Goal: Information Seeking & Learning: Learn about a topic

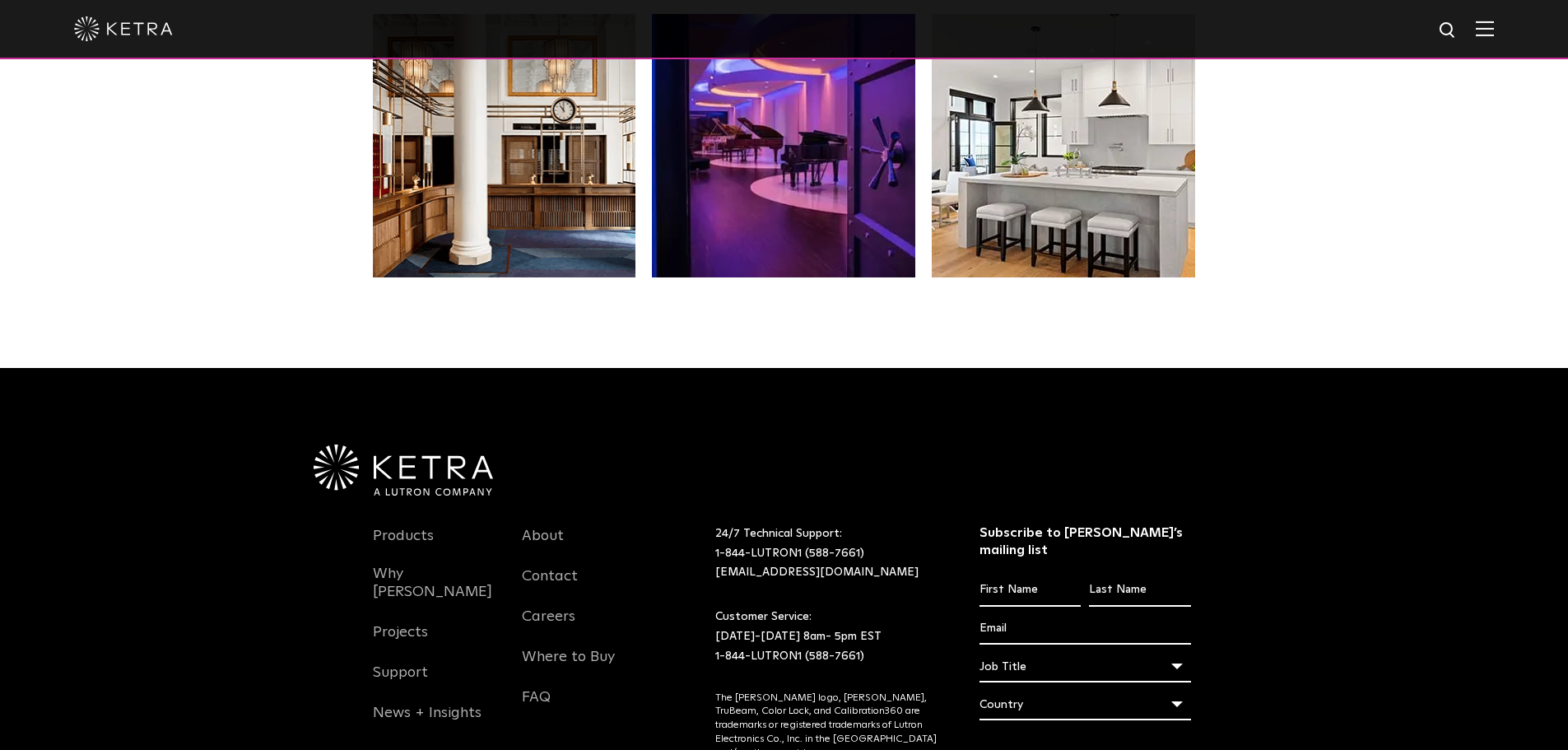
scroll to position [3374, 0]
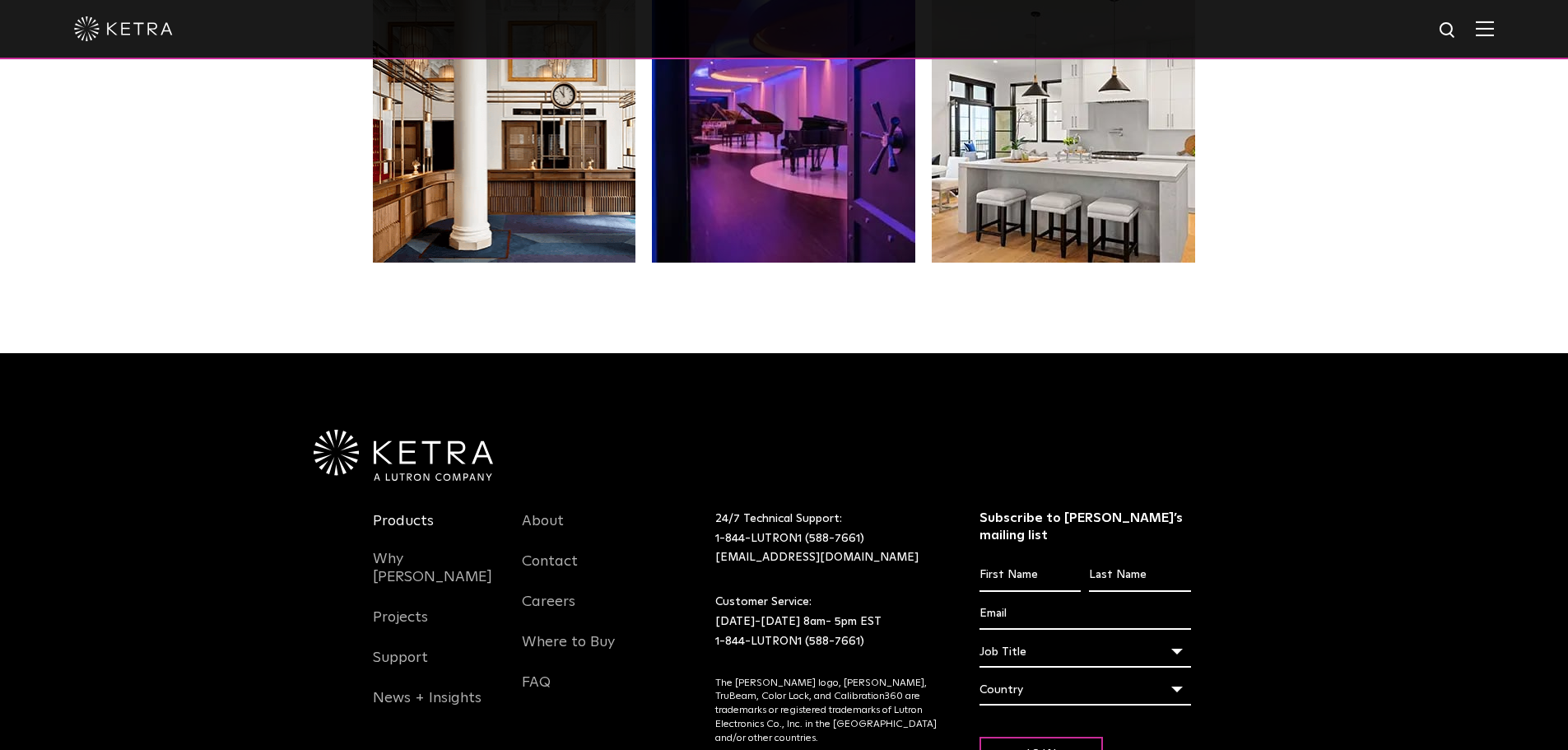
click at [414, 512] on link "Products" at bounding box center [403, 531] width 61 height 38
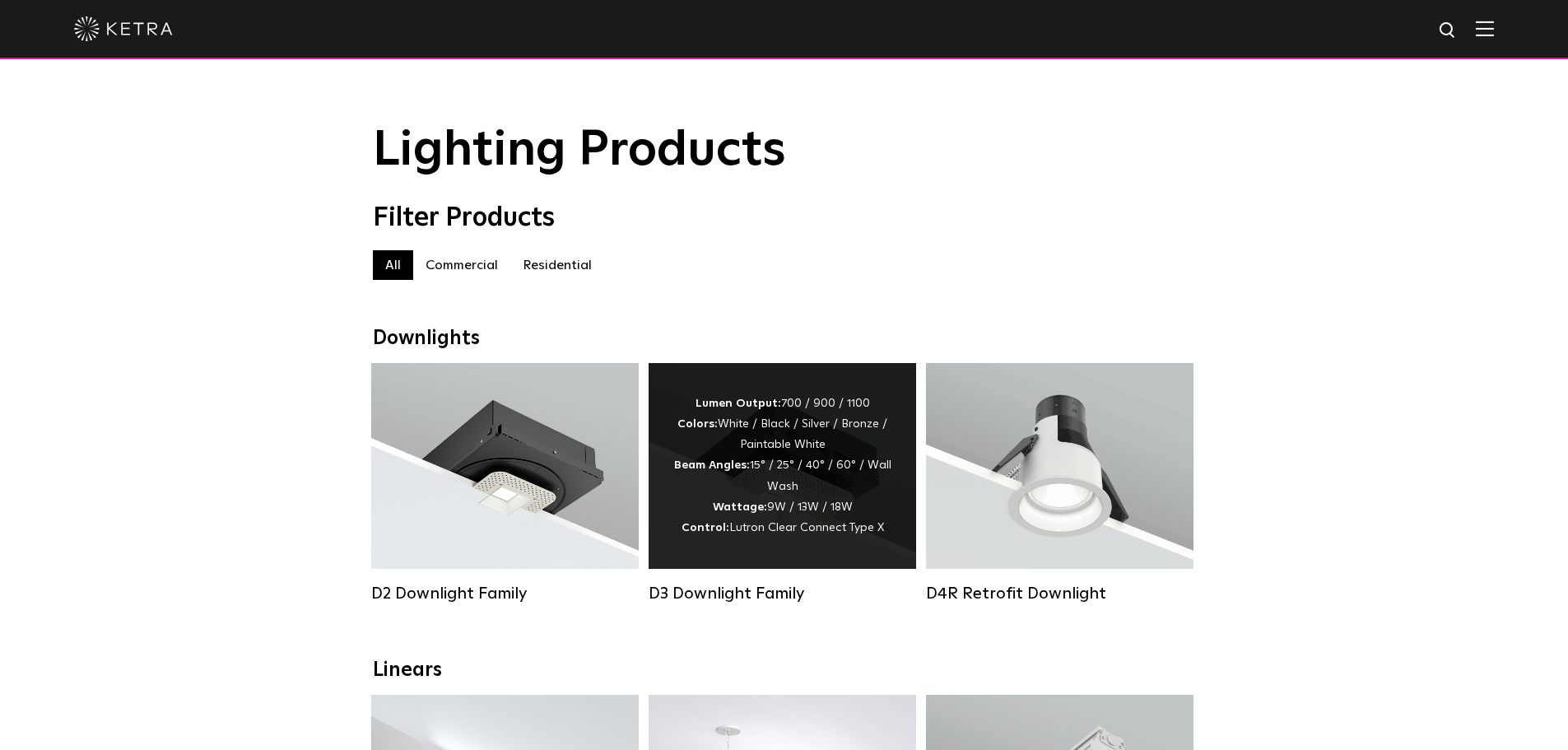
click at [811, 496] on div "Lumen Output: 700 / 900 / 1100 Colors: White / Black / Silver / Bronze / Painta…" at bounding box center [782, 465] width 218 height 145
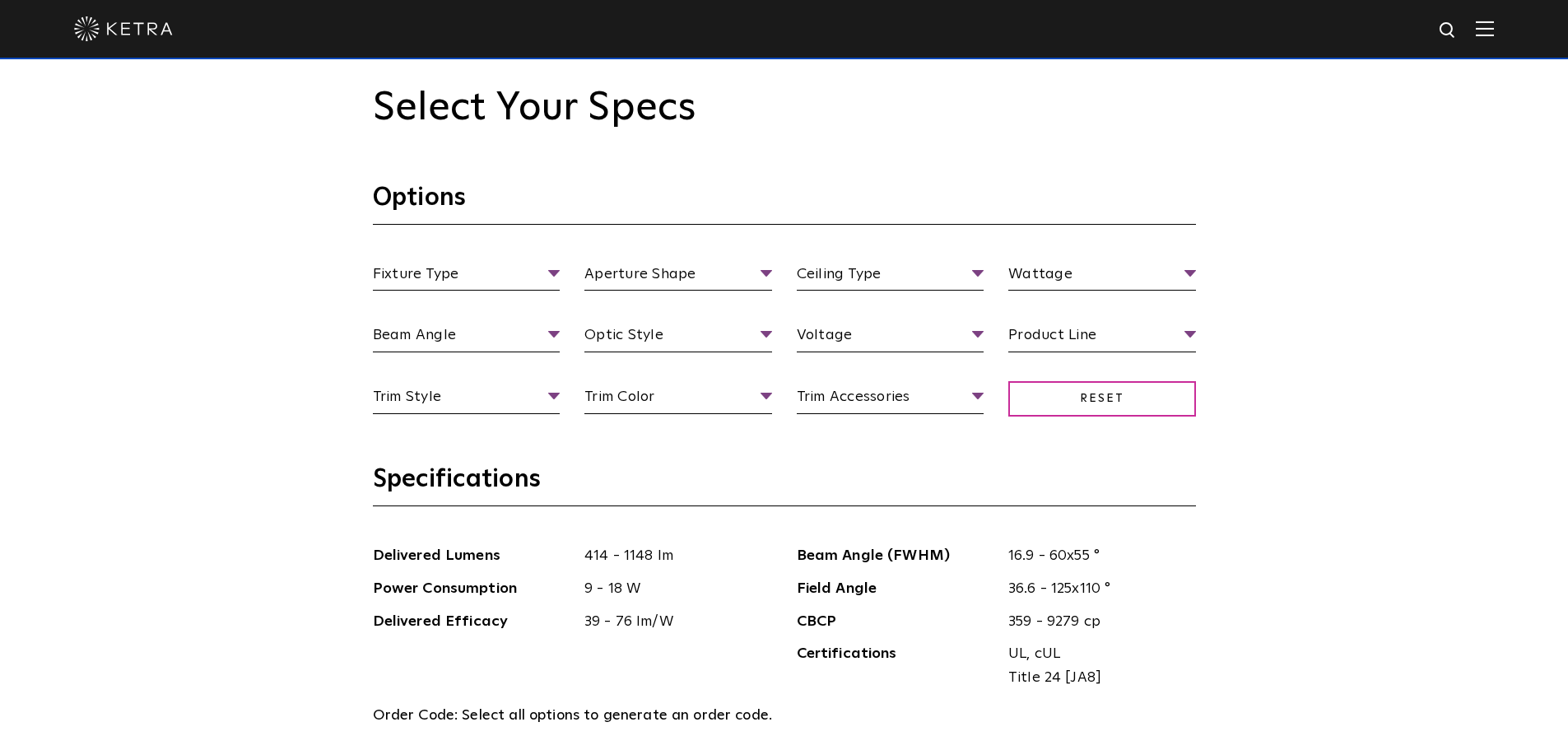
scroll to position [1646, 0]
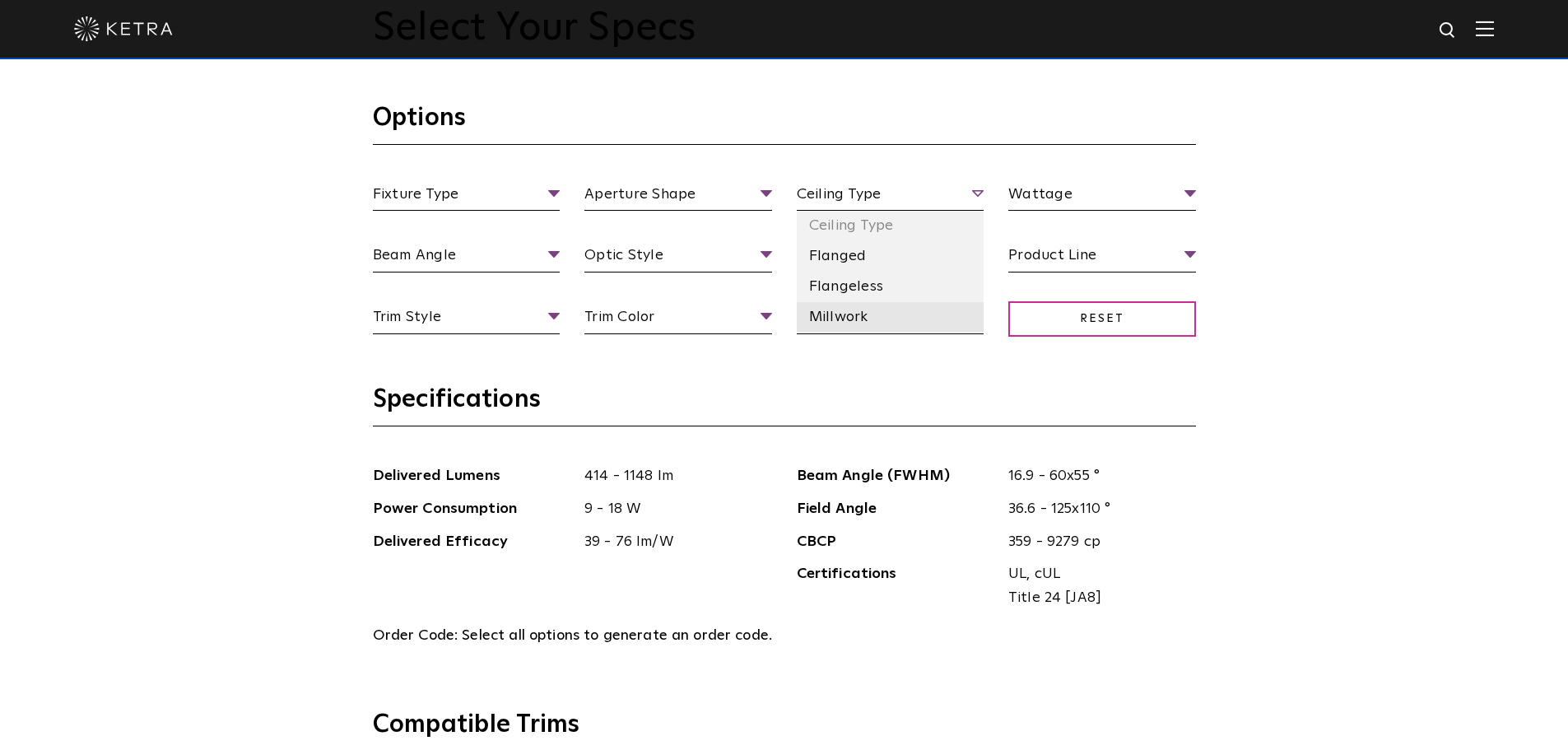
click at [861, 320] on li "Millwork" at bounding box center [891, 317] width 188 height 31
click at [977, 193] on span "Millwork" at bounding box center [891, 197] width 188 height 29
click at [850, 284] on li "Flangeless" at bounding box center [891, 287] width 188 height 31
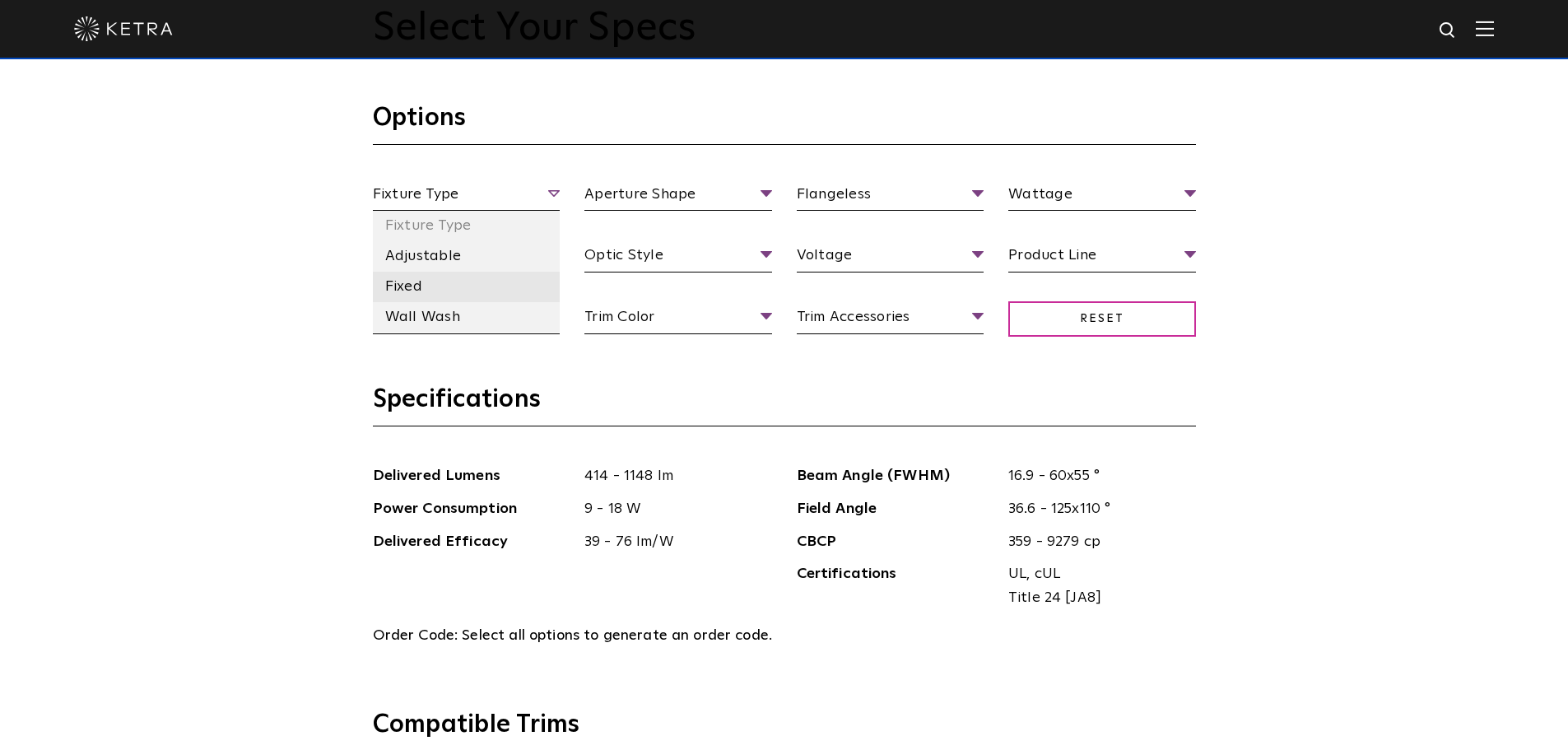
click at [418, 284] on li "Fixed" at bounding box center [466, 287] width 188 height 31
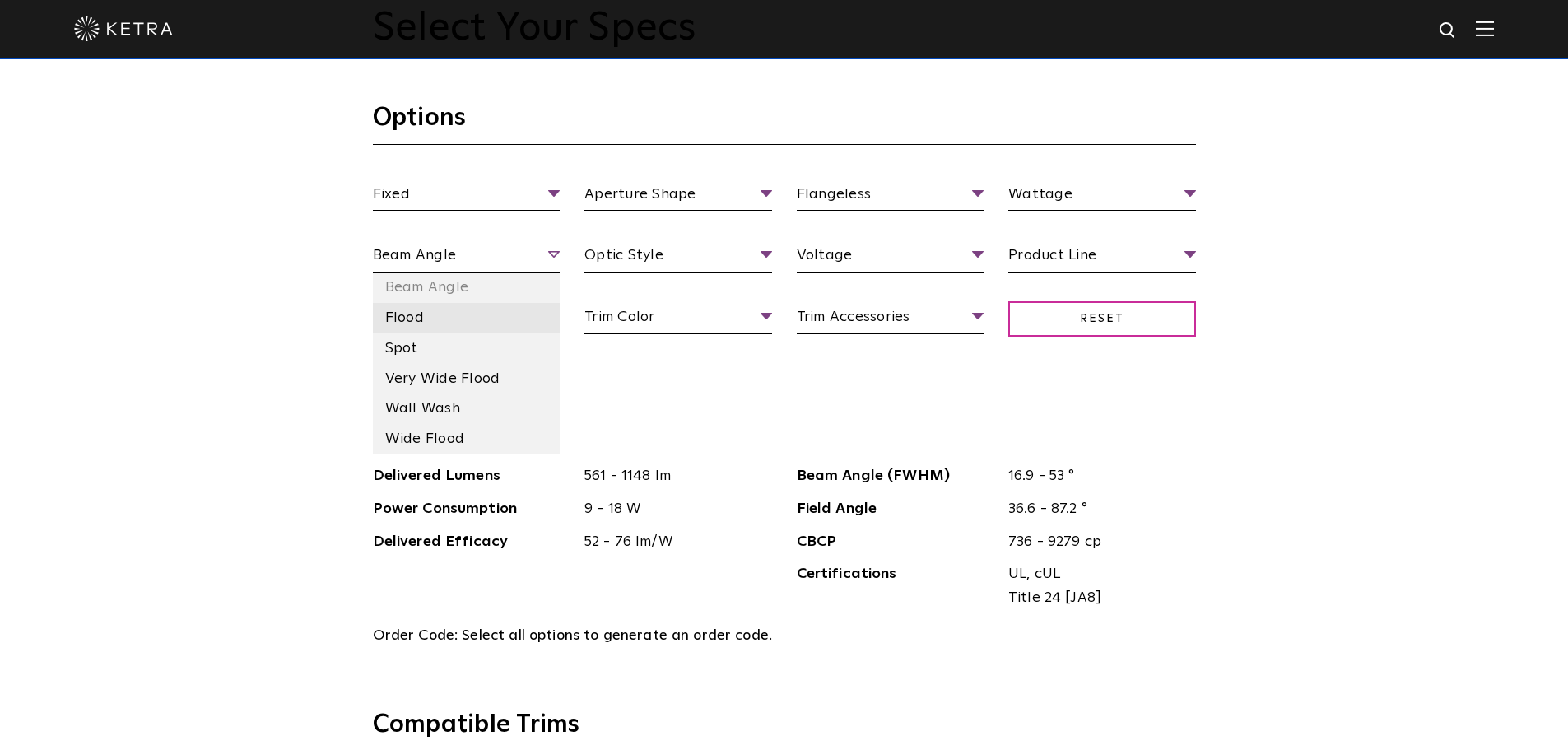
click at [407, 316] on li "Flood" at bounding box center [466, 318] width 188 height 31
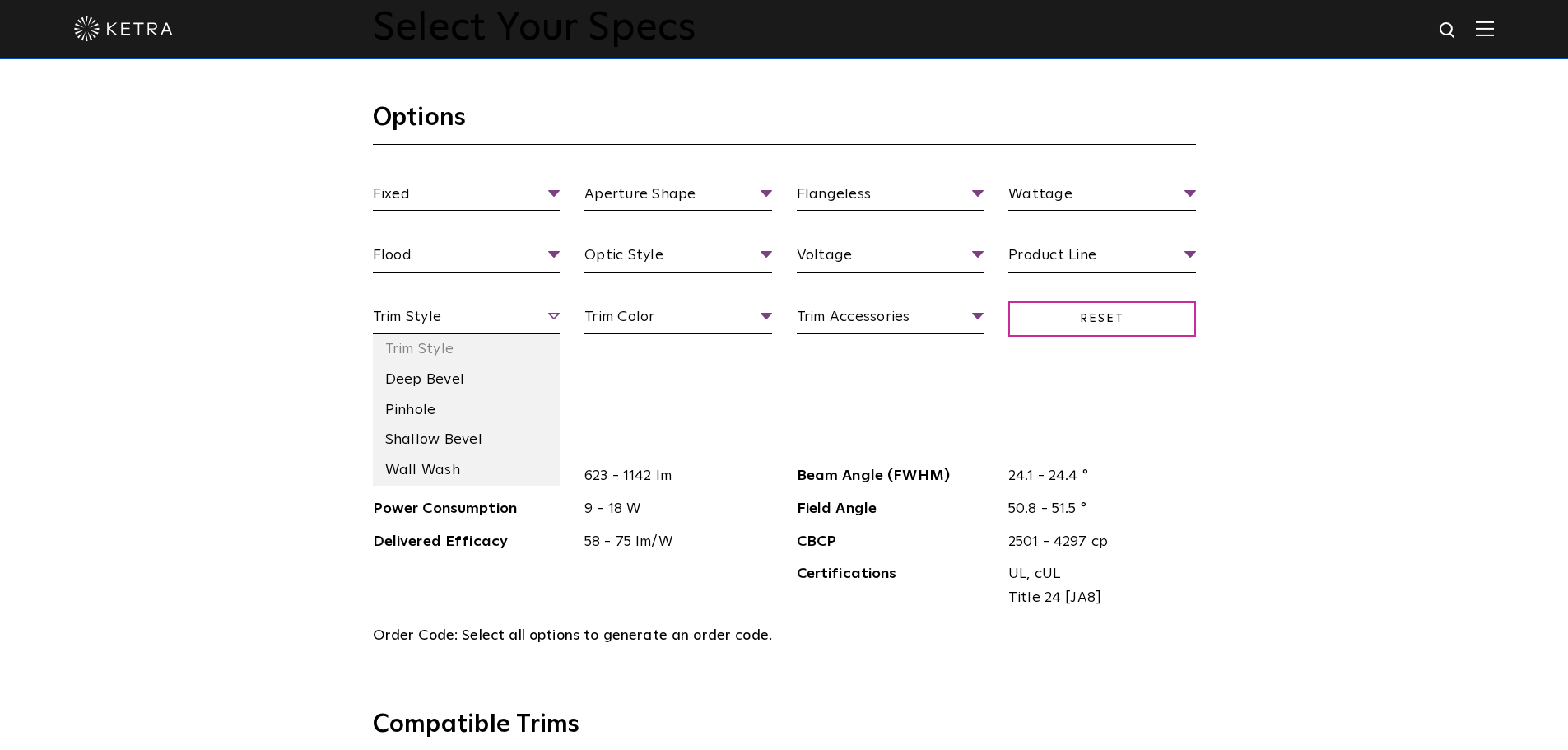
click at [559, 316] on span "Trim Style" at bounding box center [466, 319] width 188 height 29
click at [465, 439] on li "Shallow Bevel" at bounding box center [466, 440] width 188 height 31
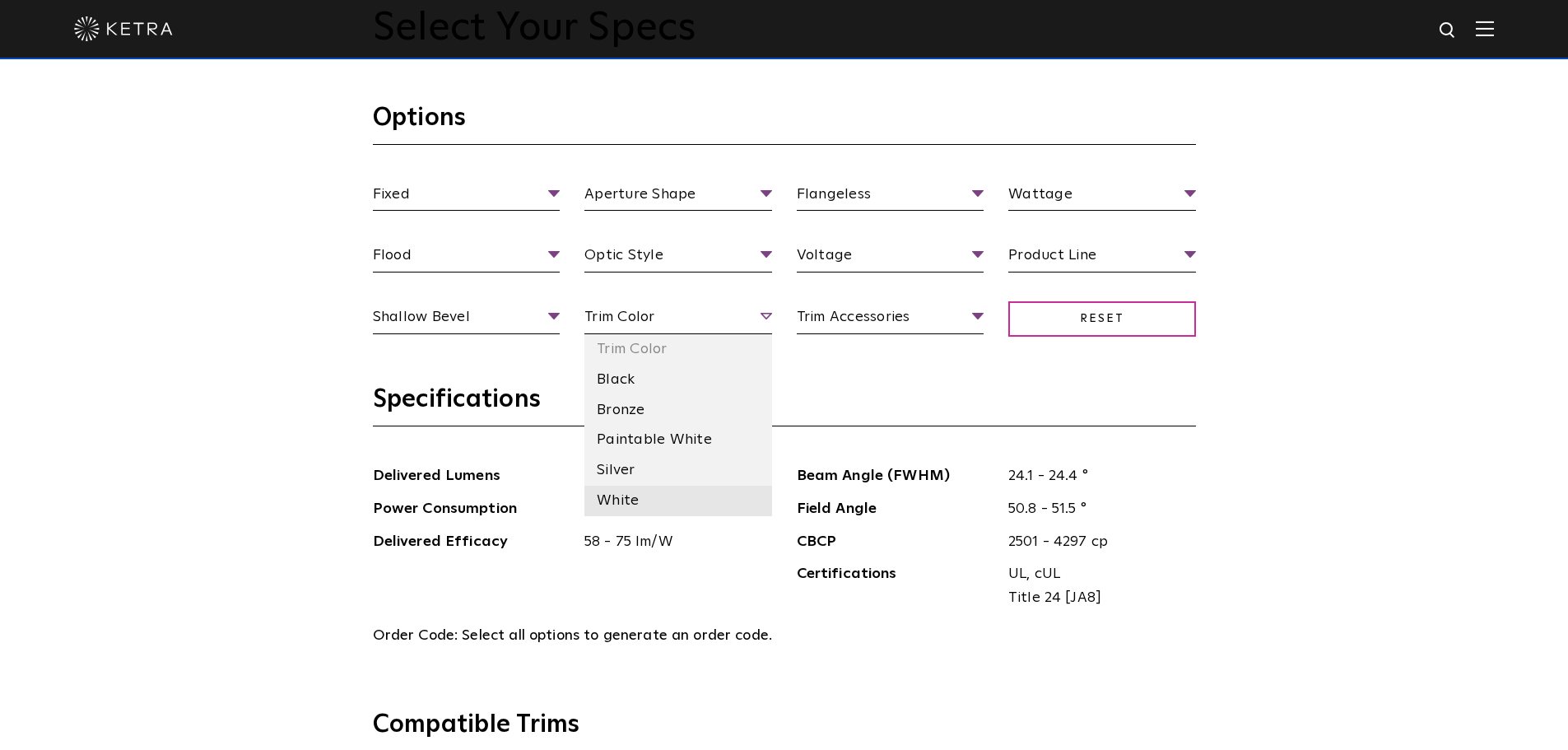
click at [627, 497] on li "White" at bounding box center [677, 501] width 188 height 31
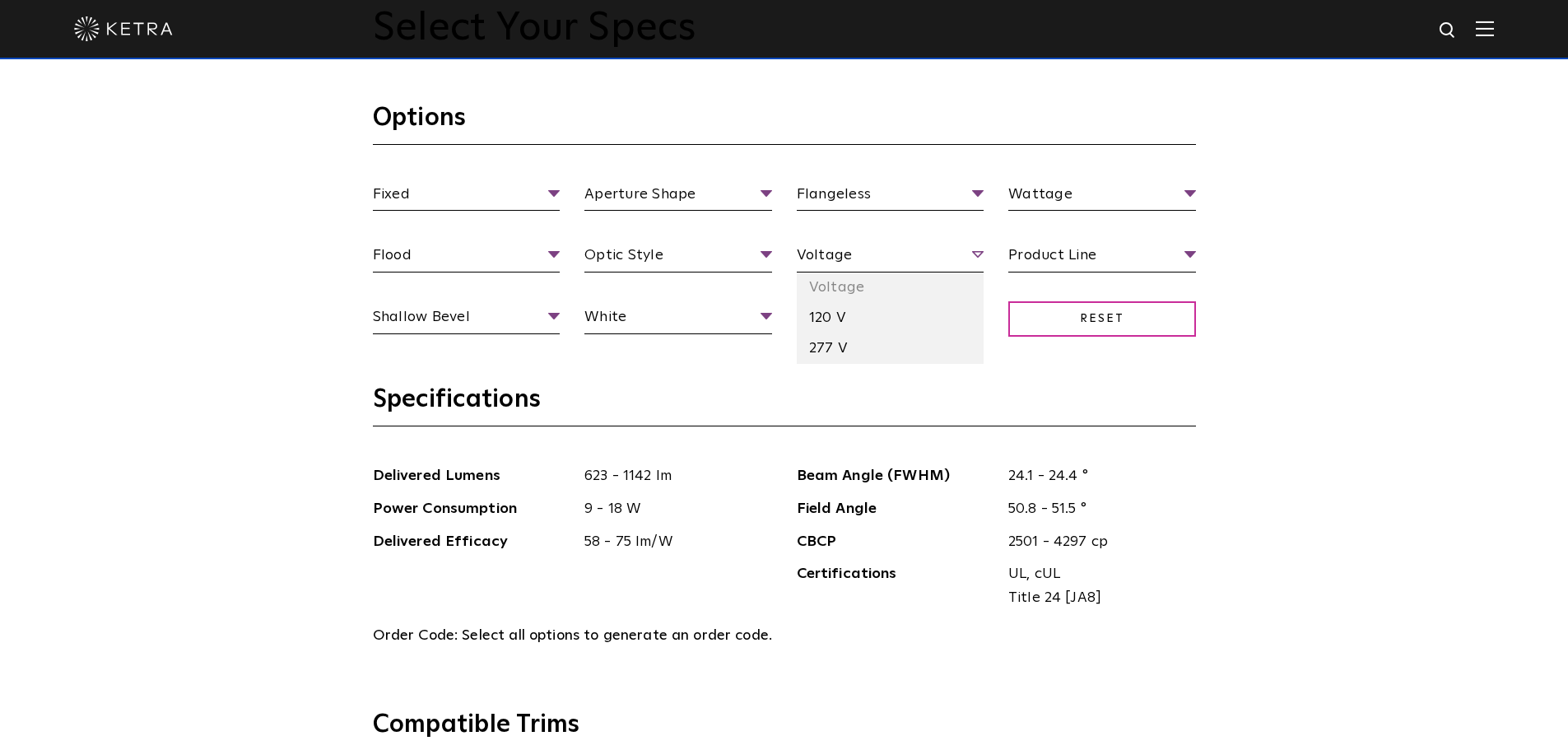
click at [982, 258] on span "Voltage" at bounding box center [891, 258] width 188 height 29
click at [857, 317] on li "120 V" at bounding box center [891, 318] width 188 height 31
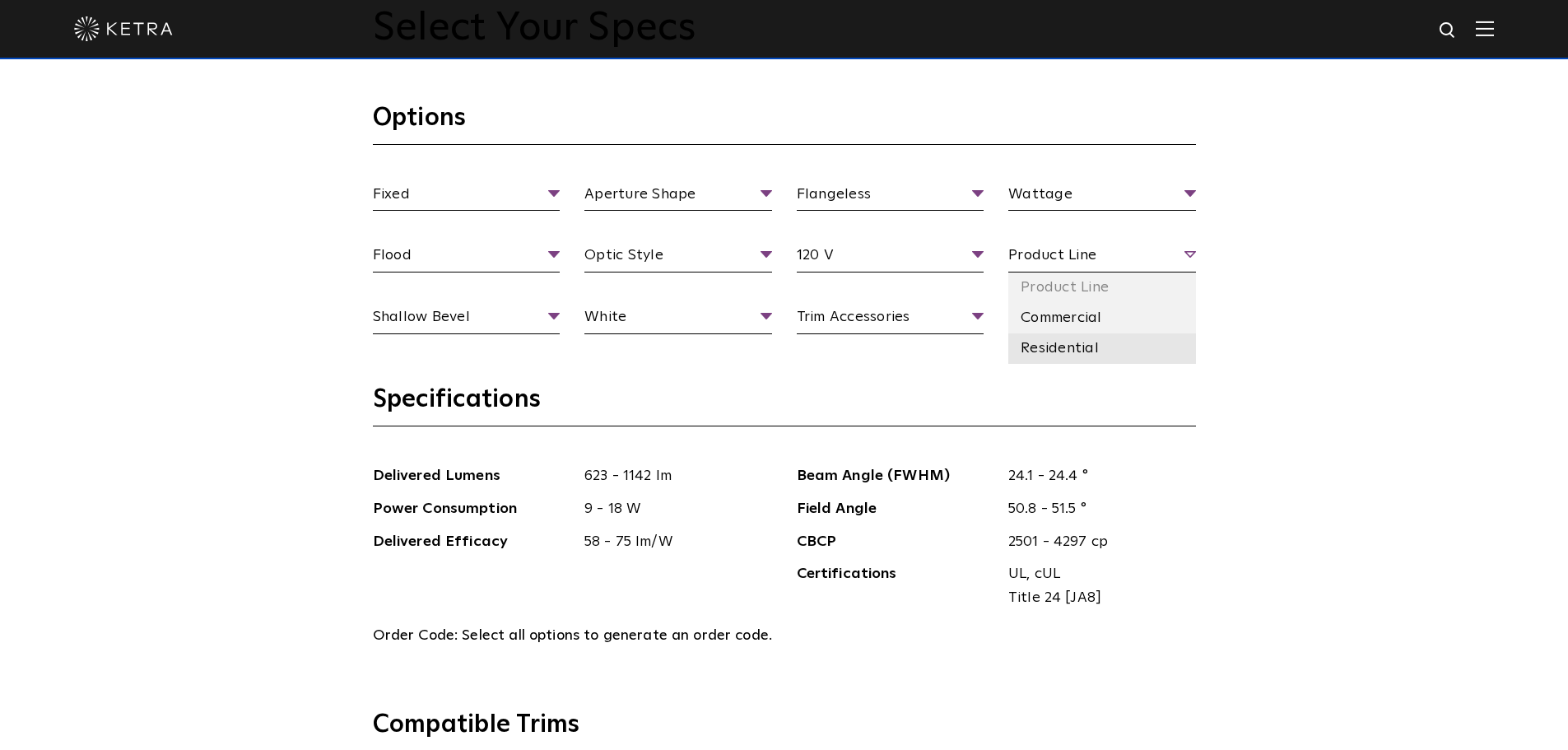
click at [1090, 349] on li "Residential" at bounding box center [1102, 348] width 188 height 31
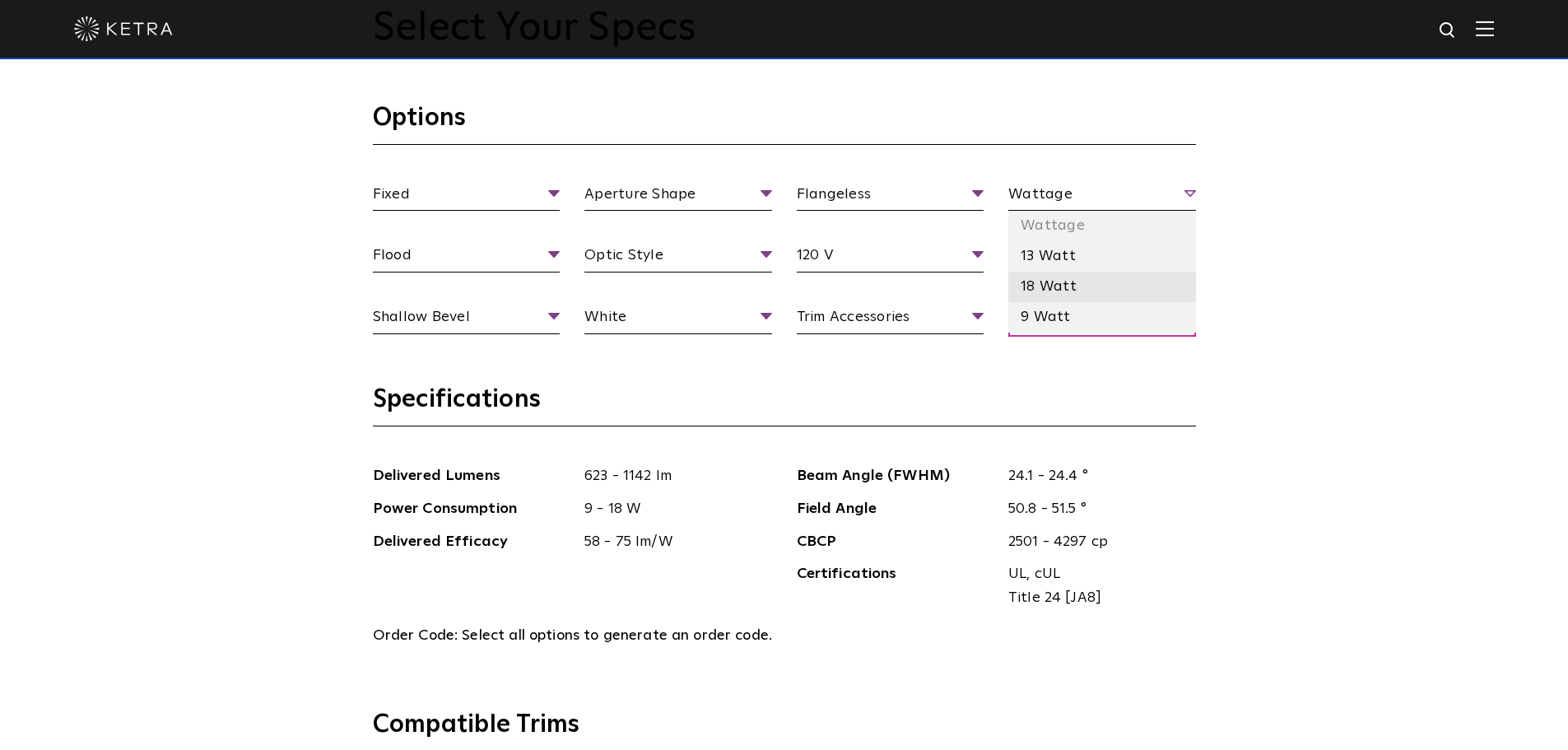
click at [1048, 287] on li "18 Watt" at bounding box center [1102, 287] width 188 height 31
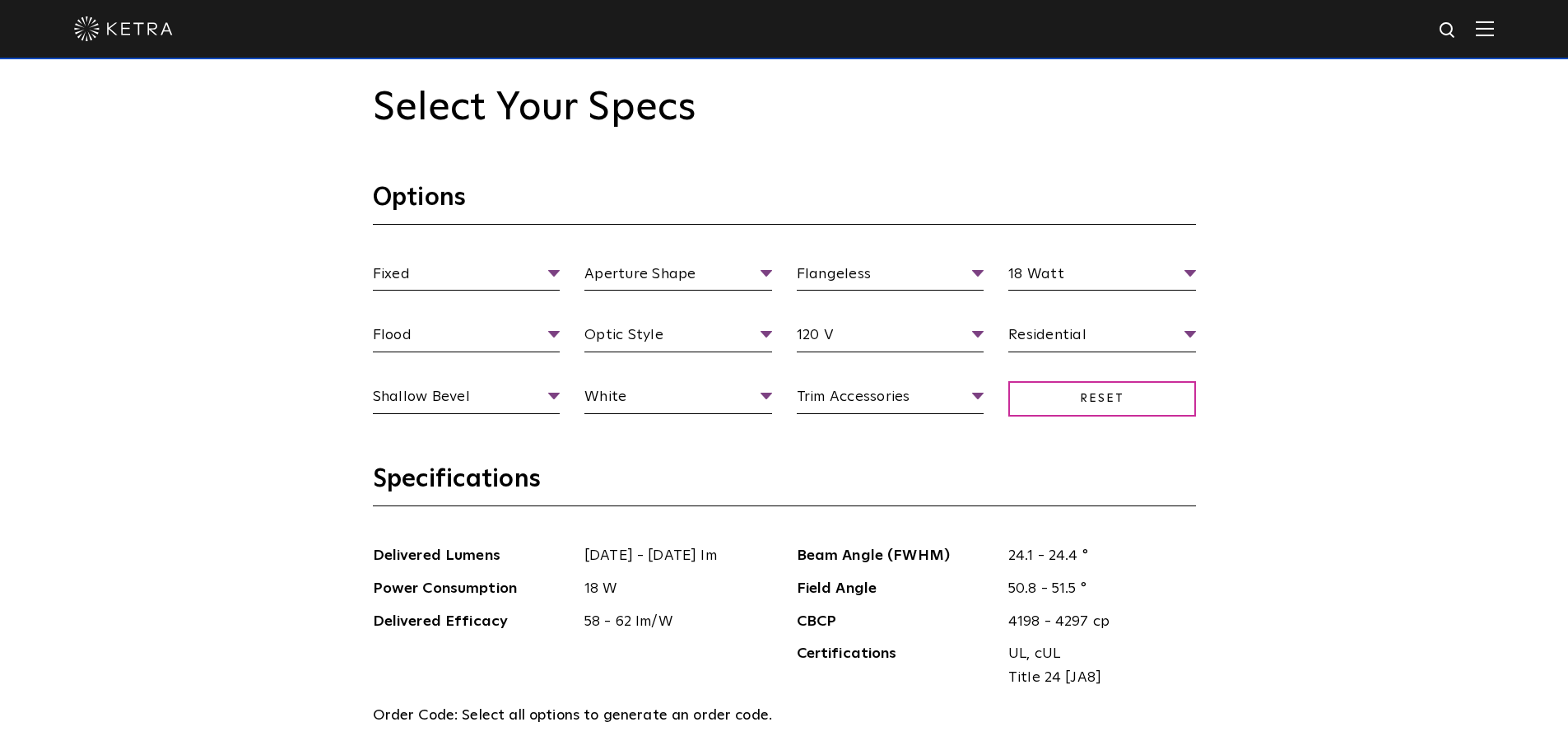
scroll to position [1564, 0]
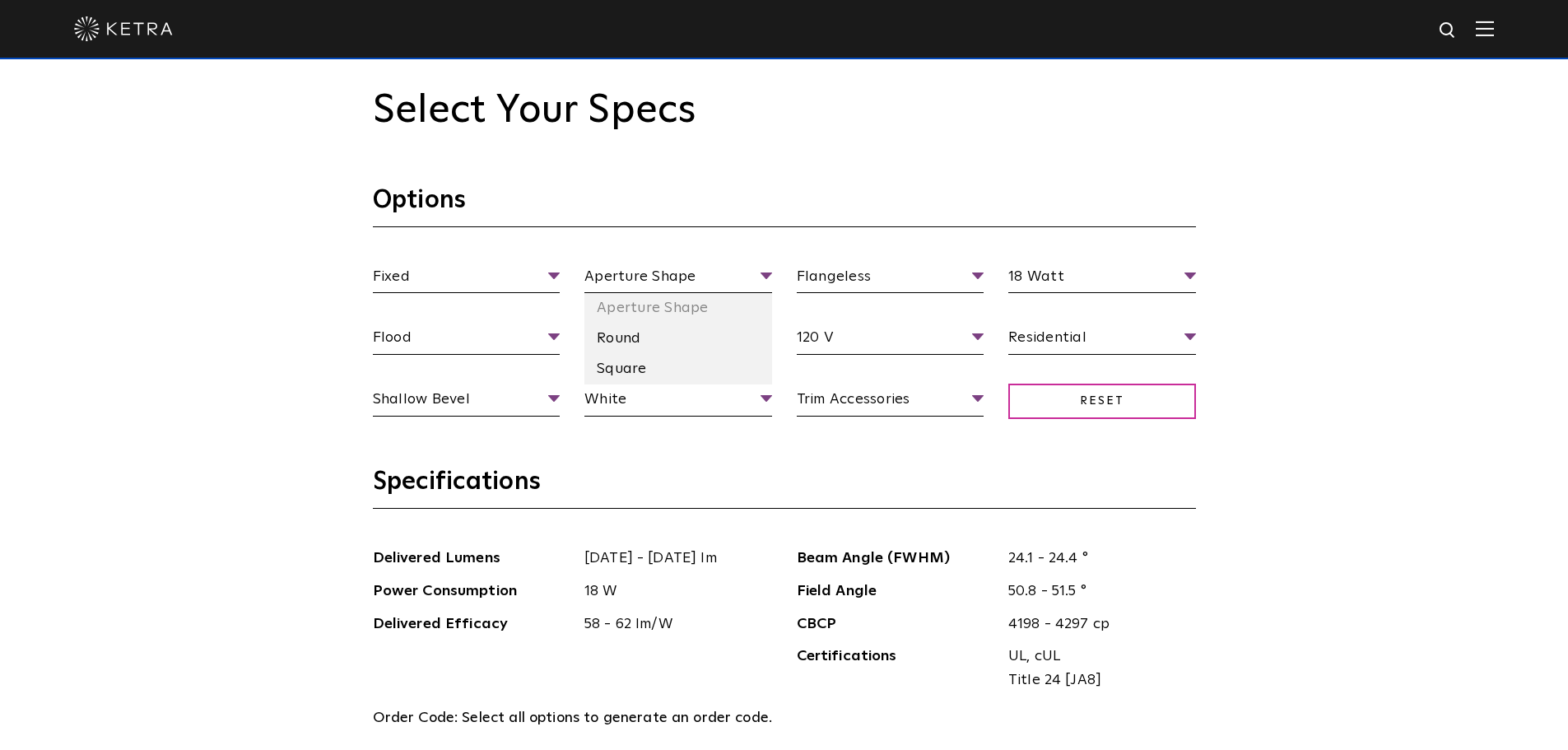
click at [634, 369] on li "Square" at bounding box center [677, 369] width 188 height 31
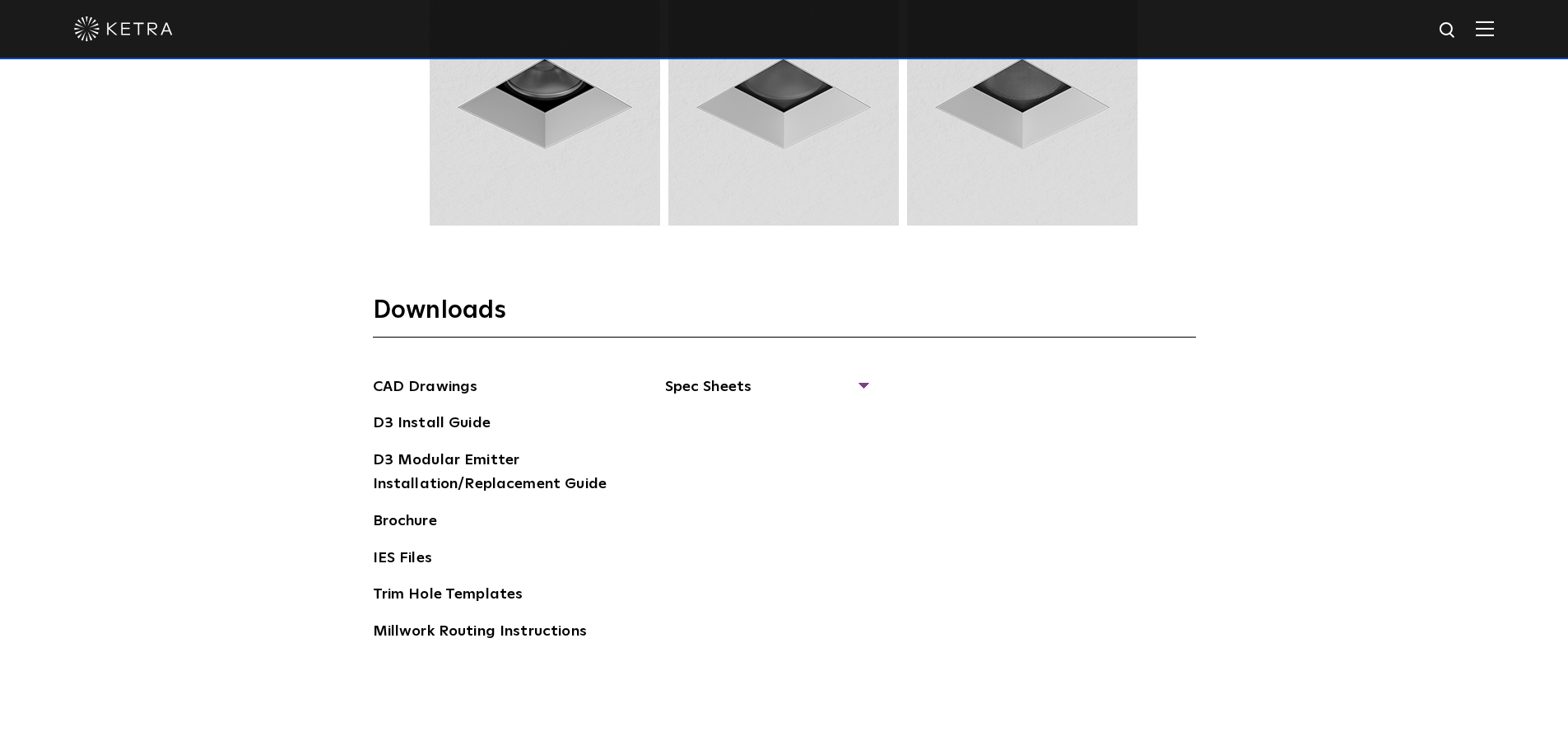
scroll to position [2469, 0]
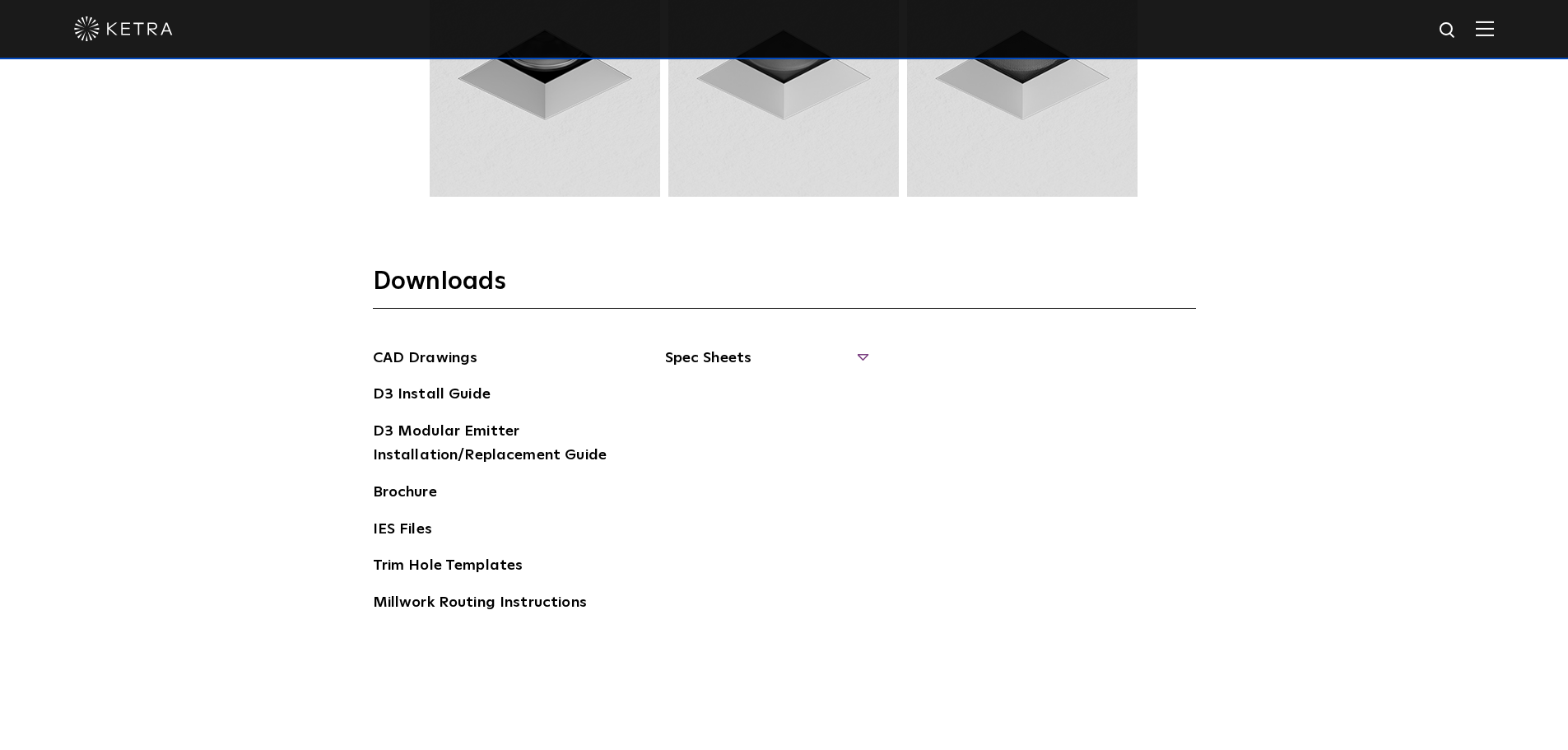
click at [861, 354] on span "Spec Sheets" at bounding box center [766, 364] width 202 height 36
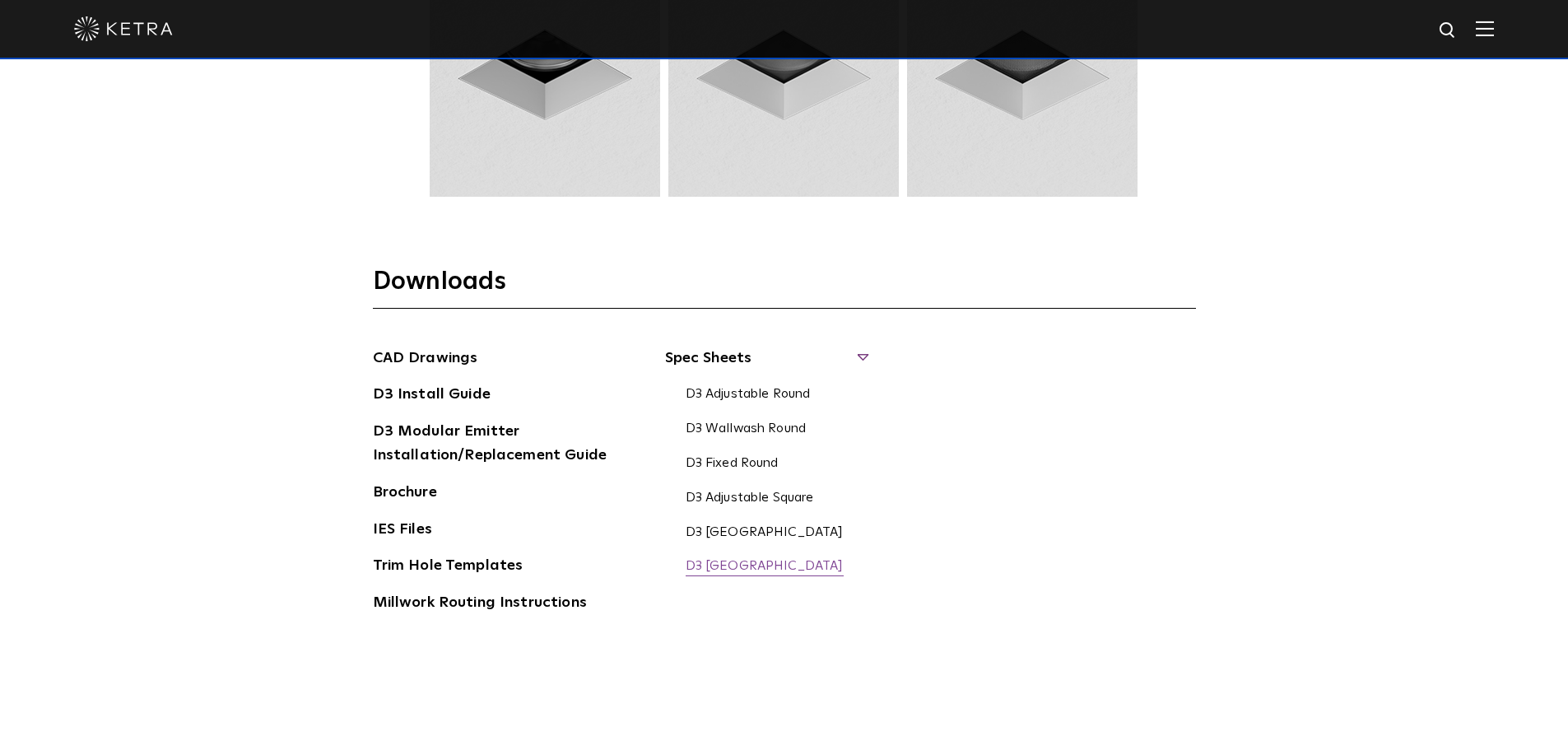
click at [742, 566] on link "D3 Fixed Square" at bounding box center [764, 566] width 158 height 18
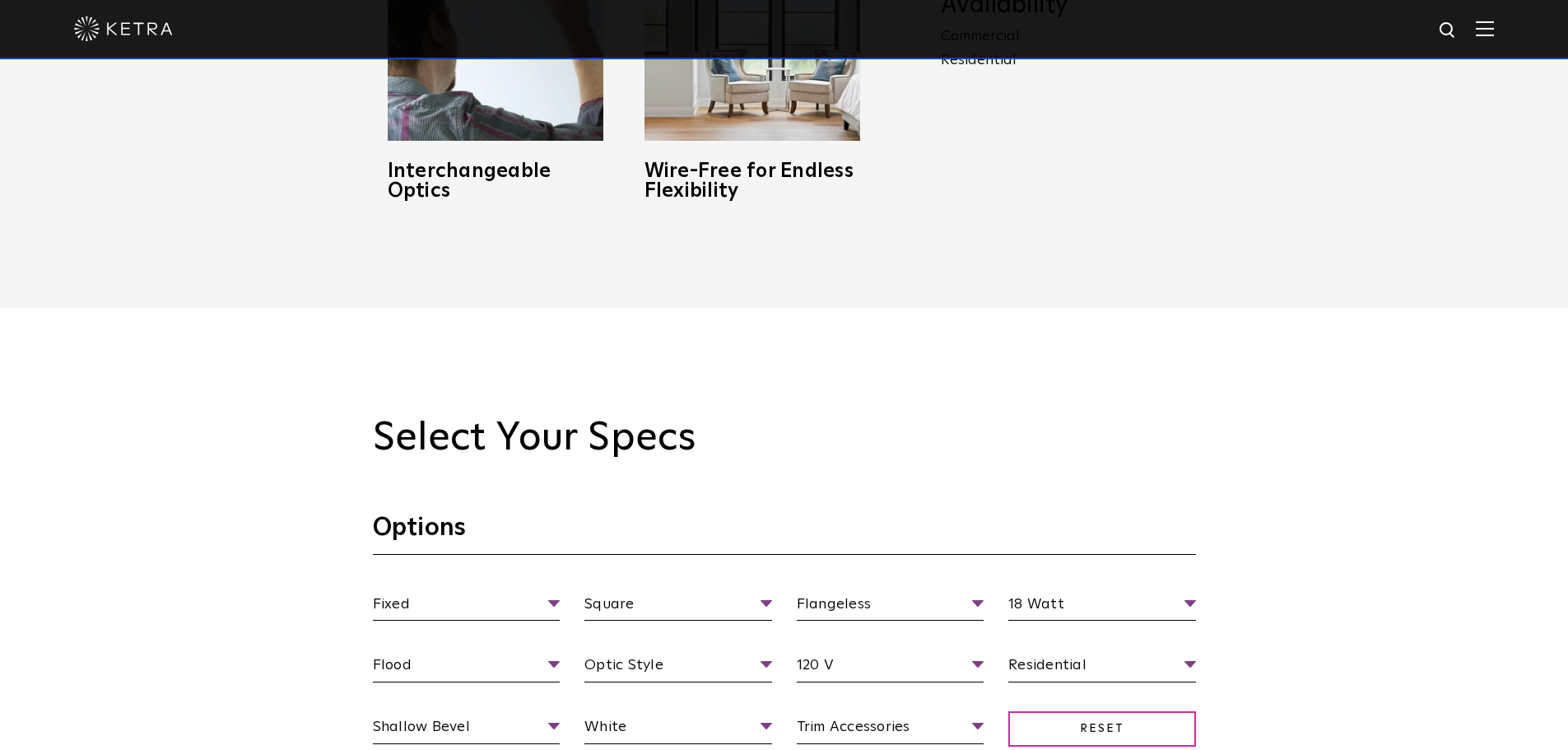
scroll to position [1316, 0]
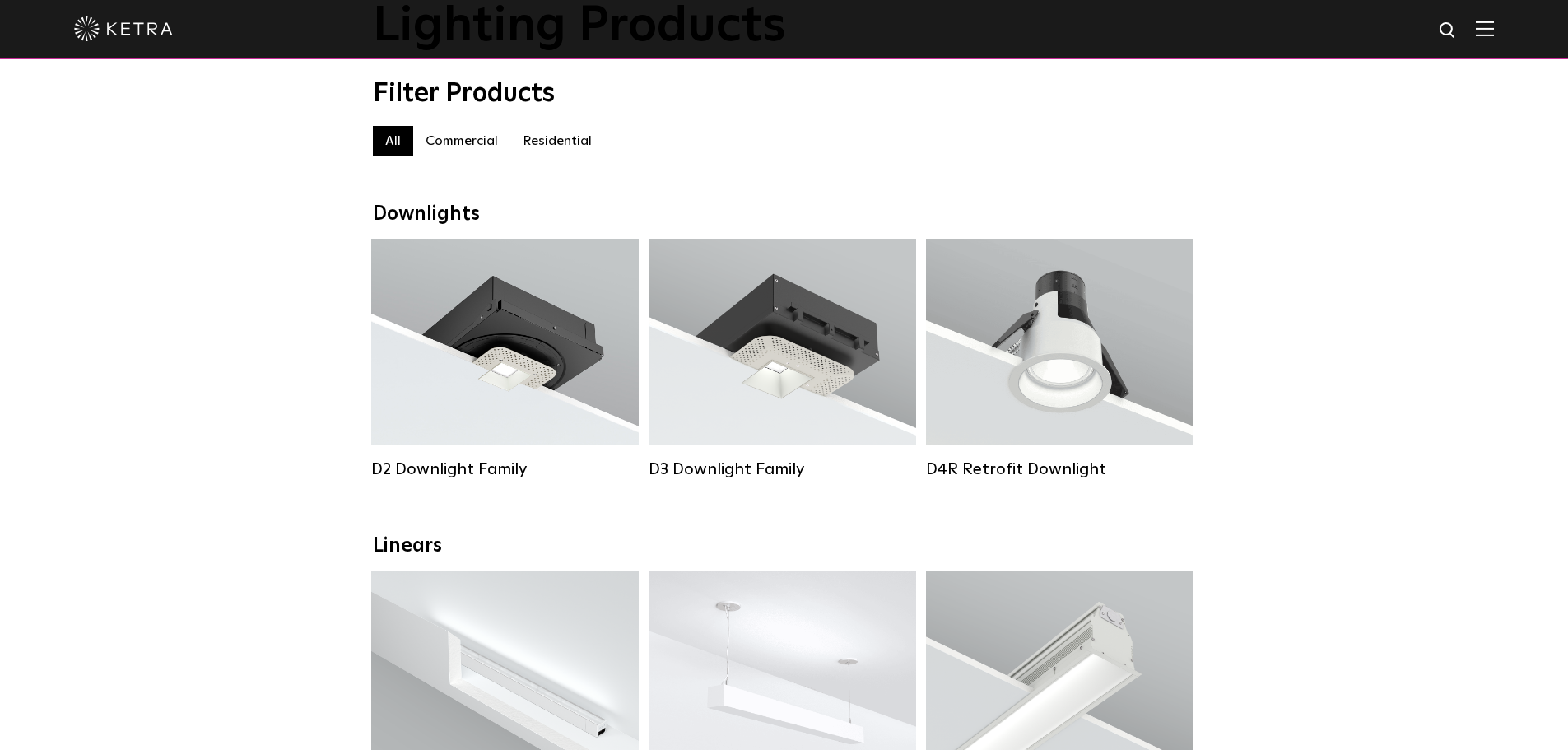
scroll to position [164, 0]
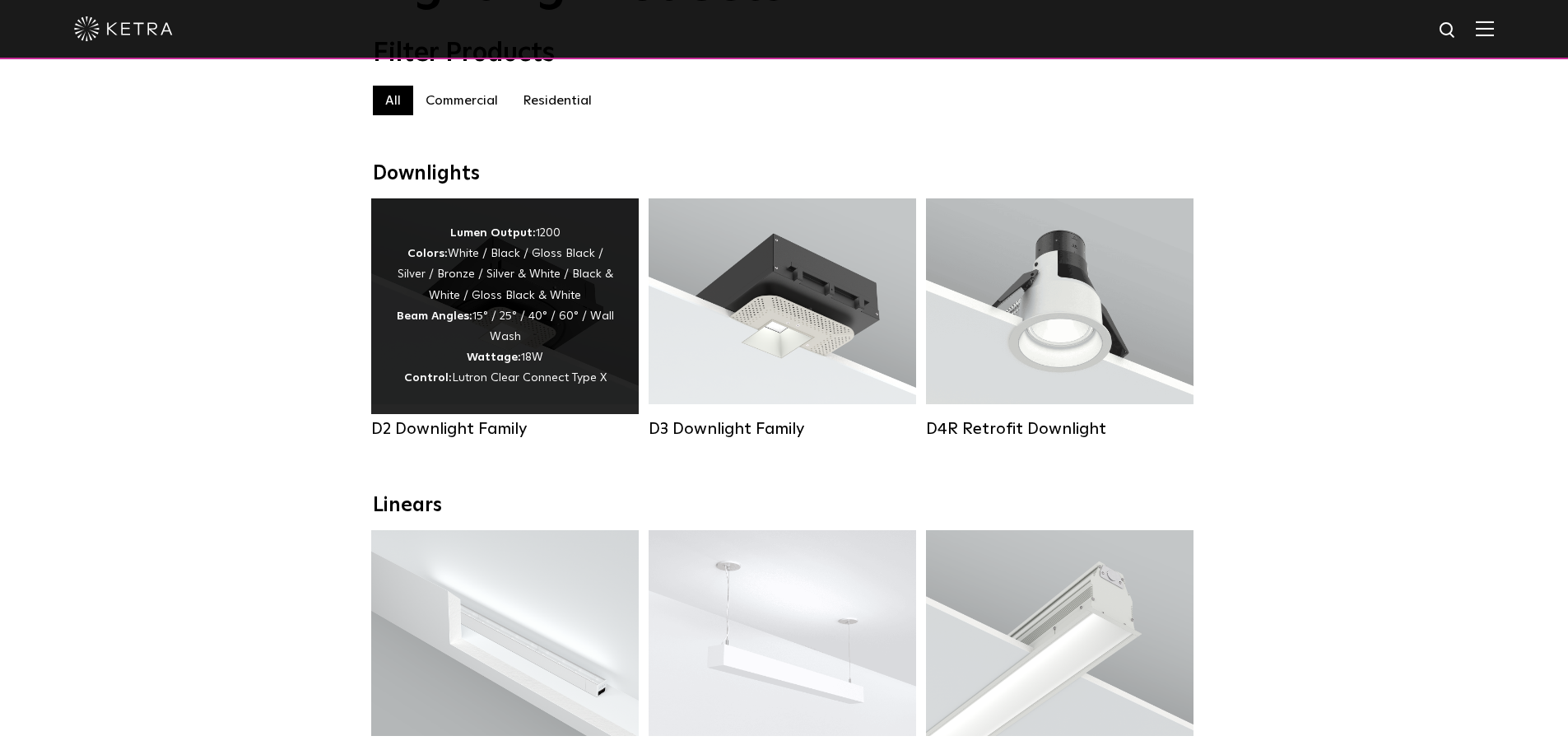
click at [570, 351] on div "Lumen Output: 1200 Colors: White / Black / Gloss Black / Silver / Bronze / Silv…" at bounding box center [505, 306] width 218 height 166
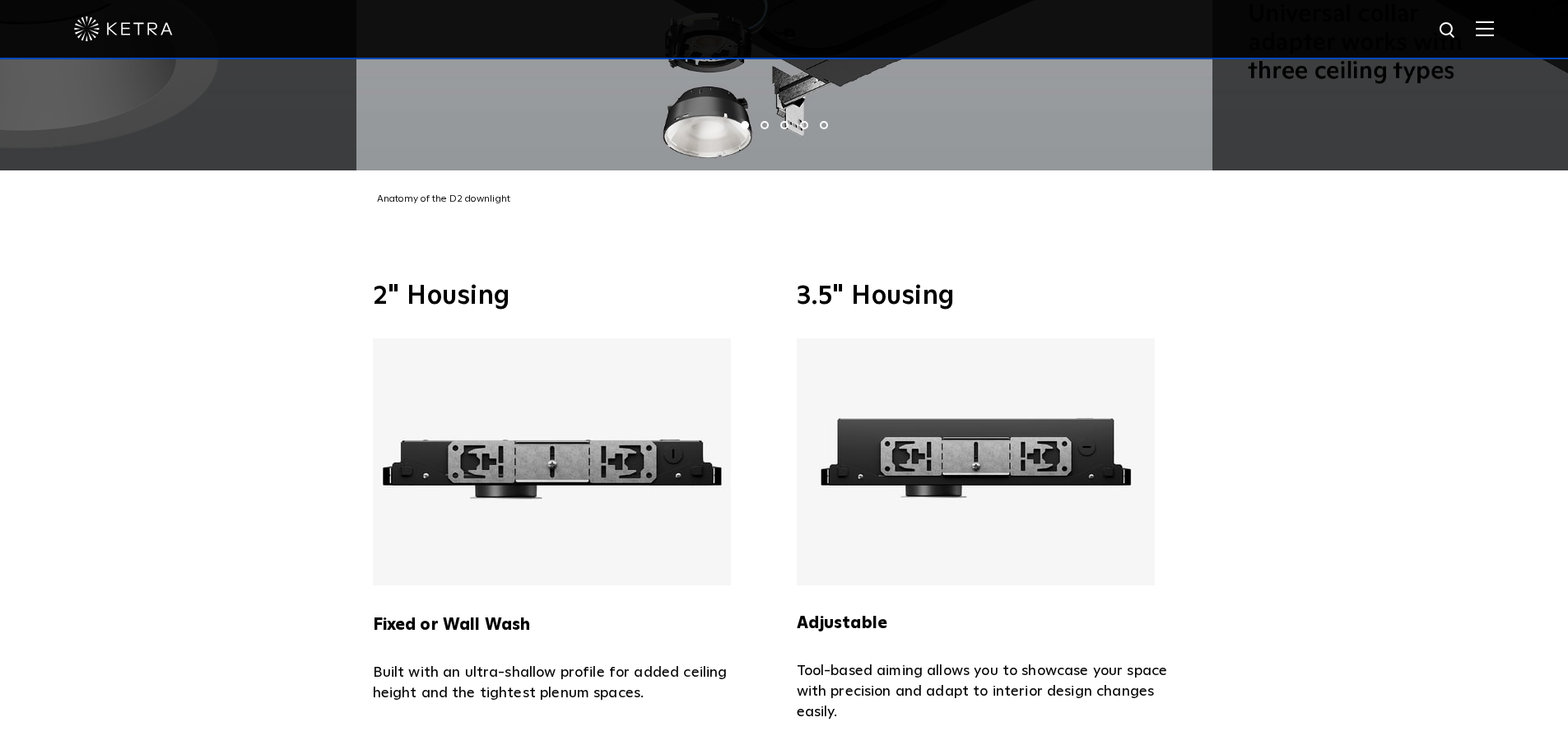
scroll to position [3620, 0]
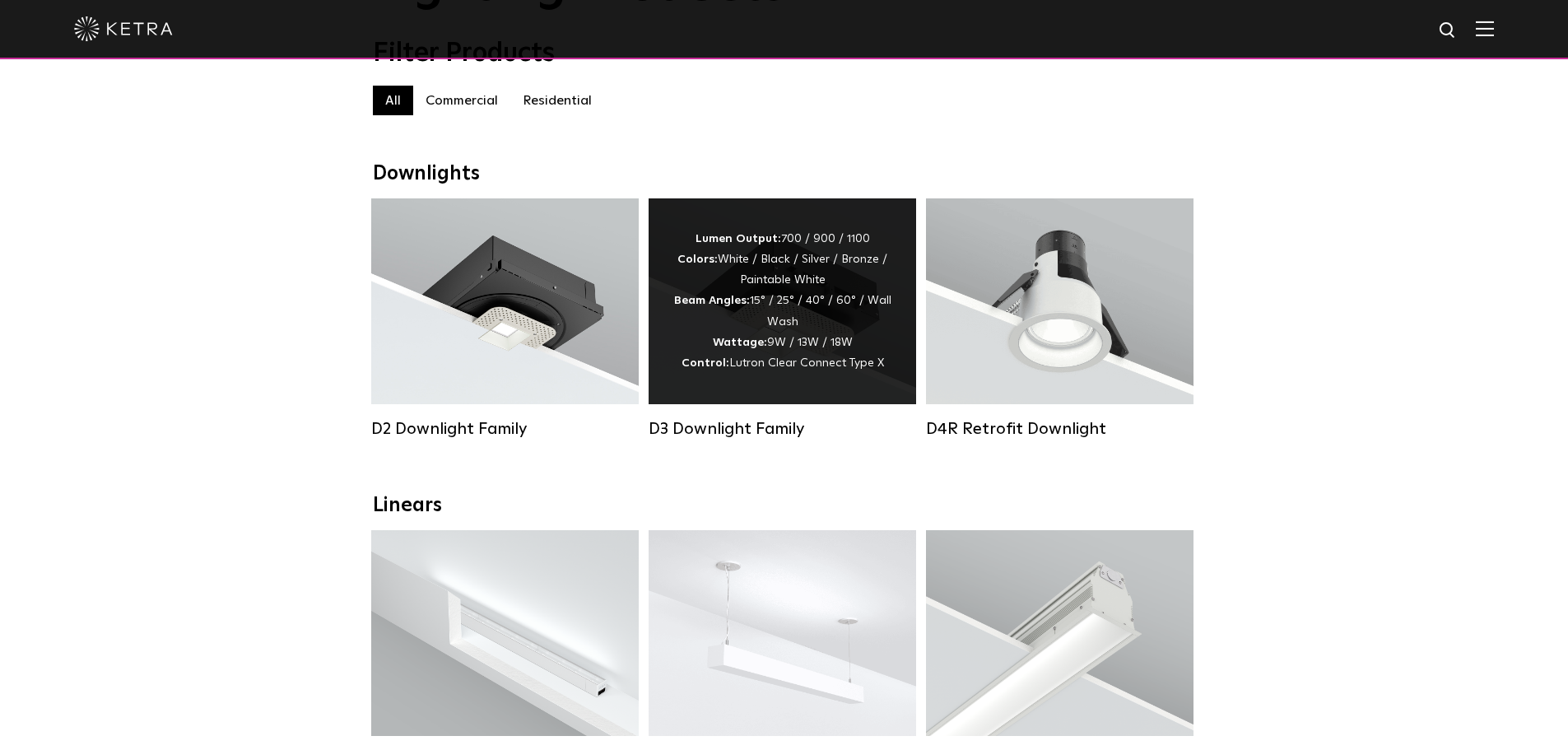
click at [788, 300] on div "Lumen Output: 700 / 900 / 1100 Colors: White / Black / Silver / Bronze / Painta…" at bounding box center [782, 301] width 218 height 145
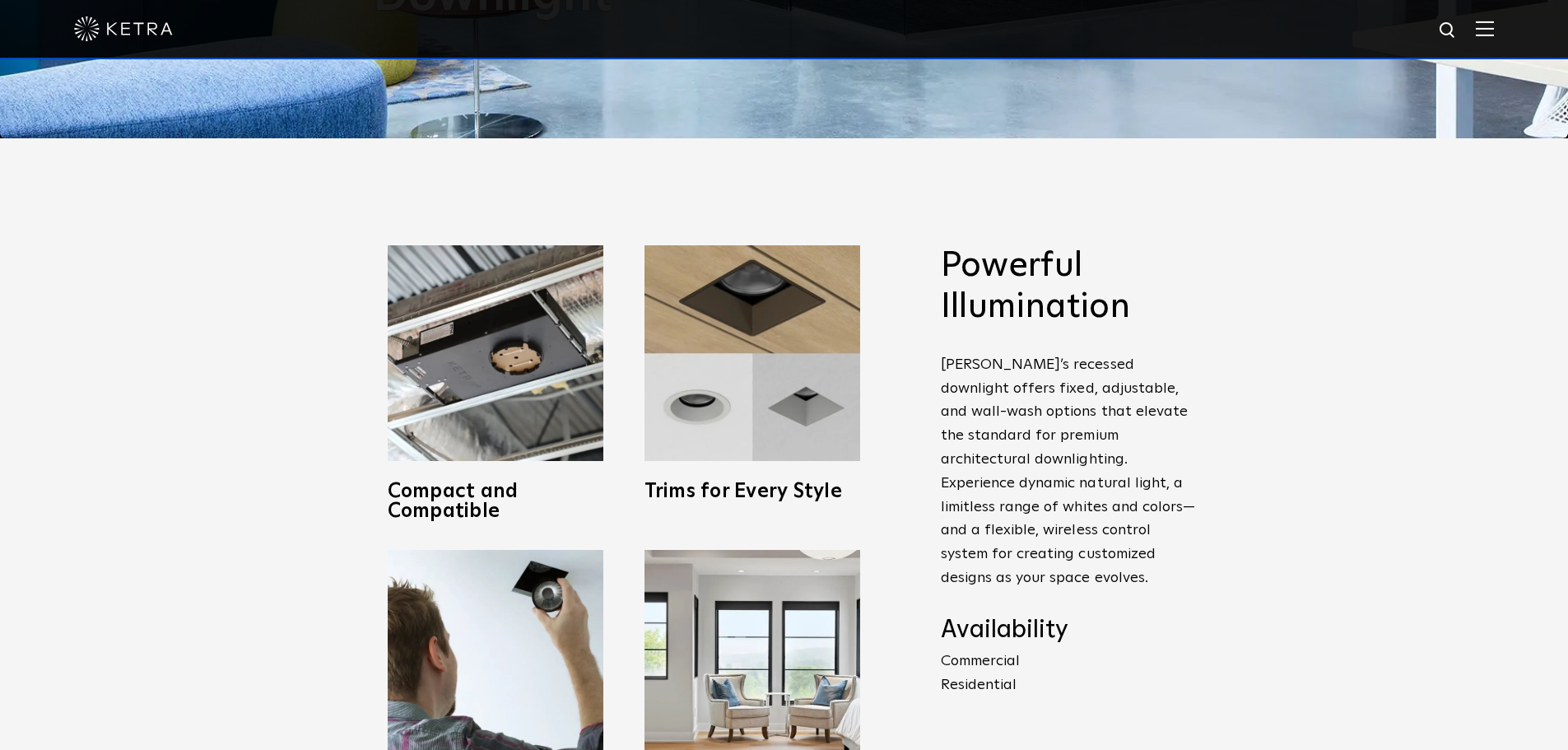
scroll to position [658, 0]
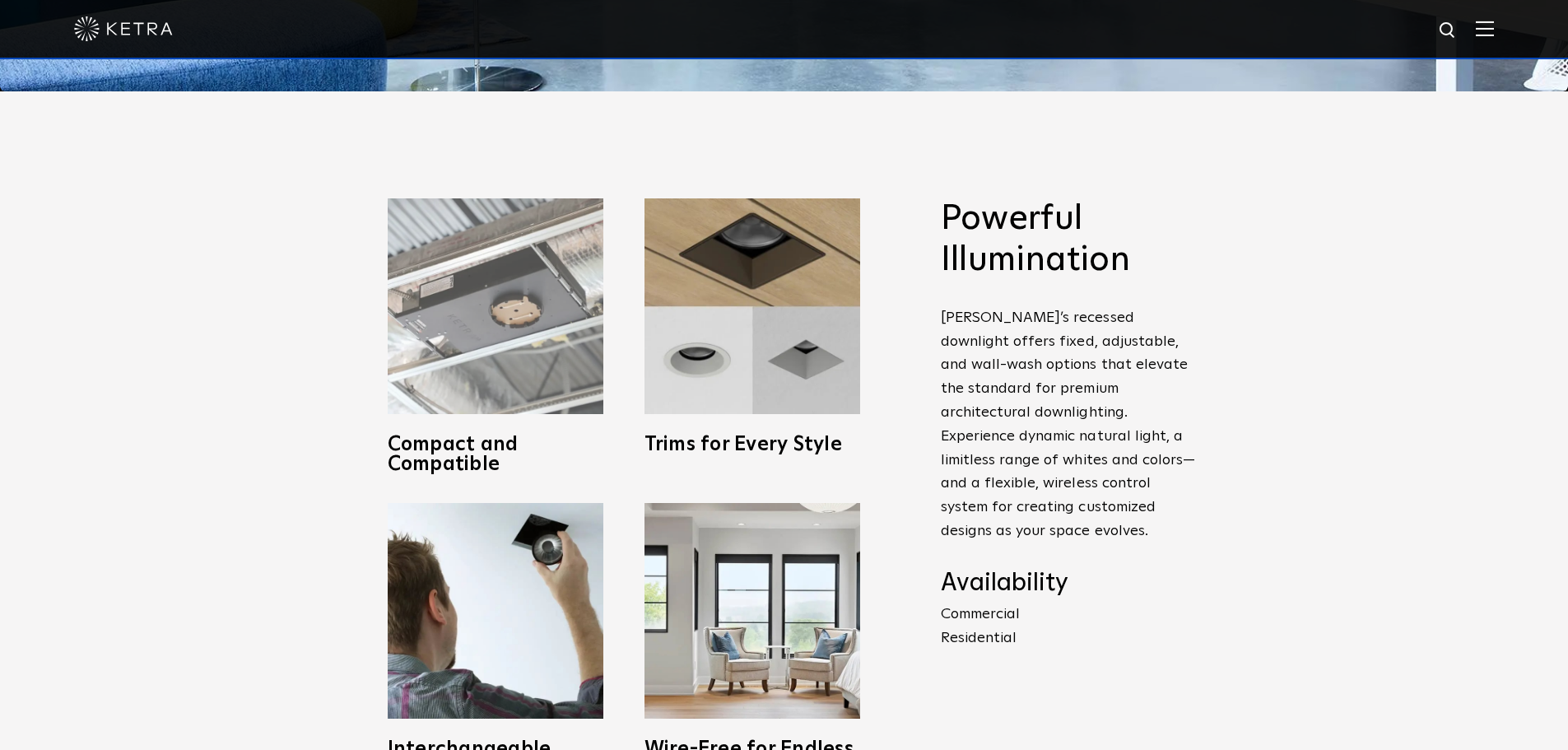
click at [514, 332] on img at bounding box center [495, 305] width 216 height 216
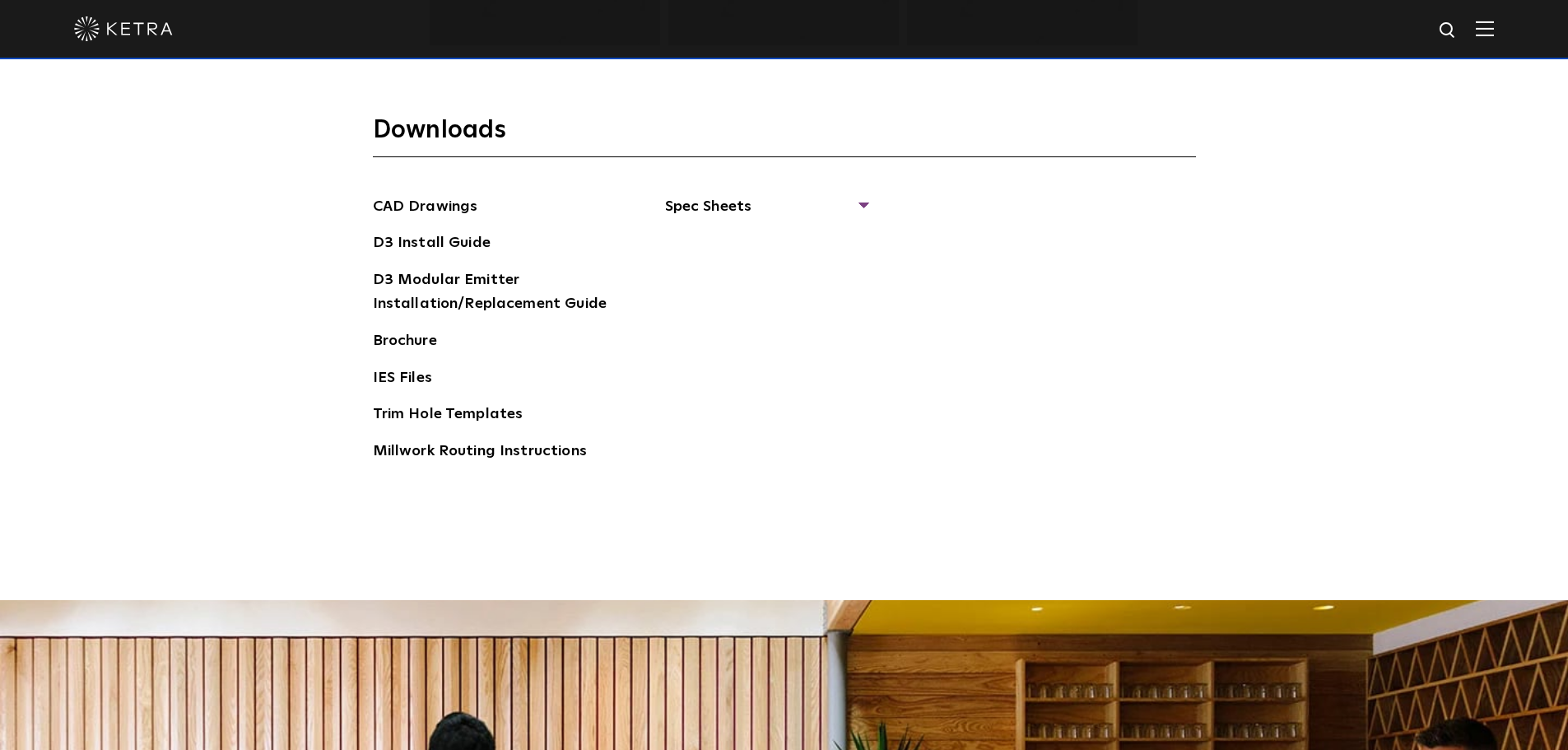
scroll to position [2633, 0]
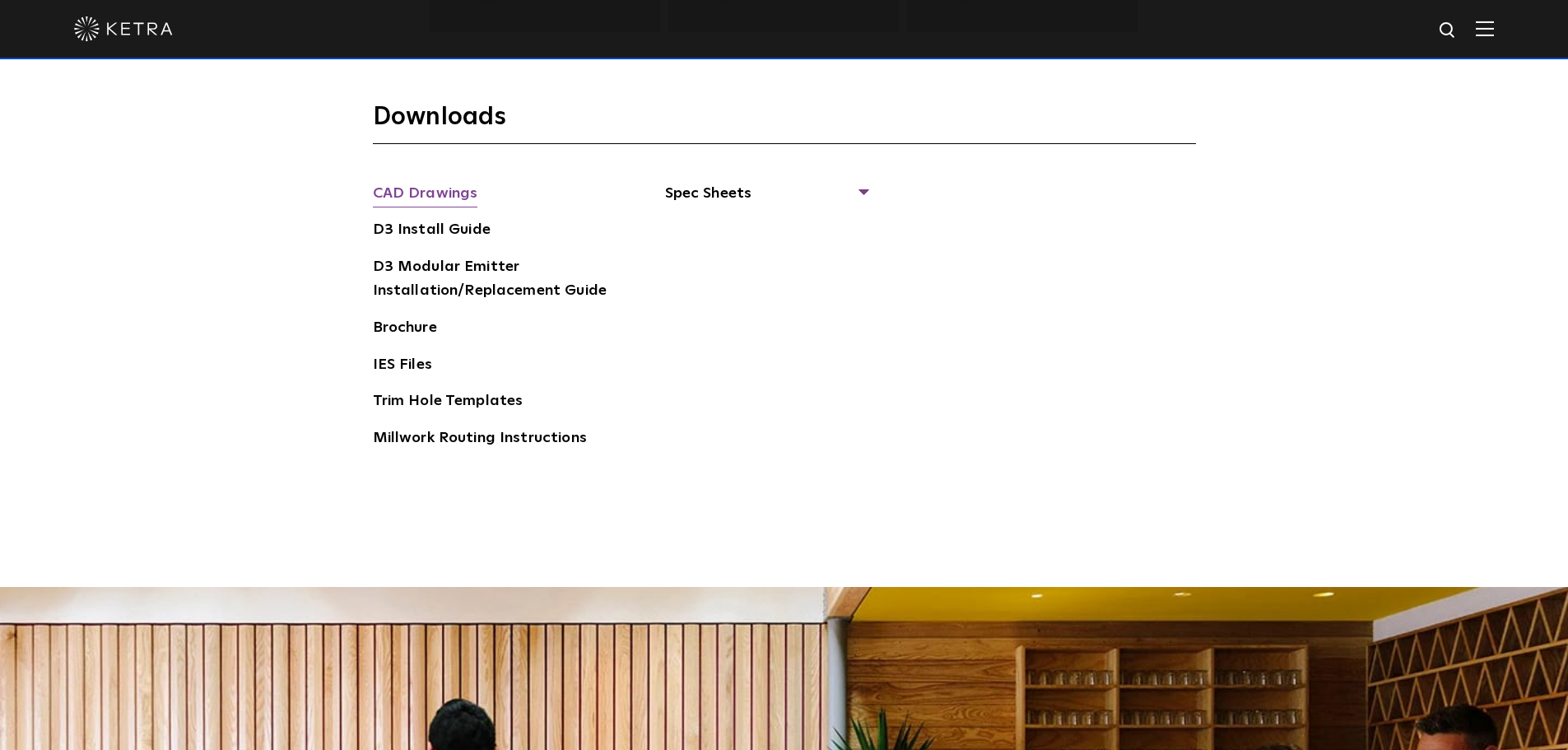
click at [453, 193] on link "CAD Drawings" at bounding box center [425, 195] width 106 height 26
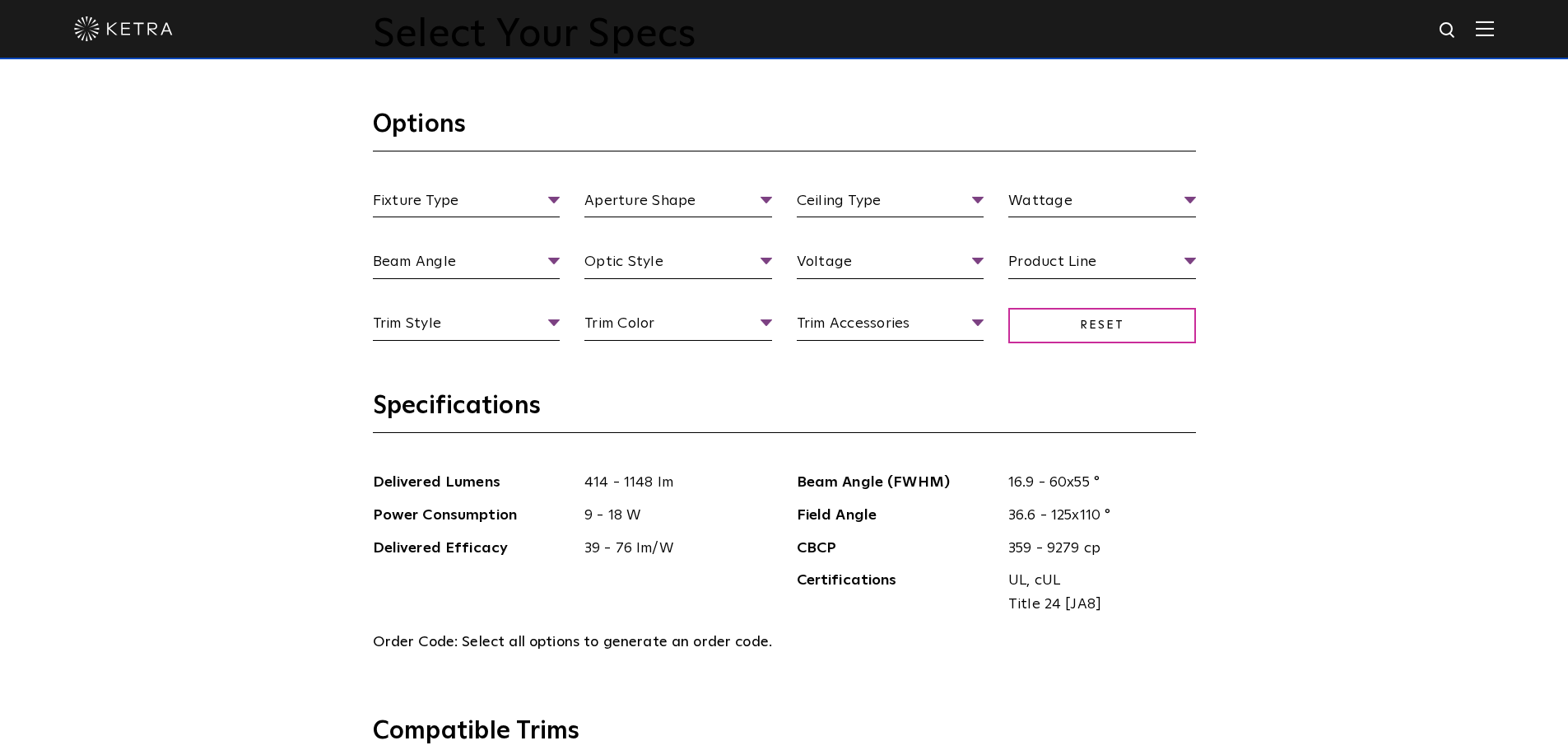
scroll to position [1646, 0]
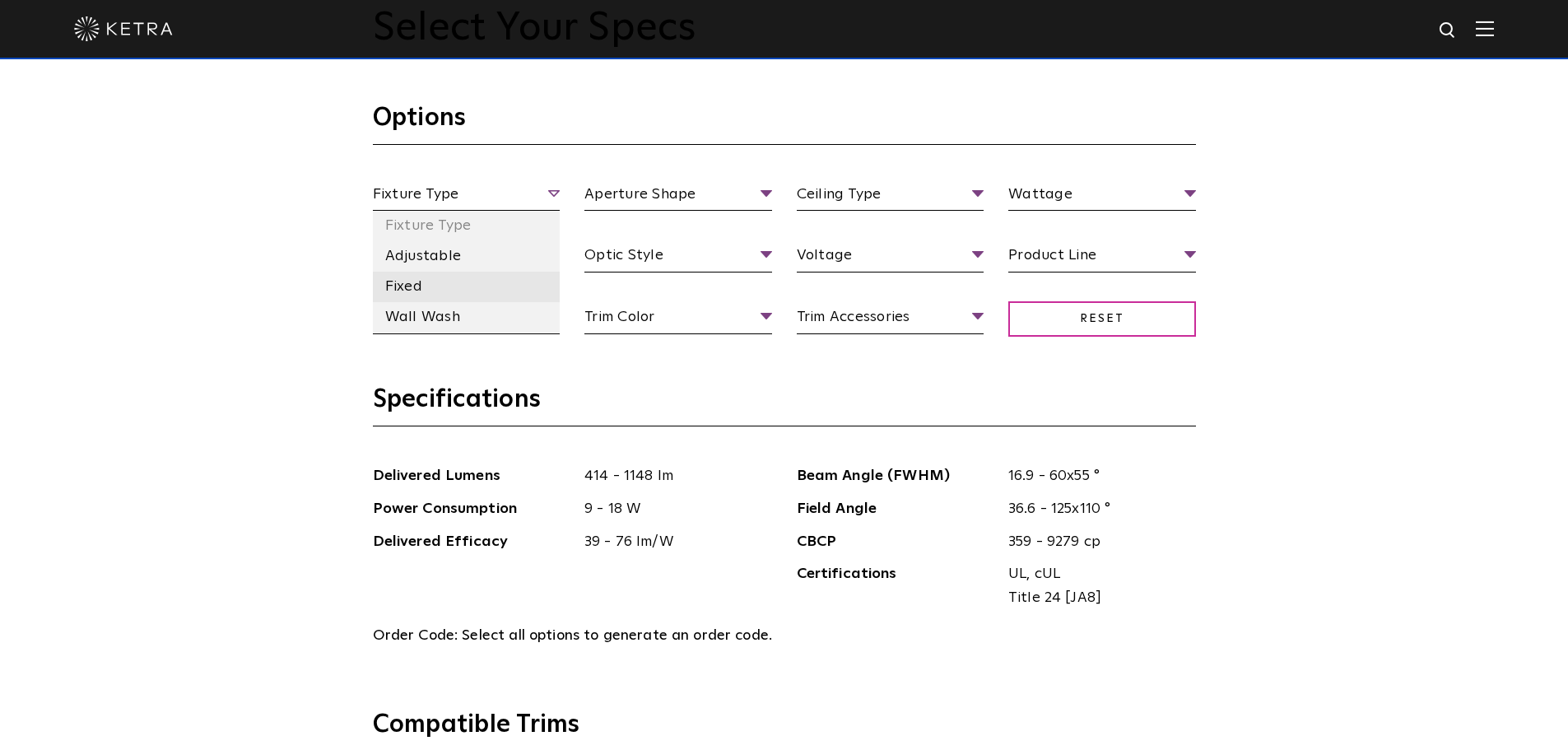
click at [420, 288] on li "Fixed" at bounding box center [466, 287] width 188 height 31
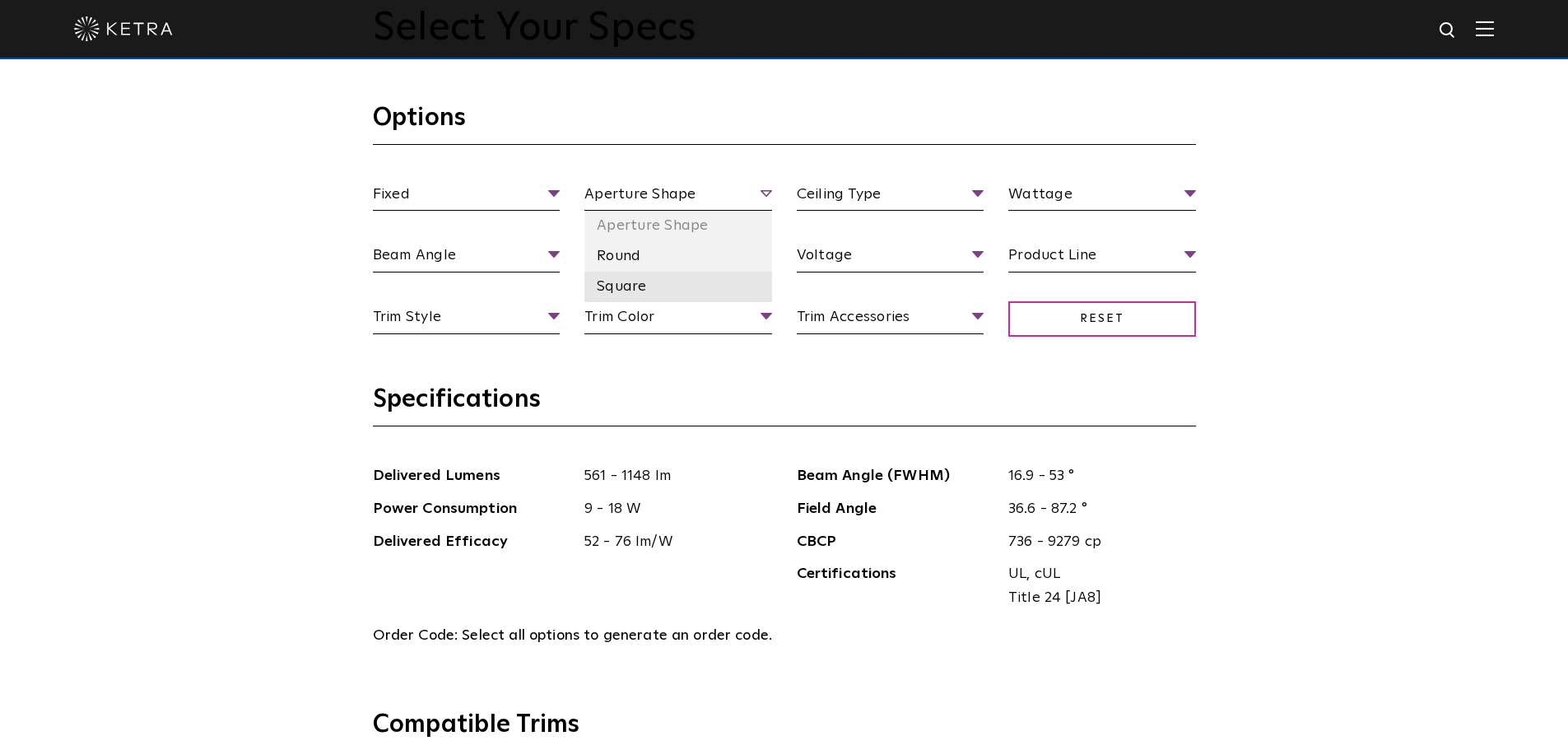
click at [643, 285] on li "Square" at bounding box center [677, 287] width 188 height 31
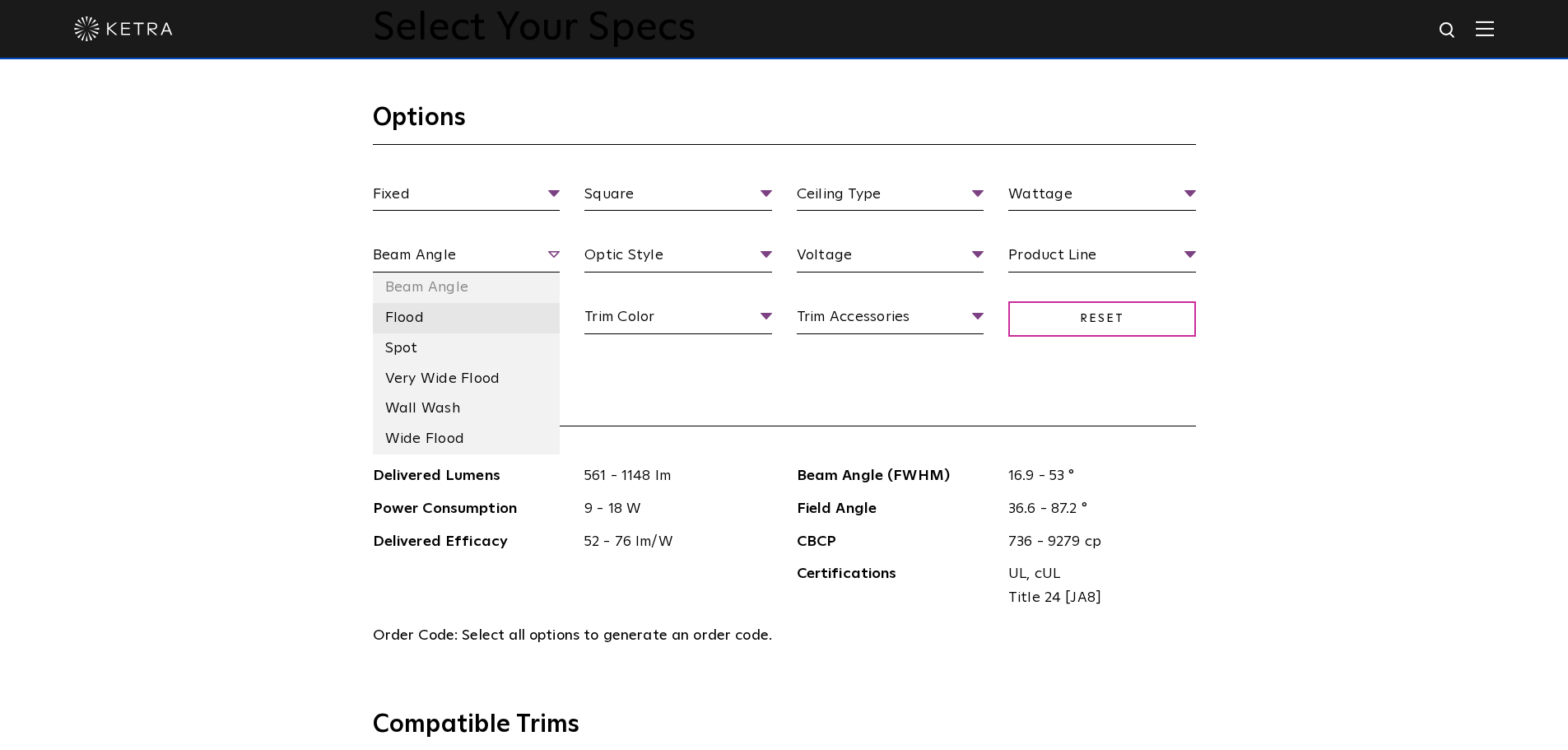
click at [417, 317] on li "Flood" at bounding box center [466, 318] width 188 height 31
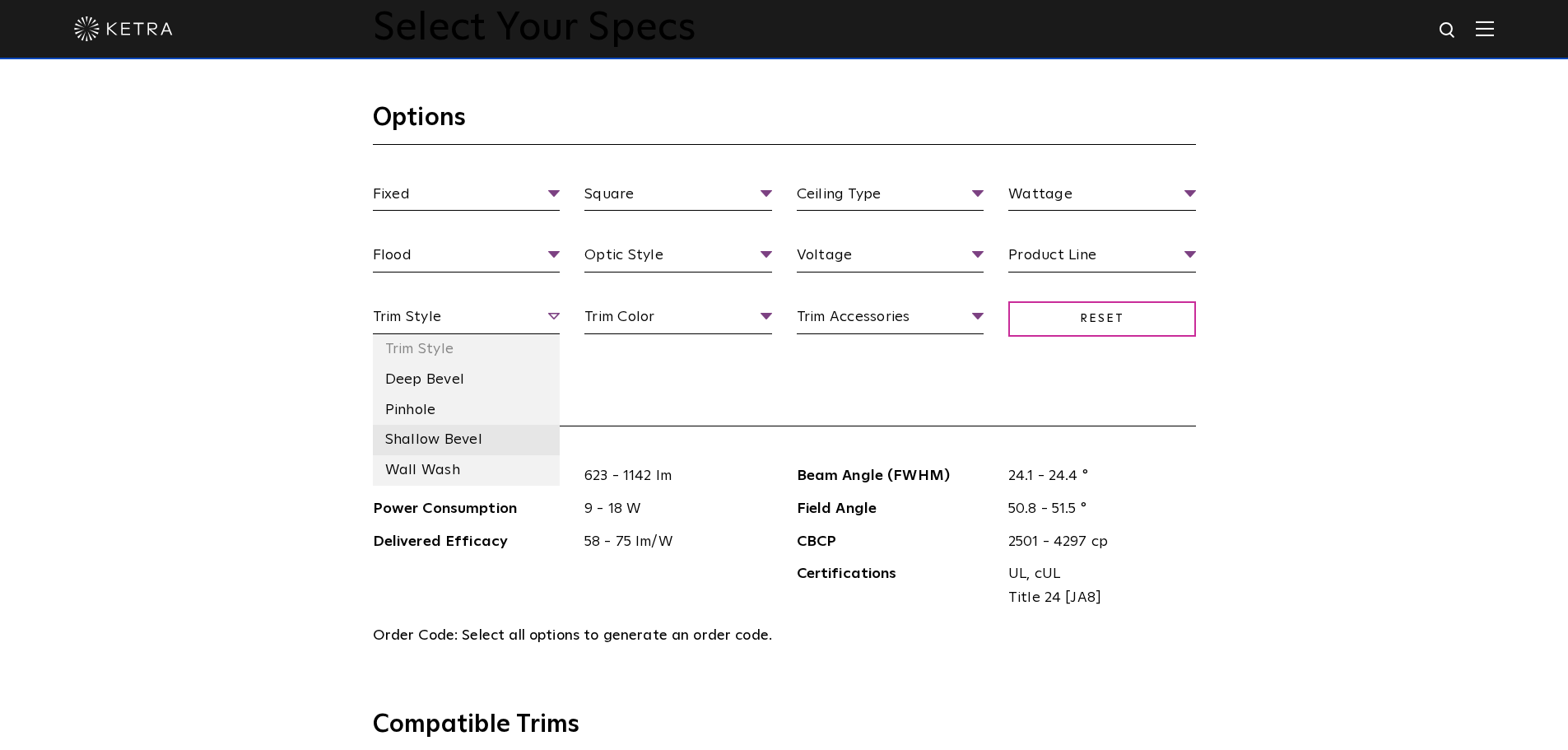
click at [455, 439] on li "Shallow Bevel" at bounding box center [466, 440] width 188 height 31
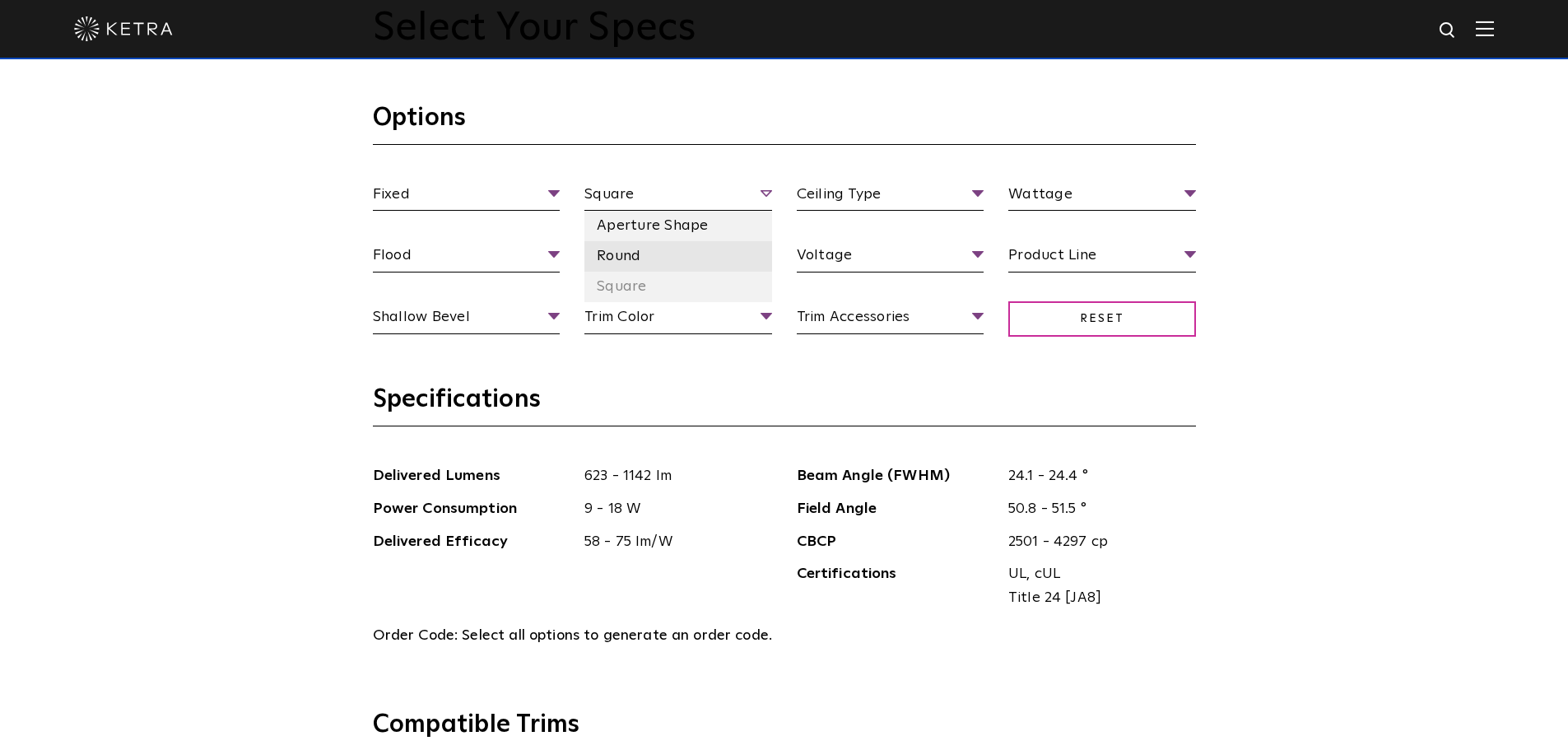
click at [631, 258] on li "Round" at bounding box center [677, 256] width 188 height 31
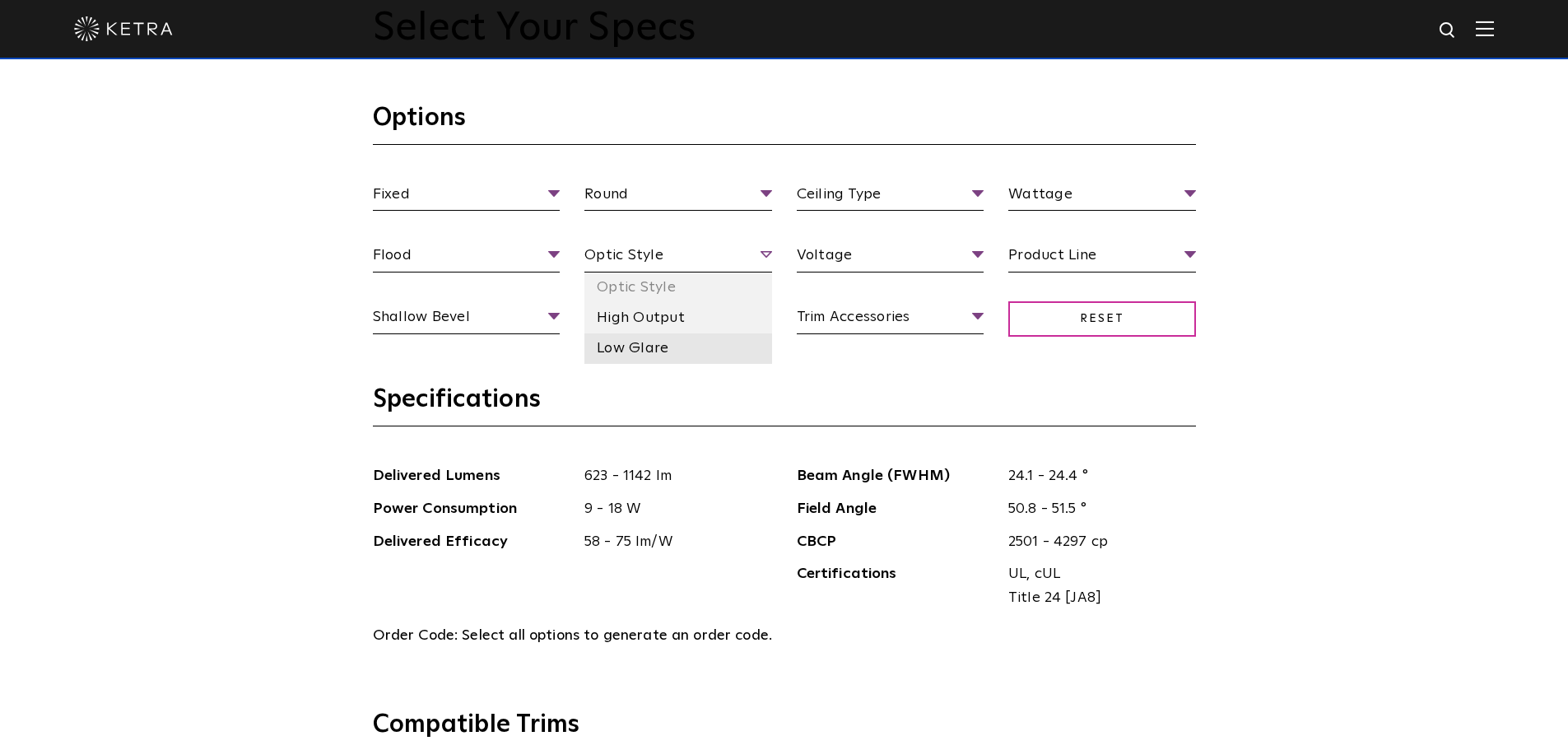
click at [658, 349] on li "Low Glare" at bounding box center [677, 348] width 188 height 31
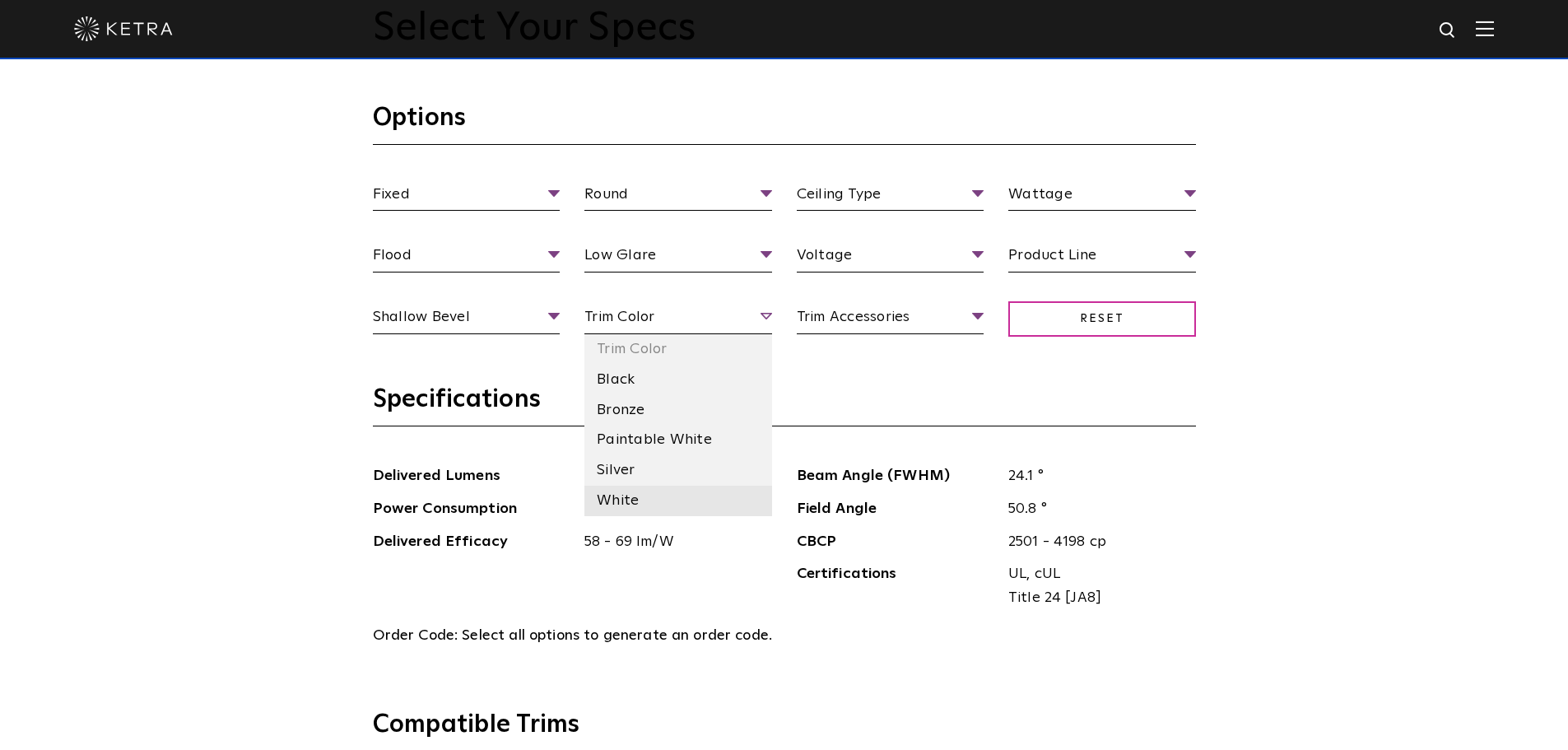
click at [628, 499] on li "White" at bounding box center [677, 501] width 188 height 31
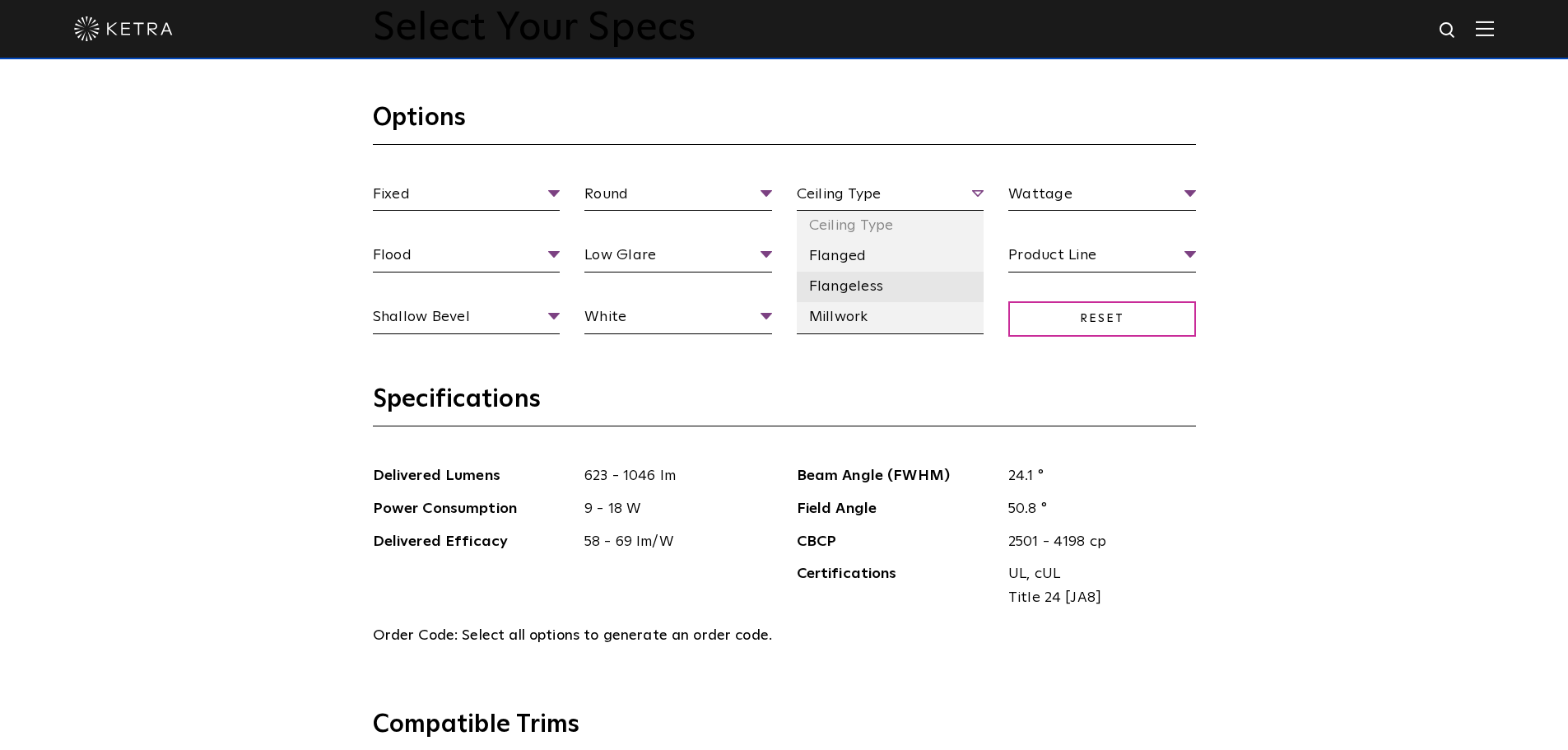
click at [864, 284] on li "Flangeless" at bounding box center [891, 287] width 188 height 31
click at [841, 315] on li "120 V" at bounding box center [891, 318] width 188 height 31
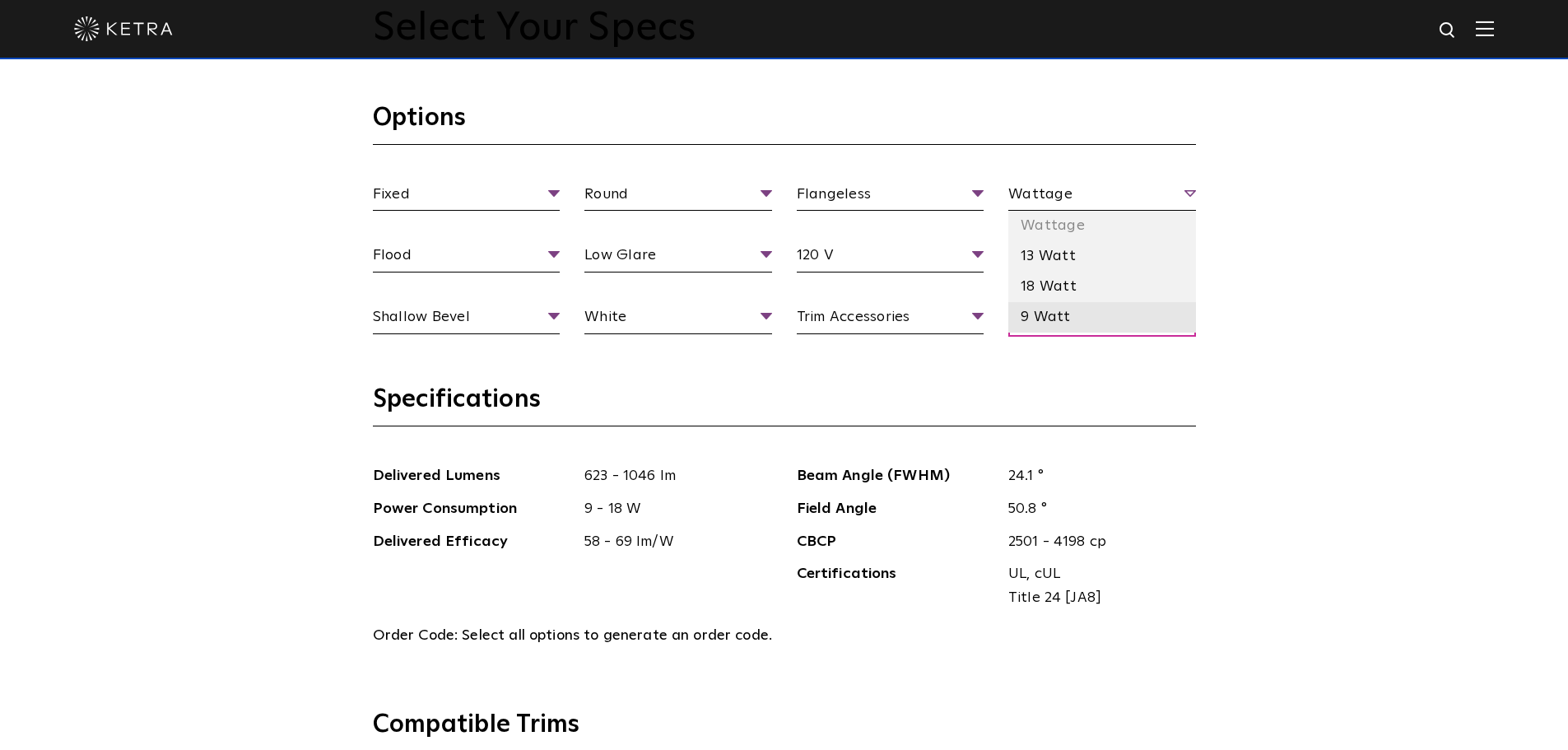
click at [1048, 317] on li "9 Watt" at bounding box center [1102, 317] width 188 height 31
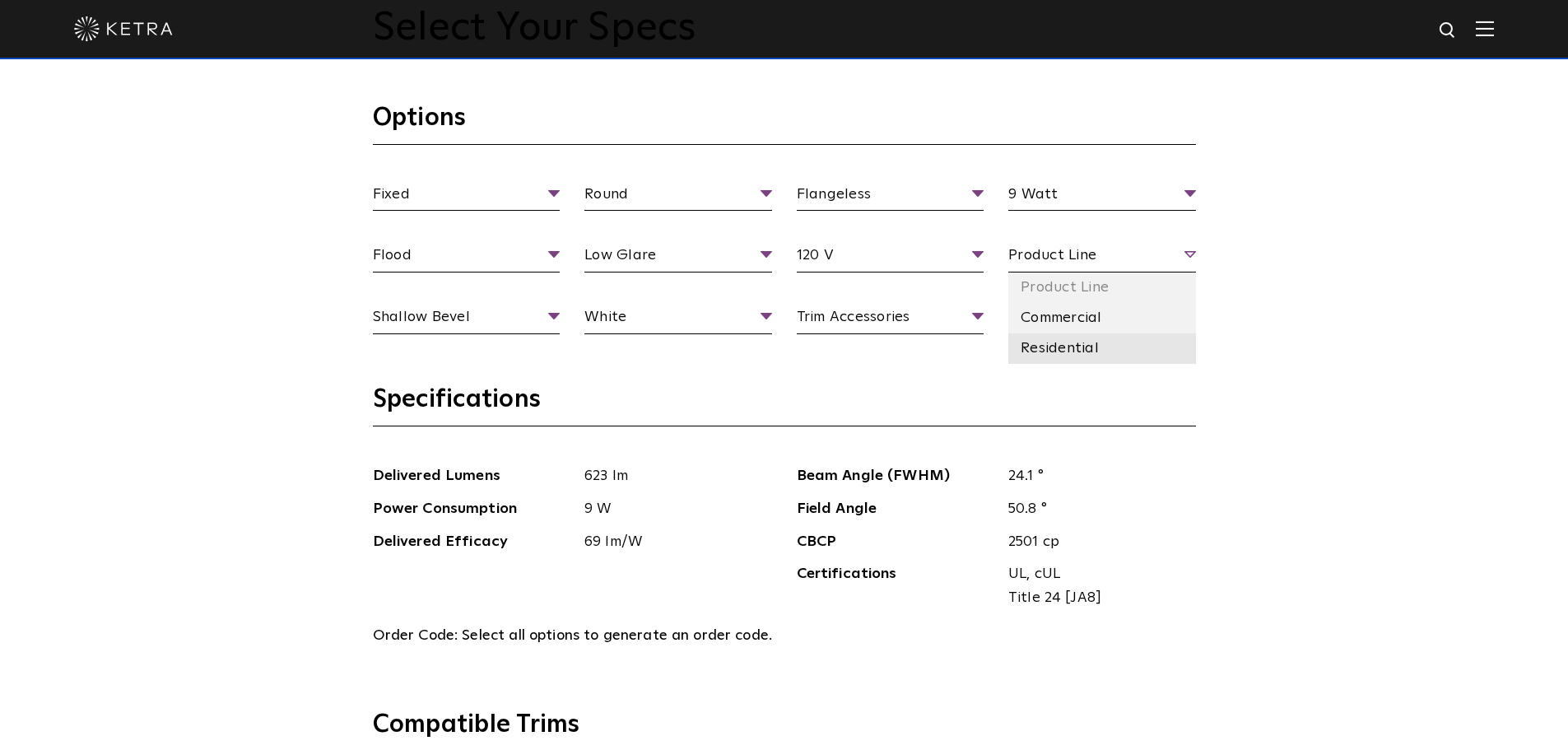
click at [1061, 349] on li "Residential" at bounding box center [1102, 348] width 188 height 31
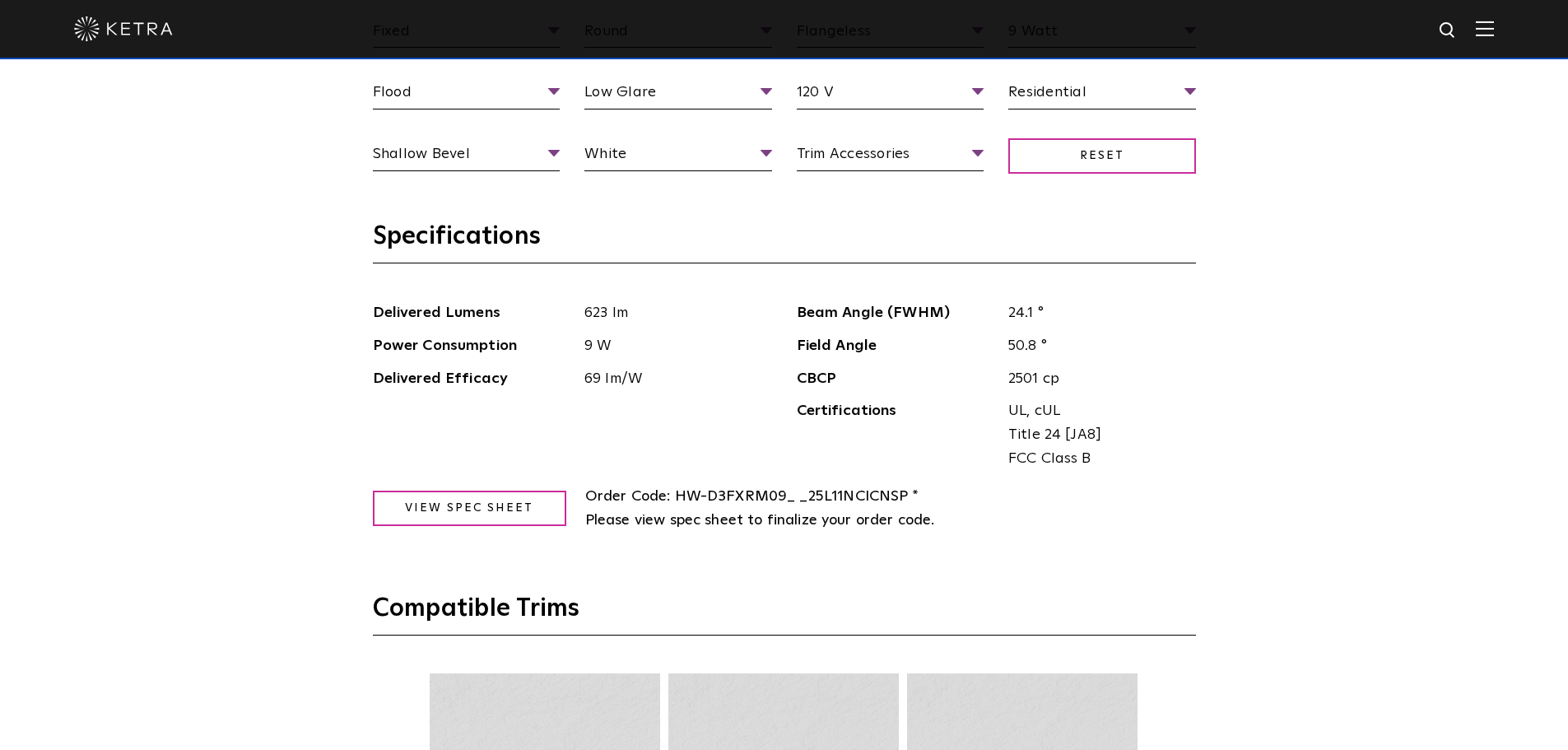
scroll to position [1810, 0]
click at [508, 502] on link "View Spec Sheet" at bounding box center [469, 506] width 193 height 35
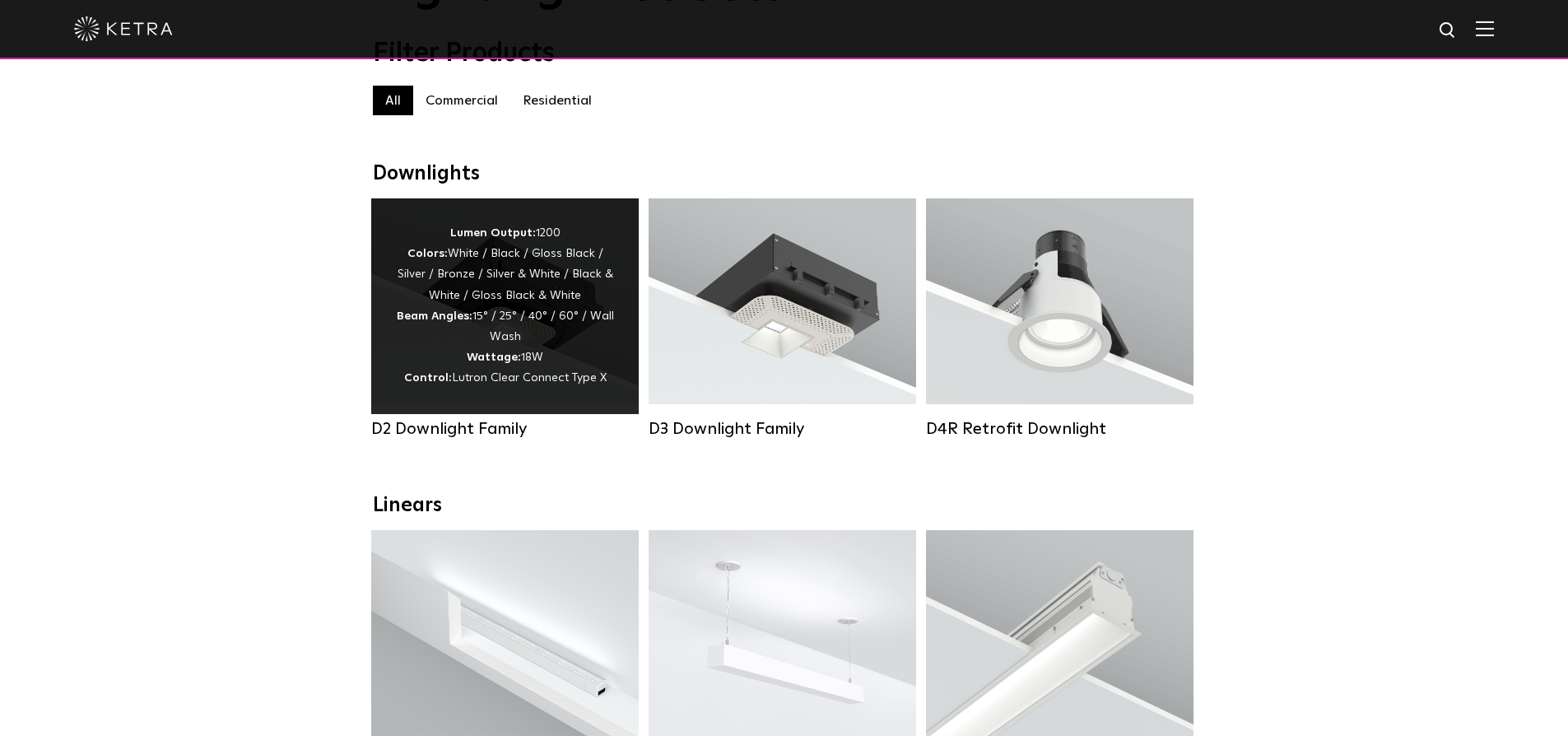
click at [528, 347] on div "Lumen Output: 1200 Colors: White / Black / Gloss Black / Silver / Bronze / Silv…" at bounding box center [505, 306] width 218 height 166
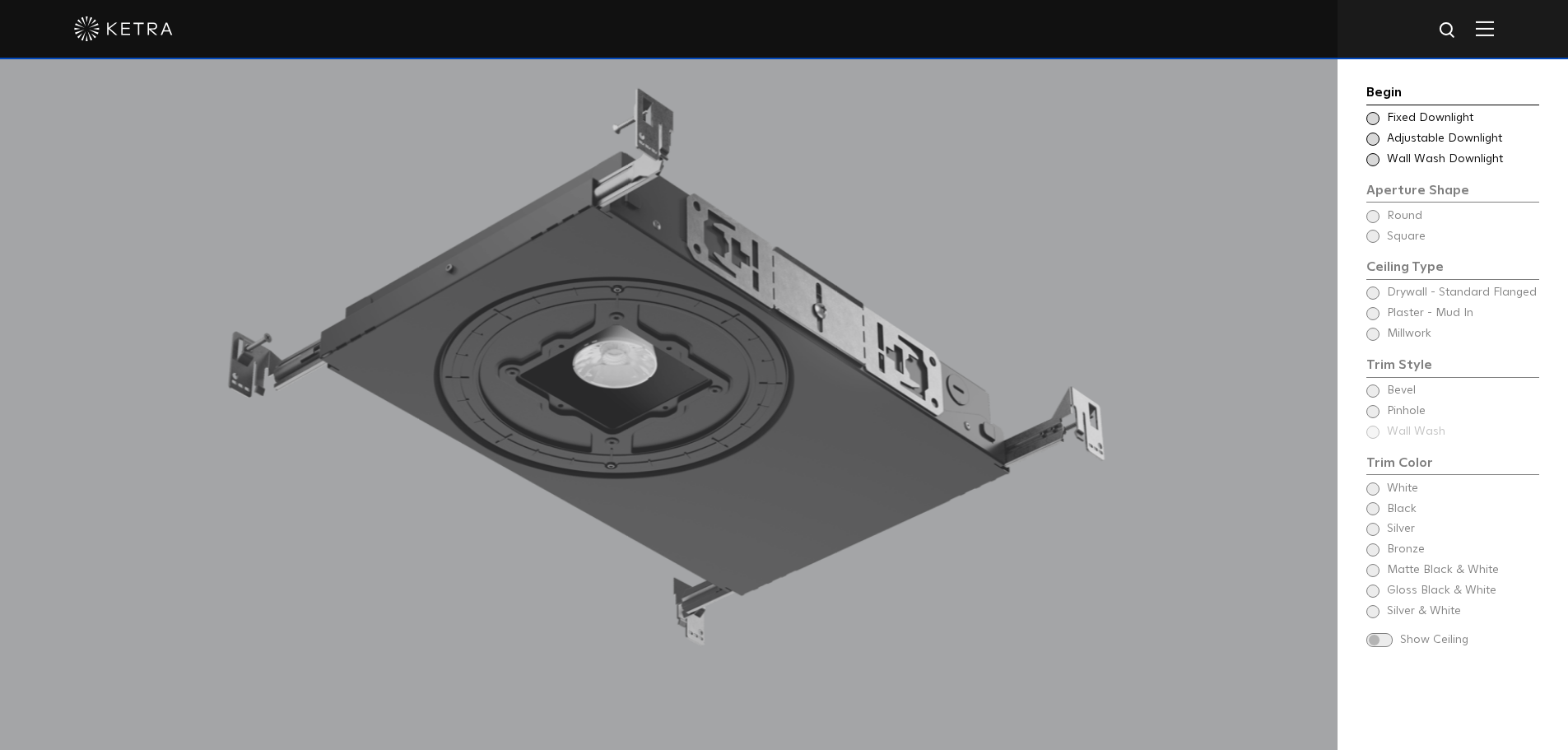
scroll to position [1646, 0]
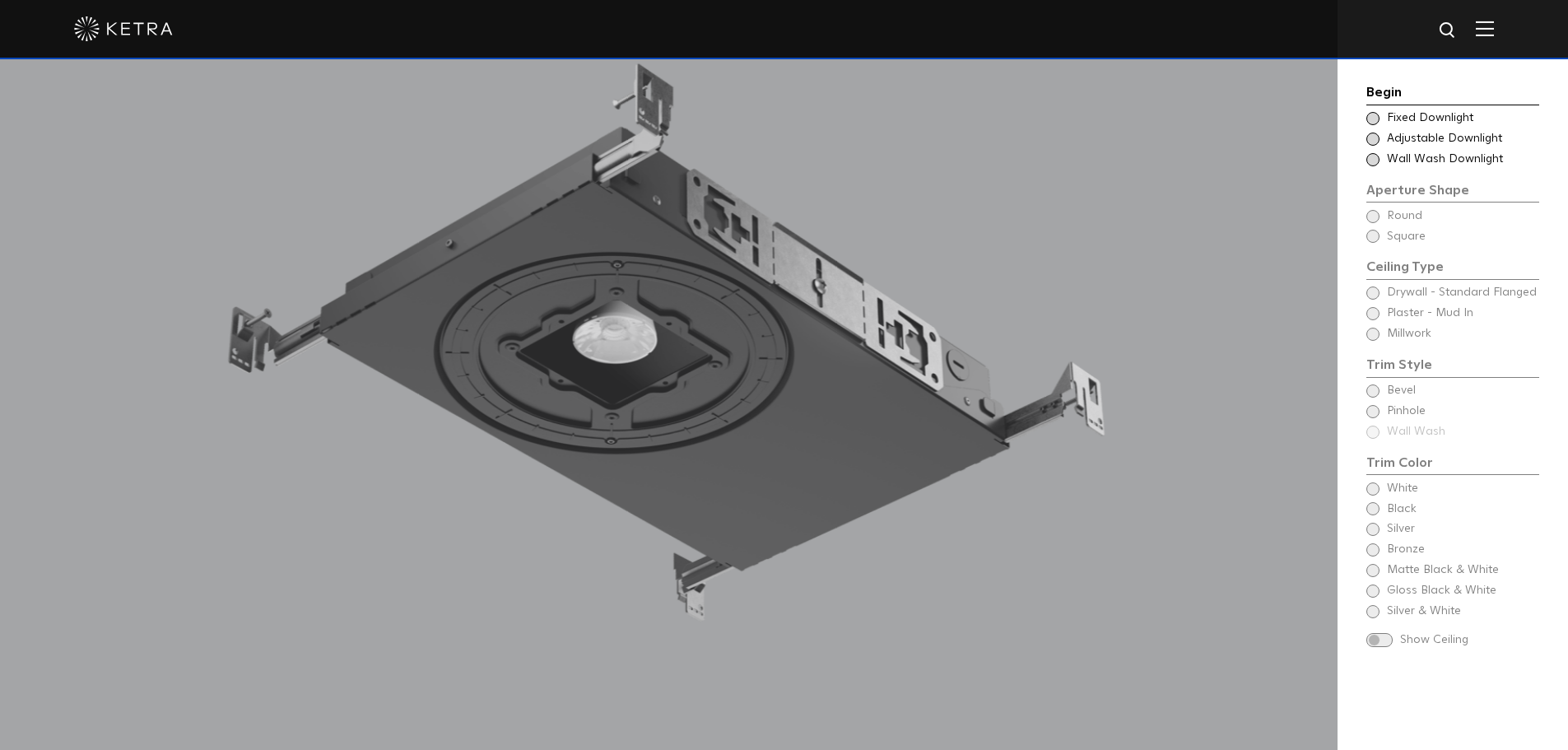
click at [1376, 119] on span at bounding box center [1373, 119] width 13 height 13
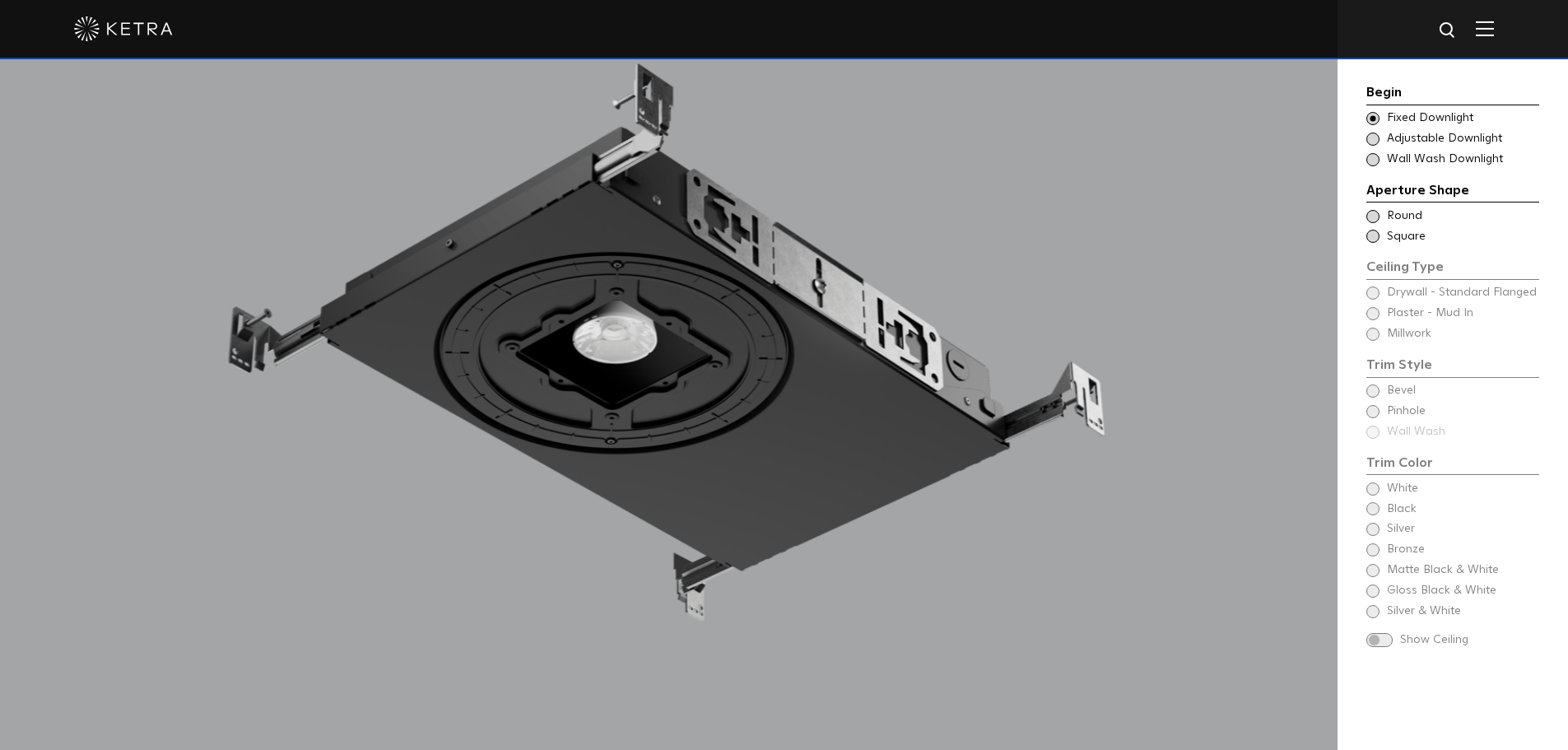
click at [1372, 216] on span at bounding box center [1373, 217] width 13 height 13
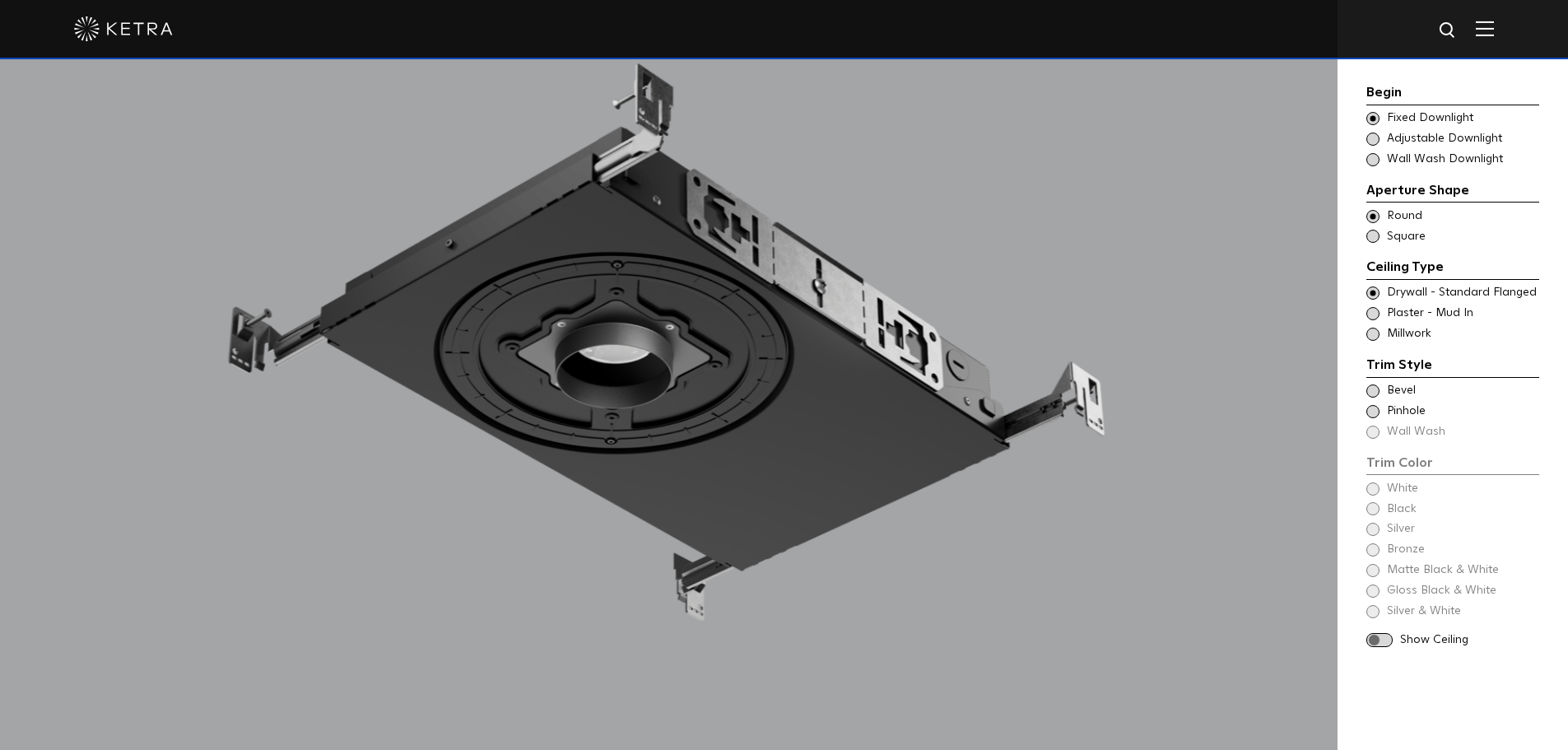
click at [1372, 389] on span at bounding box center [1373, 390] width 13 height 13
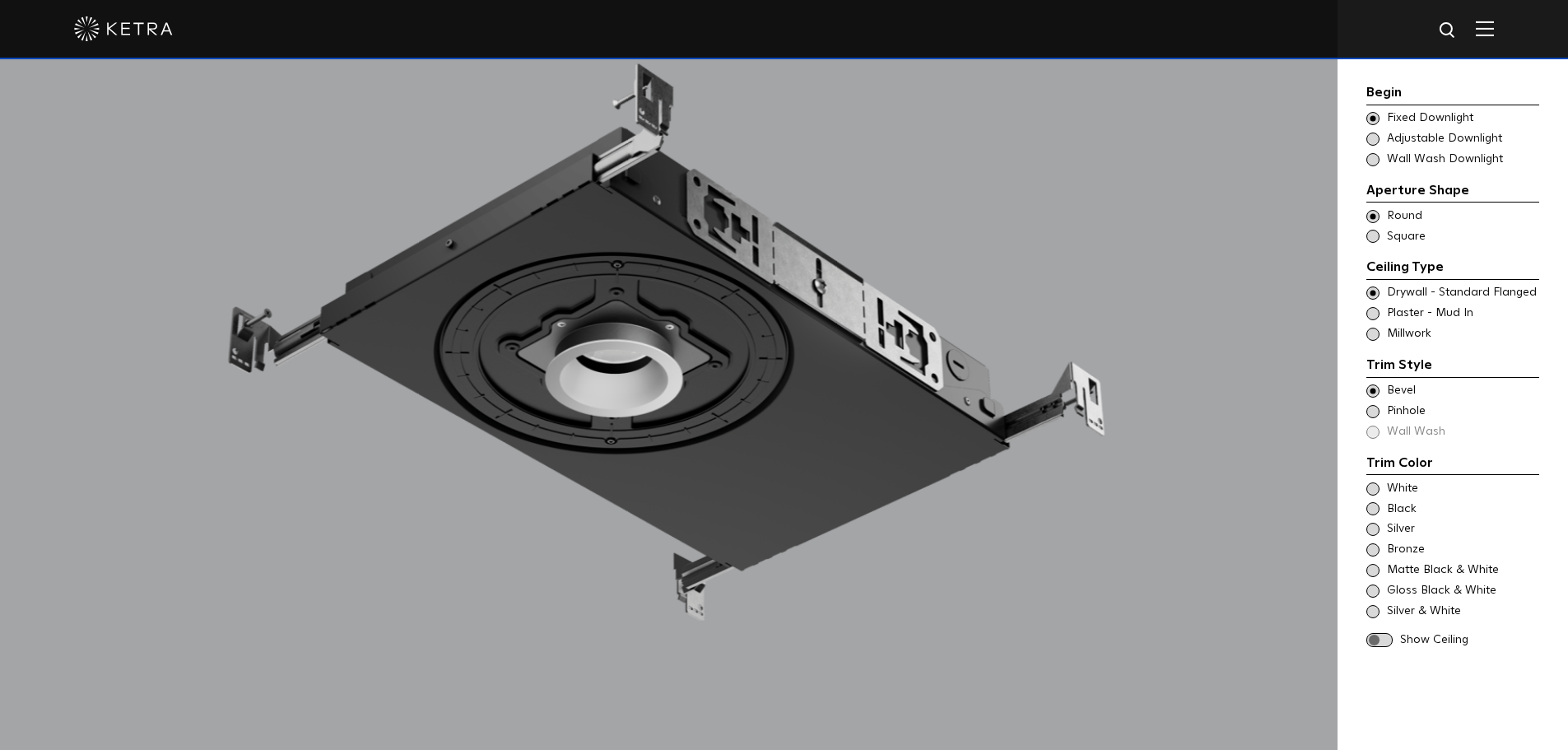
click at [1372, 413] on span at bounding box center [1373, 411] width 13 height 13
click at [1372, 391] on span at bounding box center [1373, 390] width 13 height 13
click at [1372, 487] on span at bounding box center [1373, 488] width 13 height 13
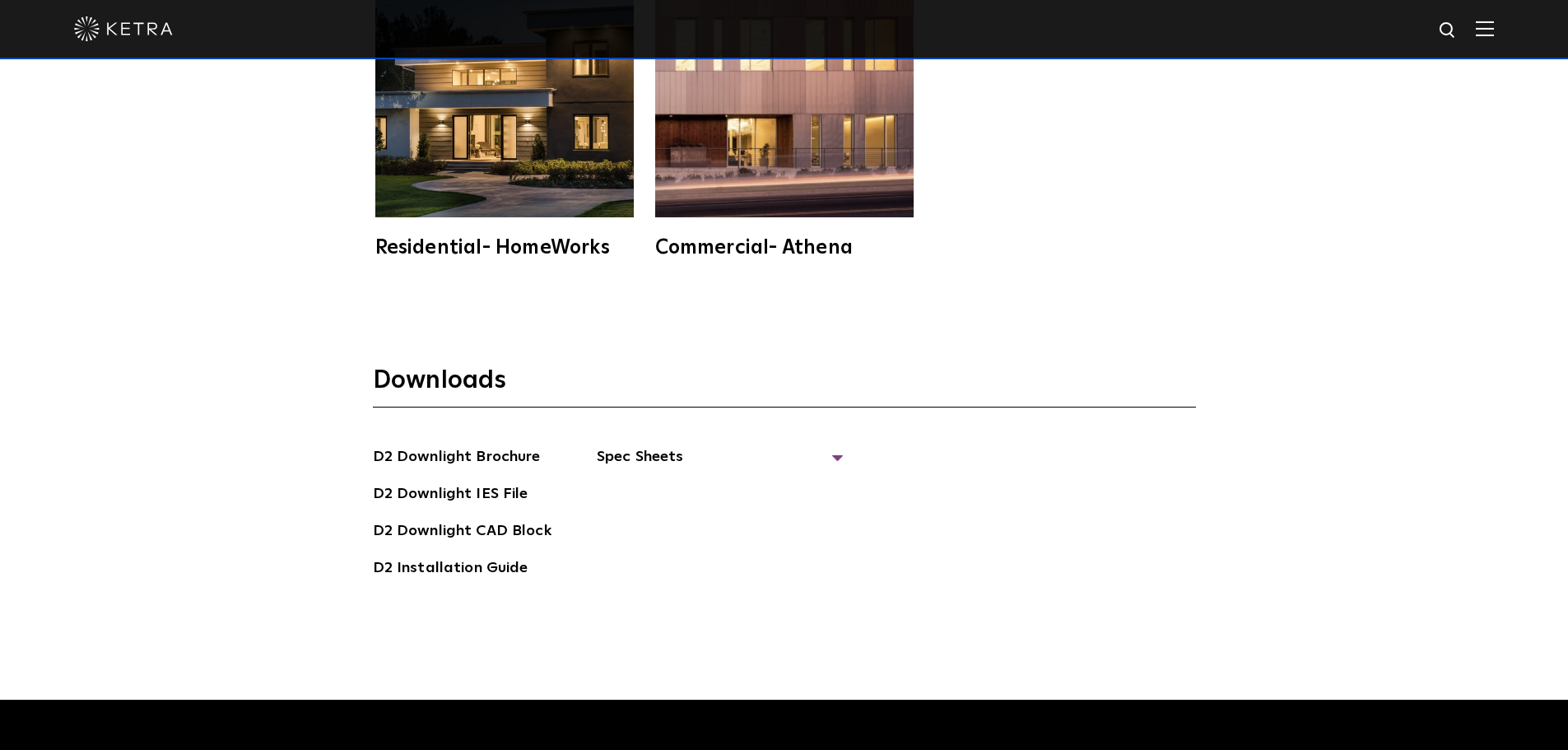
scroll to position [4607, 0]
click at [832, 445] on span "Spec Sheets" at bounding box center [720, 462] width 247 height 36
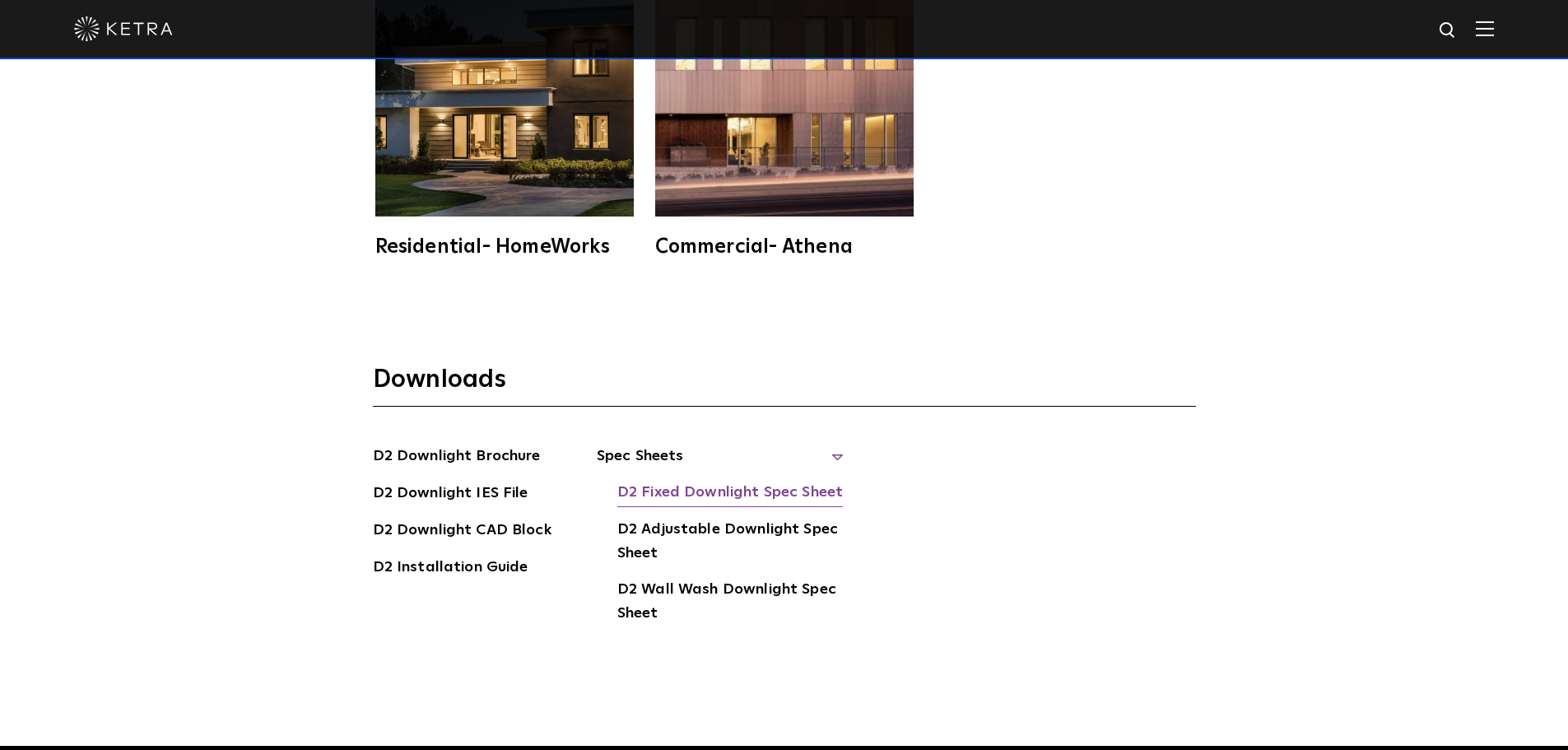
click at [761, 480] on link "D2 Fixed Downlight Spec Sheet" at bounding box center [730, 493] width 225 height 26
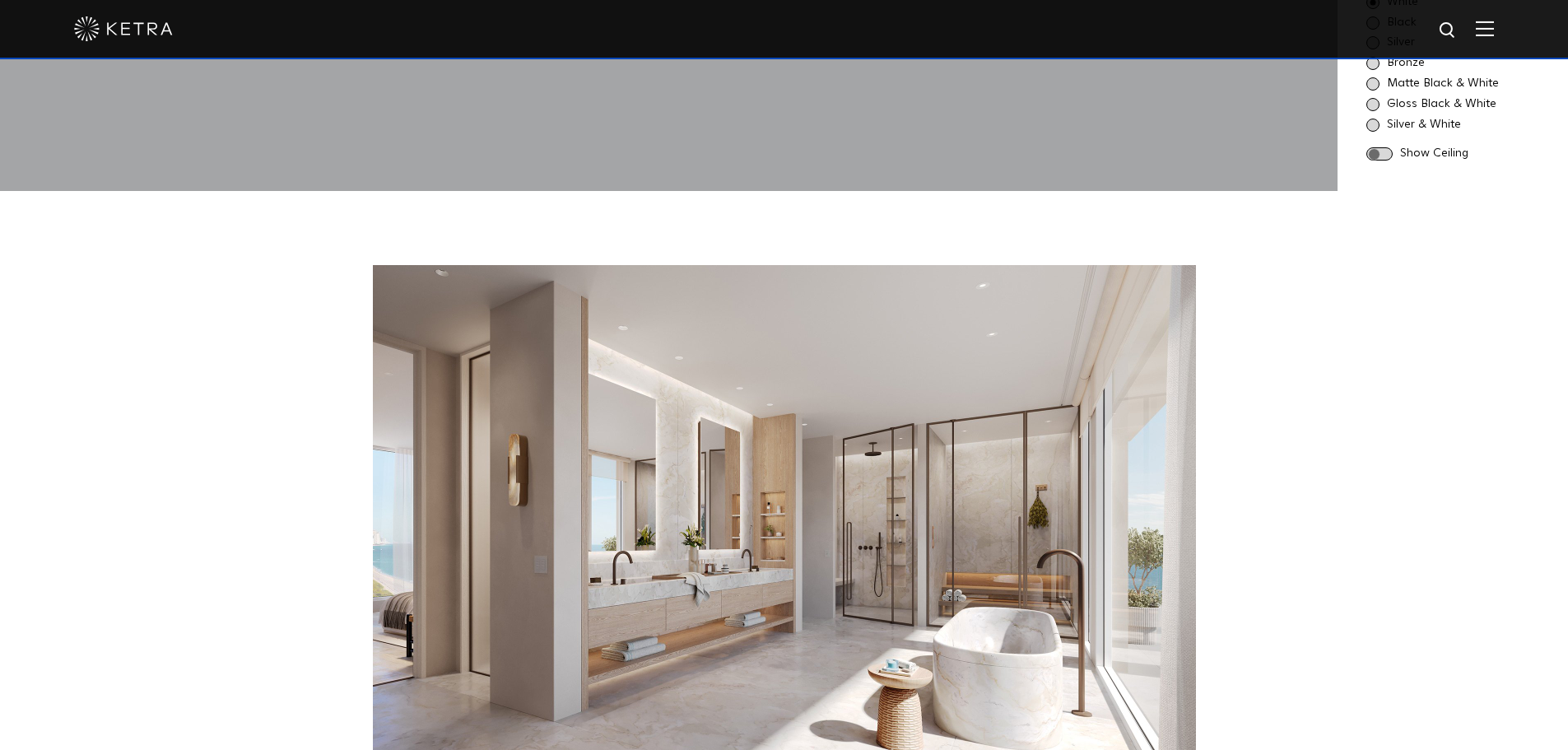
scroll to position [2221, 0]
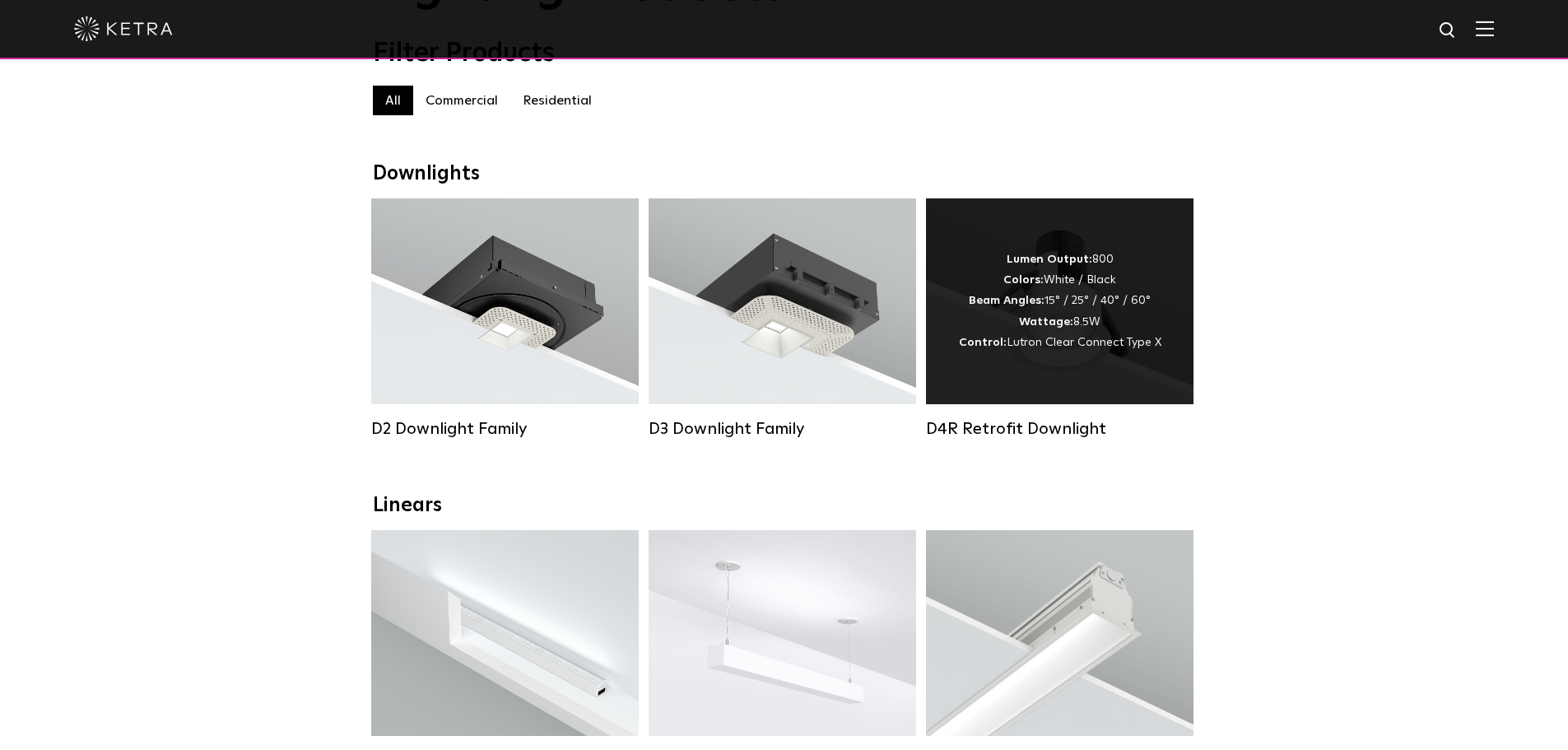
click at [1069, 362] on div "Lumen Output: 800 Colors: White / Black Beam Angles: 15° / 25° / 40° / 60° Watt…" at bounding box center [1060, 301] width 267 height 205
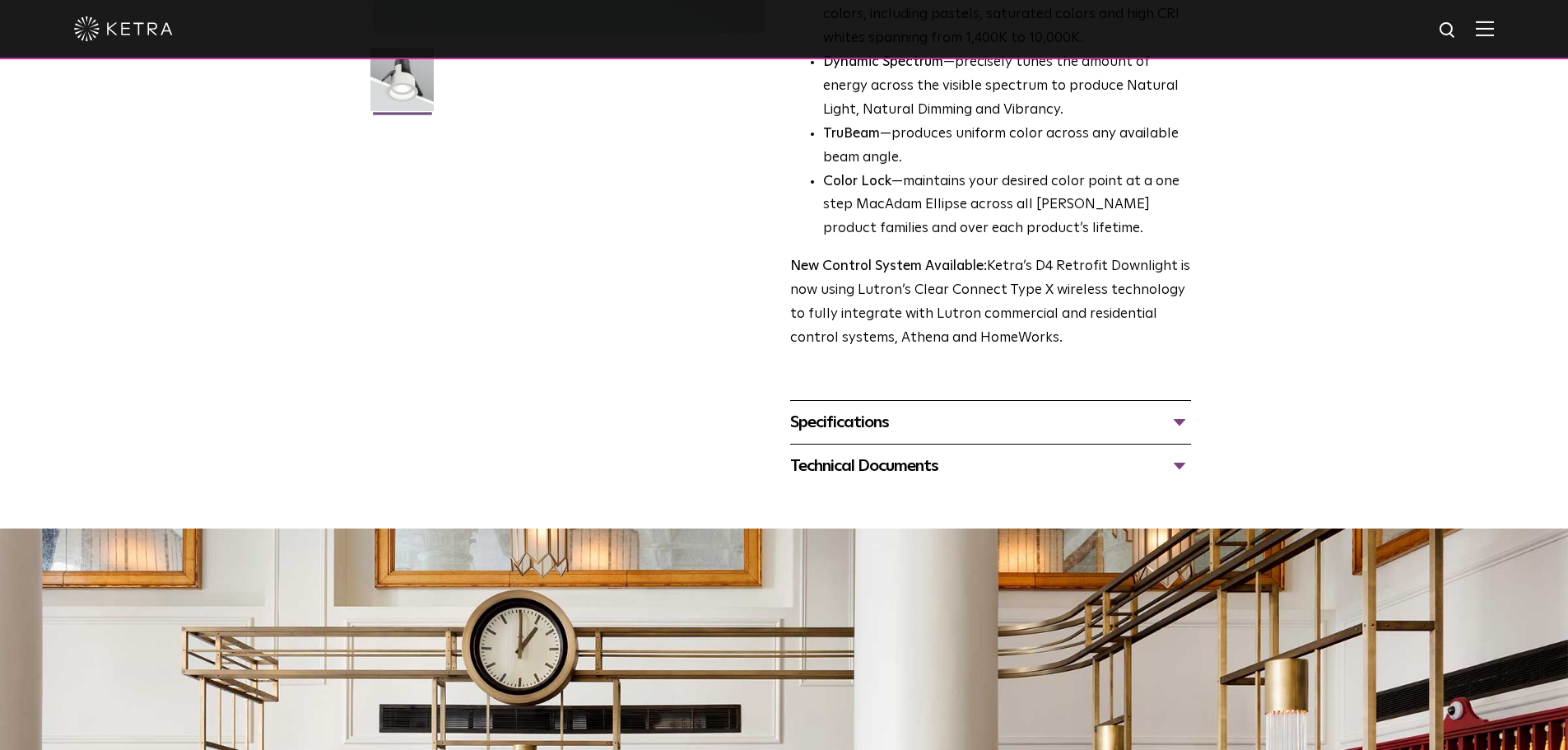
scroll to position [494, 0]
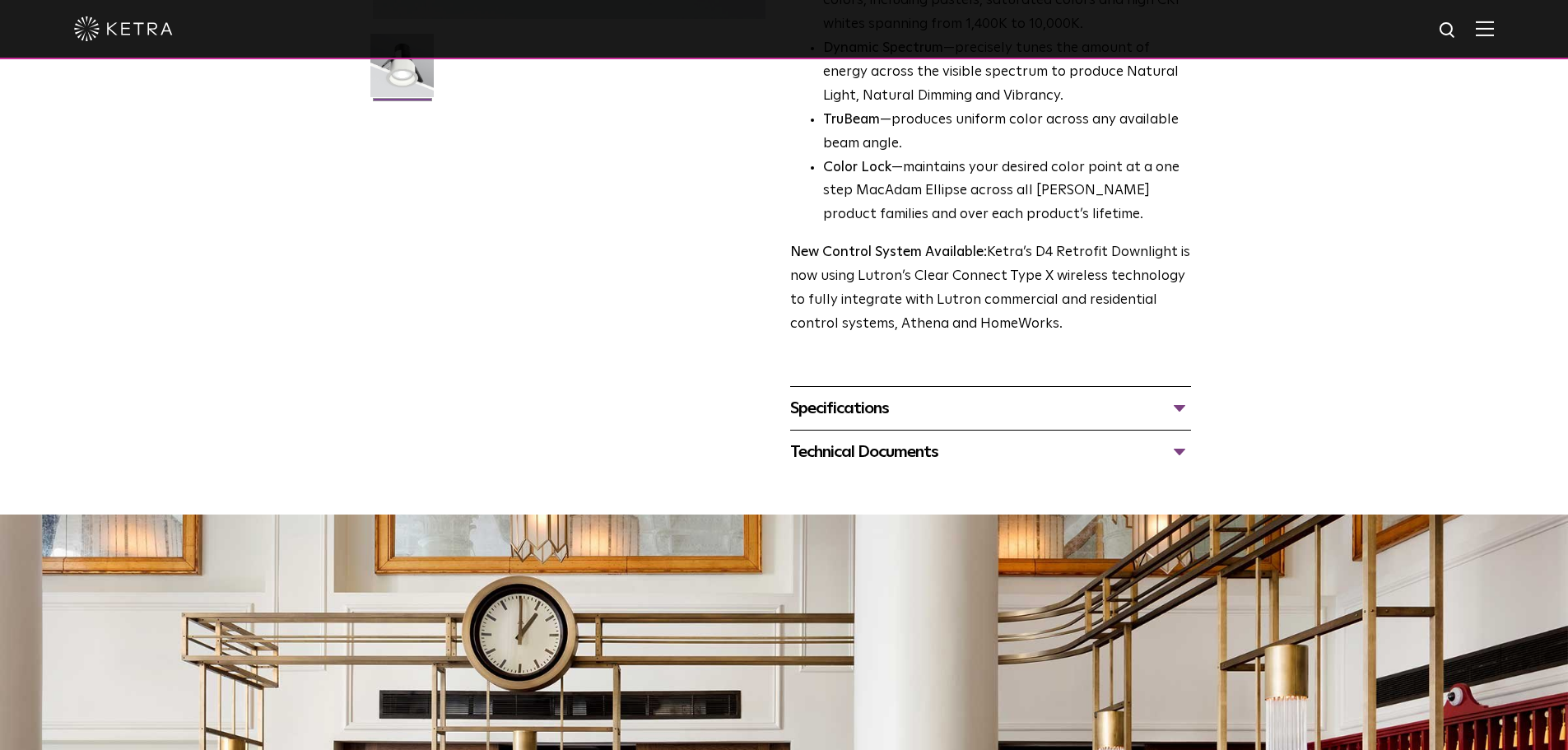
click at [1178, 411] on div "Specifications" at bounding box center [991, 408] width 401 height 26
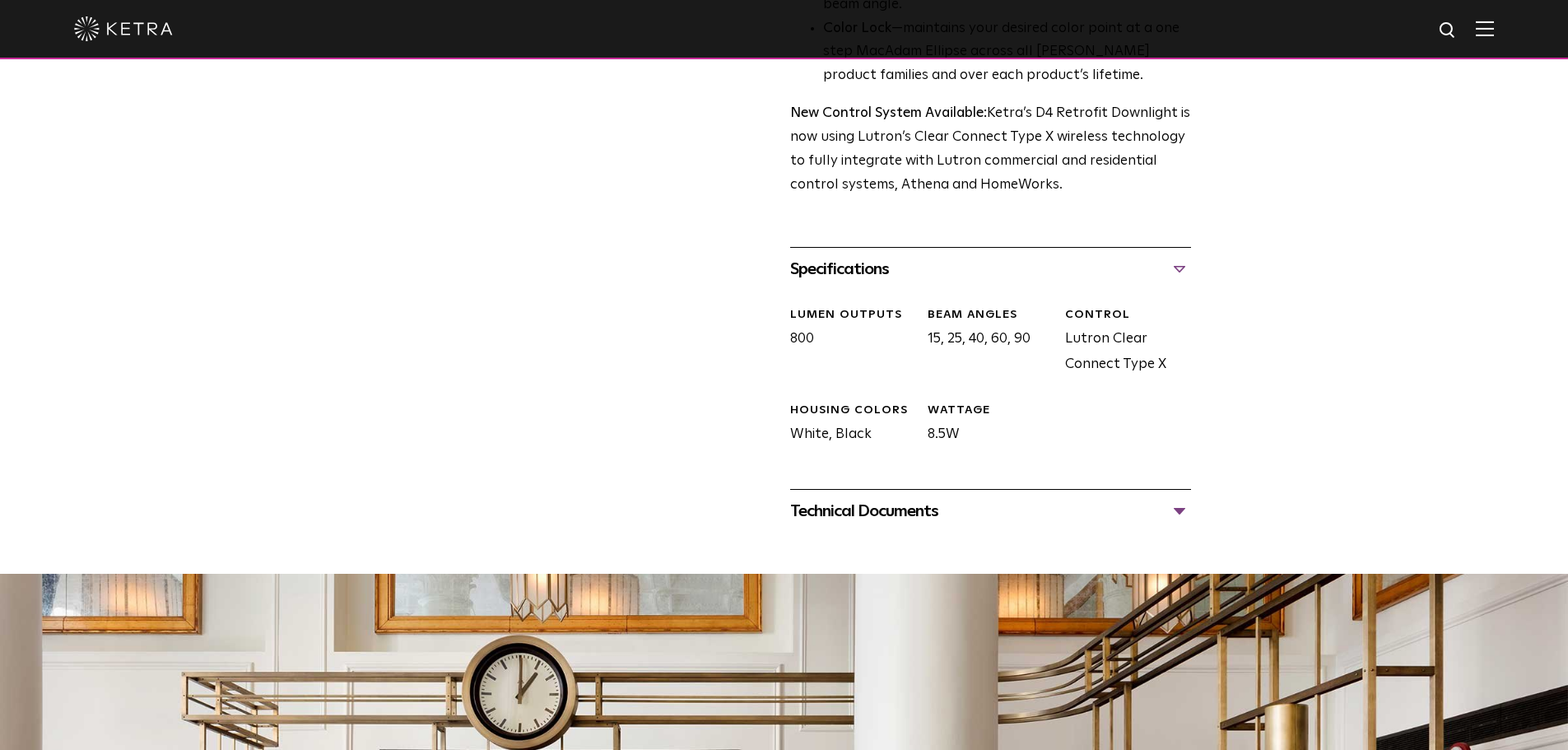
scroll to position [658, 0]
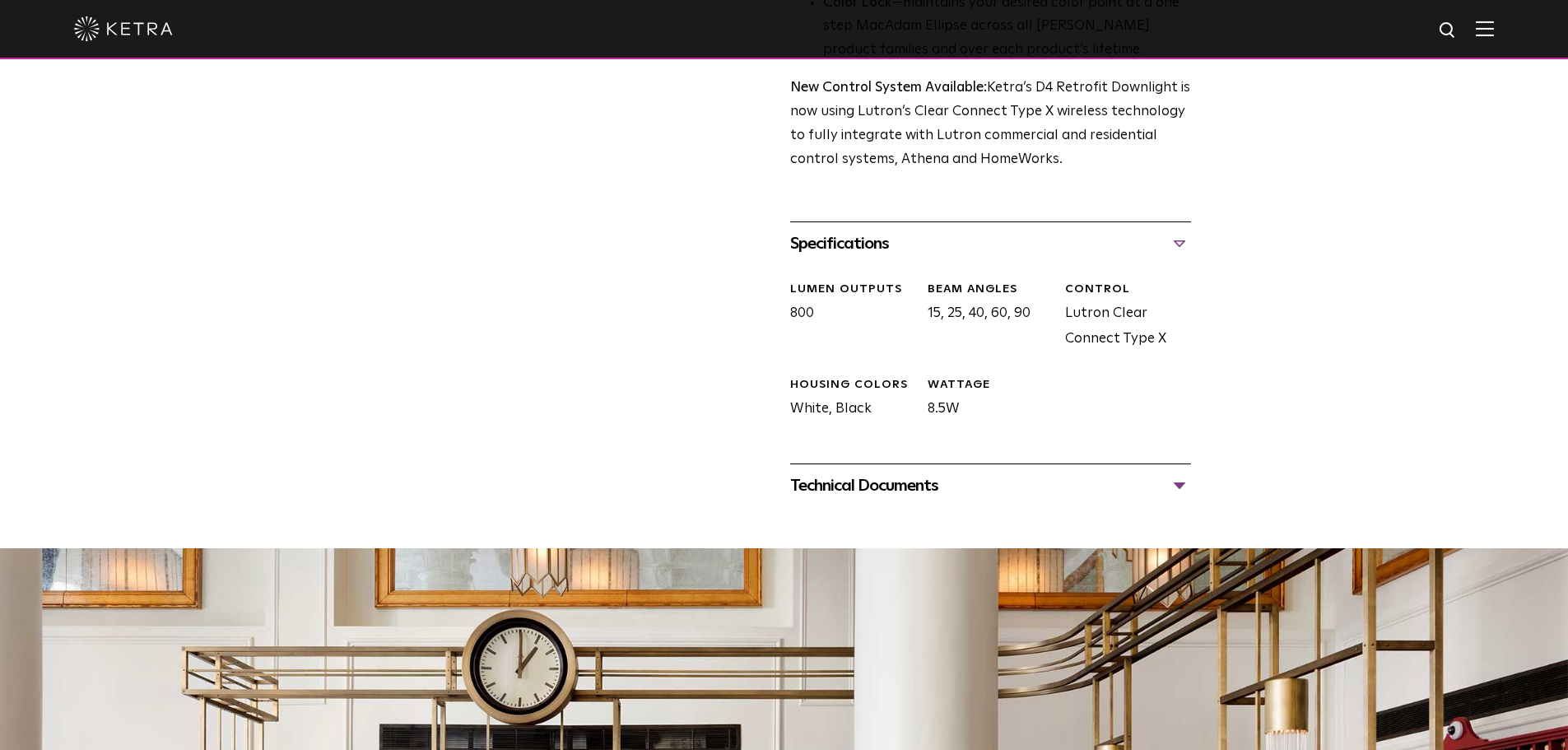
click at [1182, 487] on div "Technical Documents" at bounding box center [991, 486] width 401 height 26
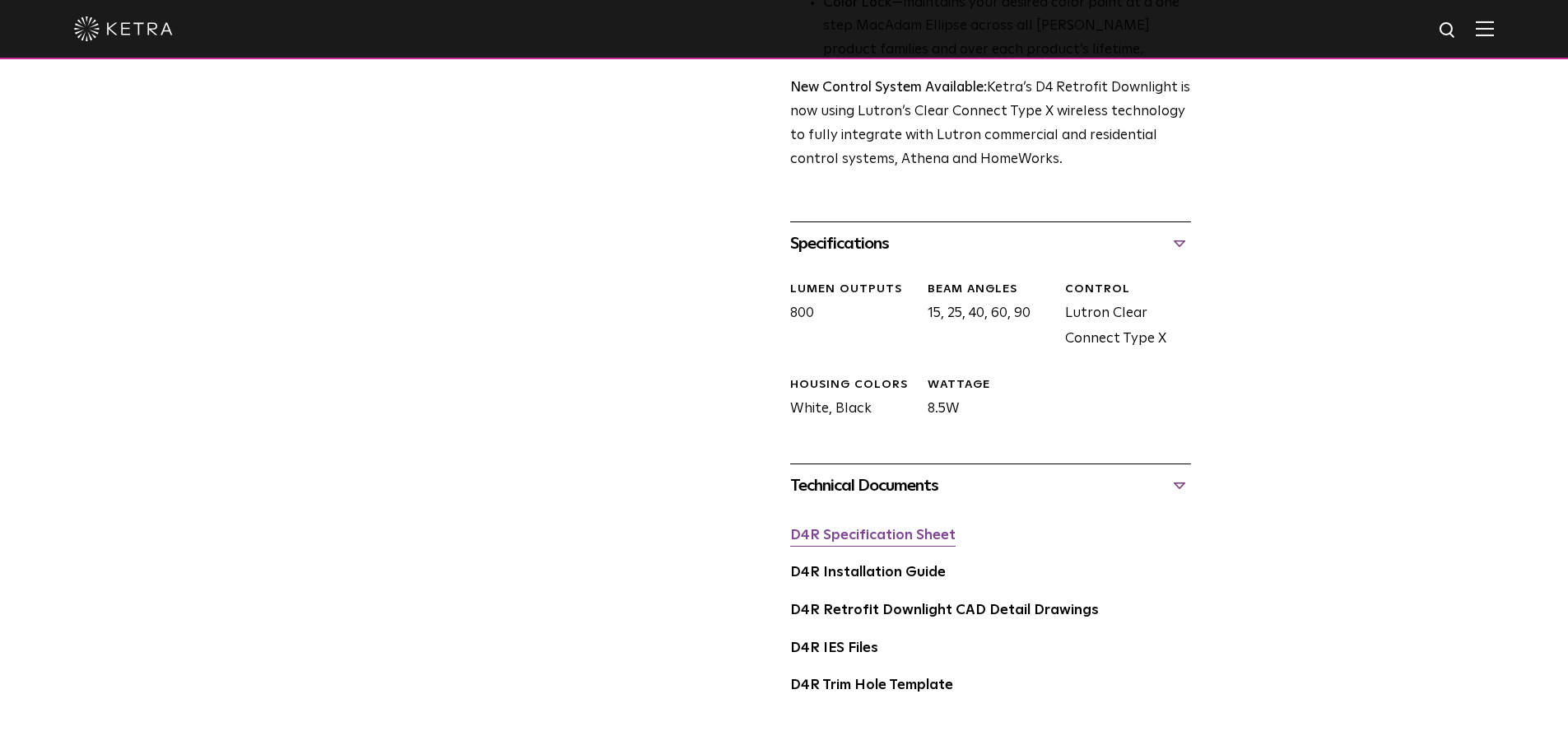
click at [909, 540] on link "D4R Specification Sheet" at bounding box center [873, 535] width 165 height 14
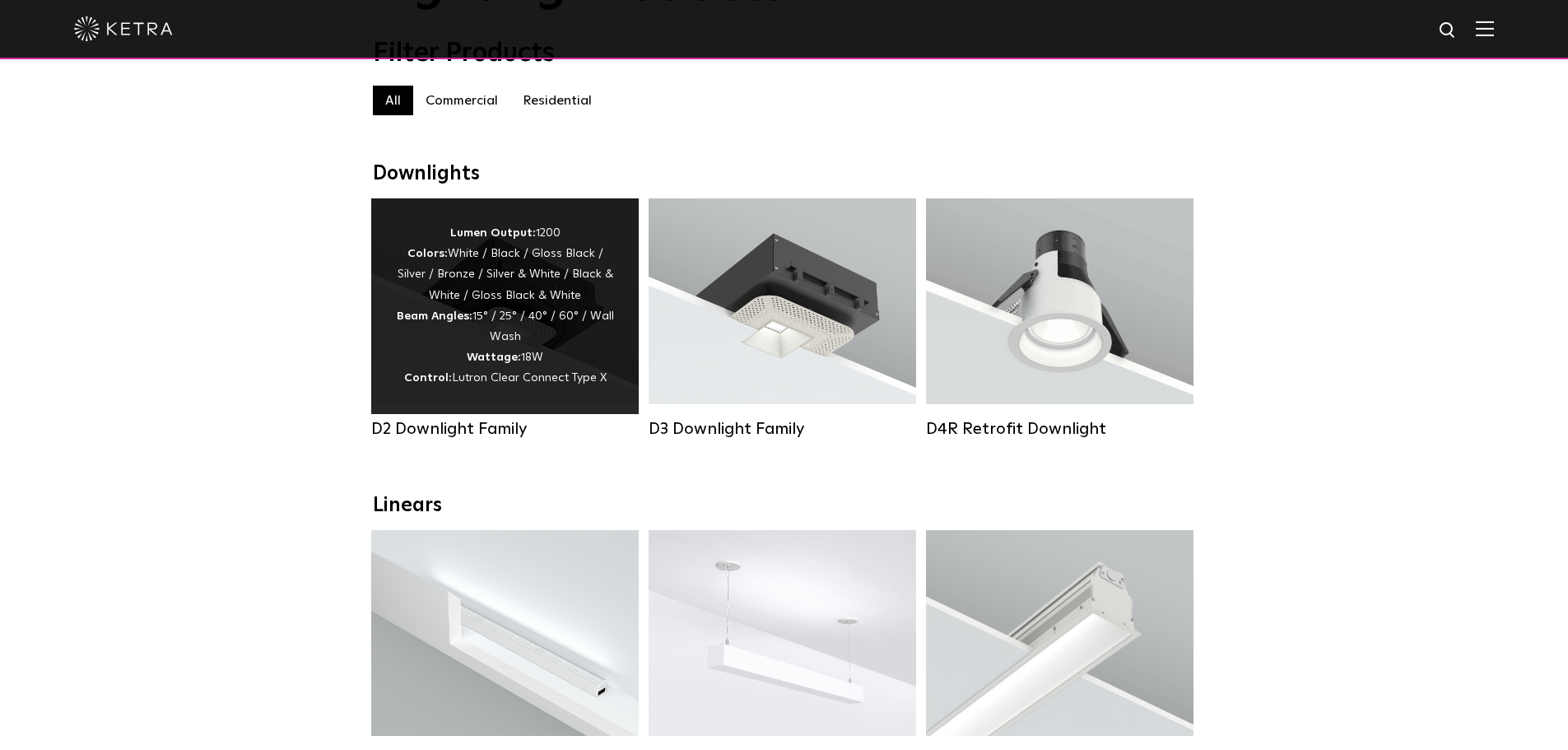
click at [553, 290] on div "Lumen Output: 1200 Colors: White / Black / Gloss Black / Silver / Bronze / Silv…" at bounding box center [505, 306] width 218 height 166
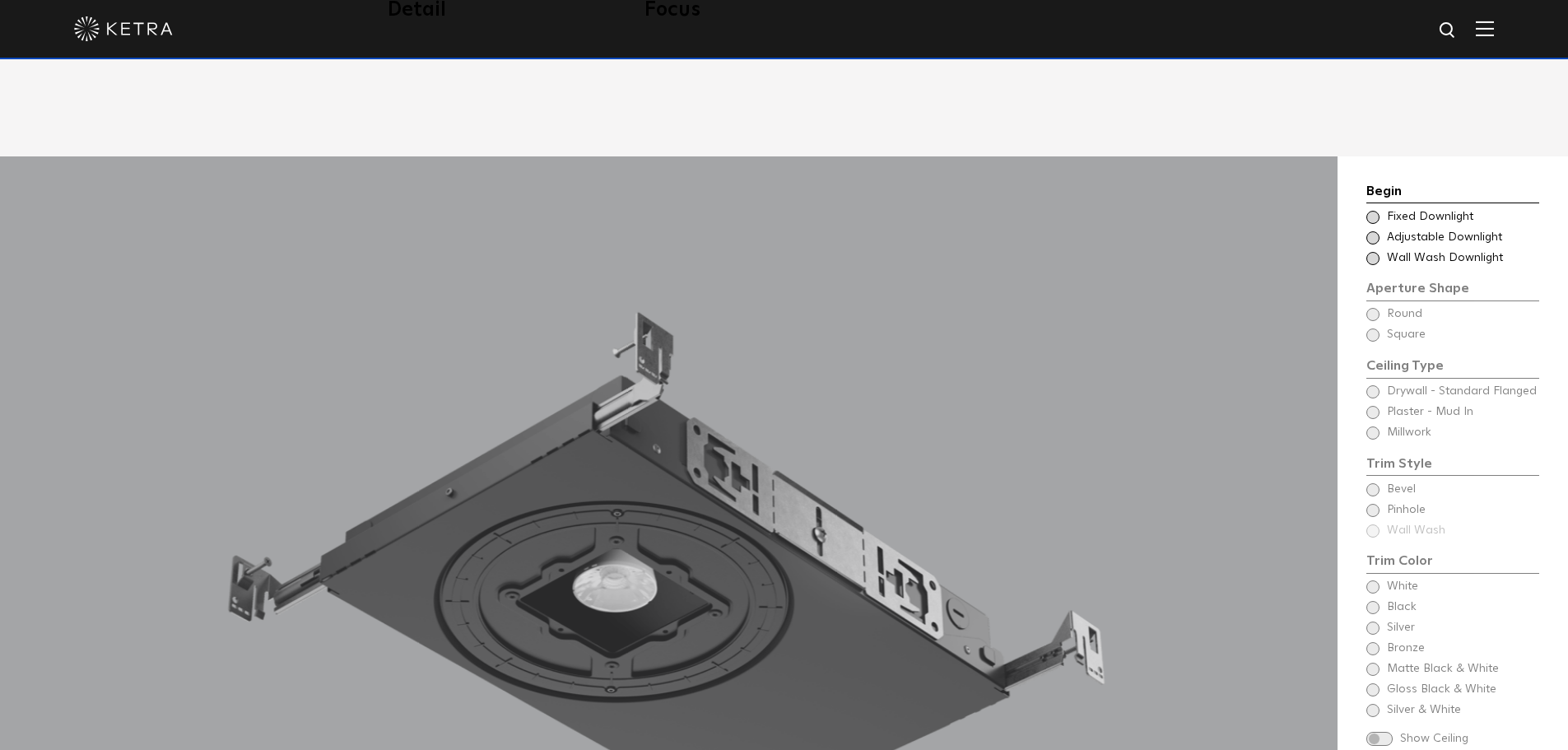
scroll to position [1399, 0]
click at [1375, 230] on span at bounding box center [1373, 236] width 13 height 13
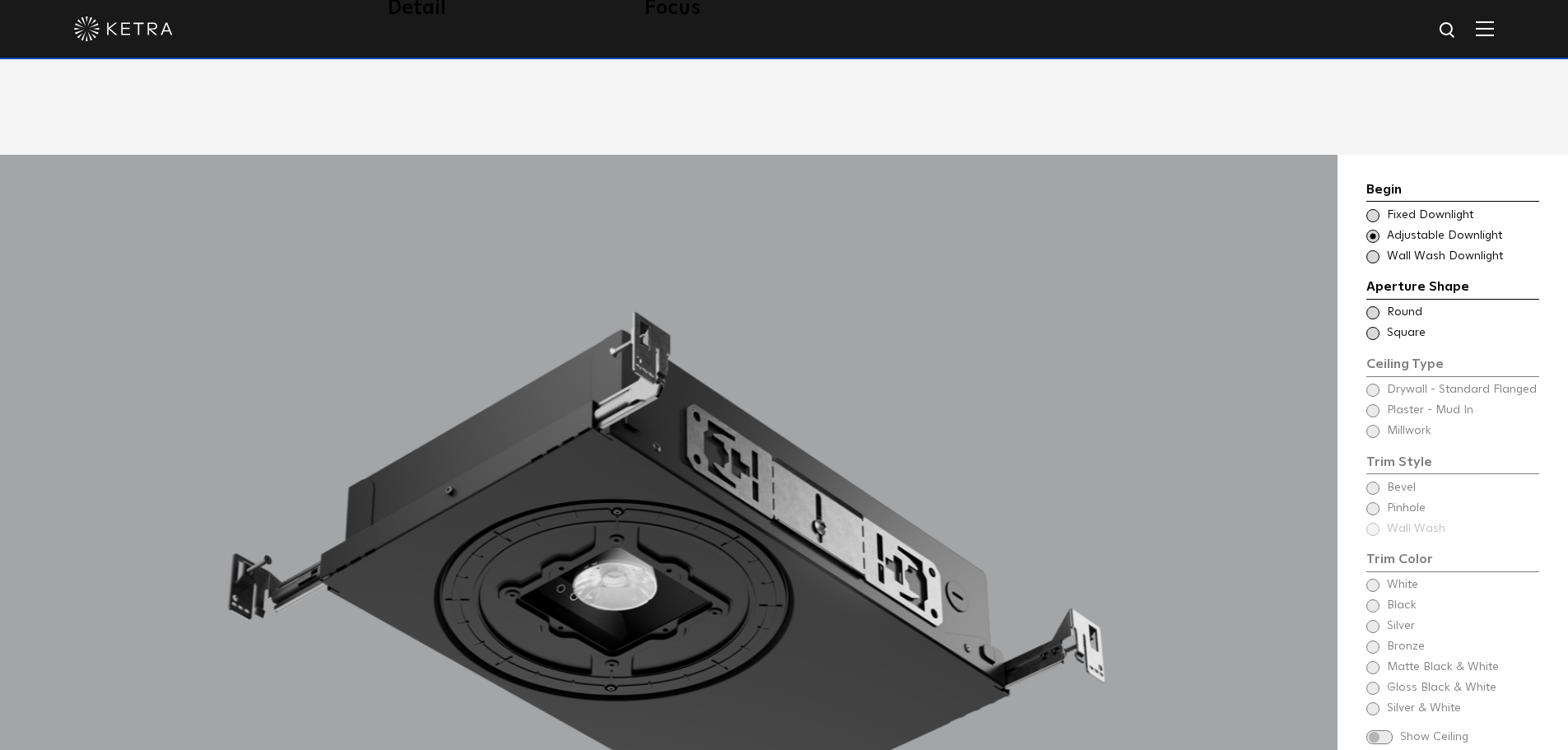
click at [1376, 306] on span at bounding box center [1373, 313] width 13 height 13
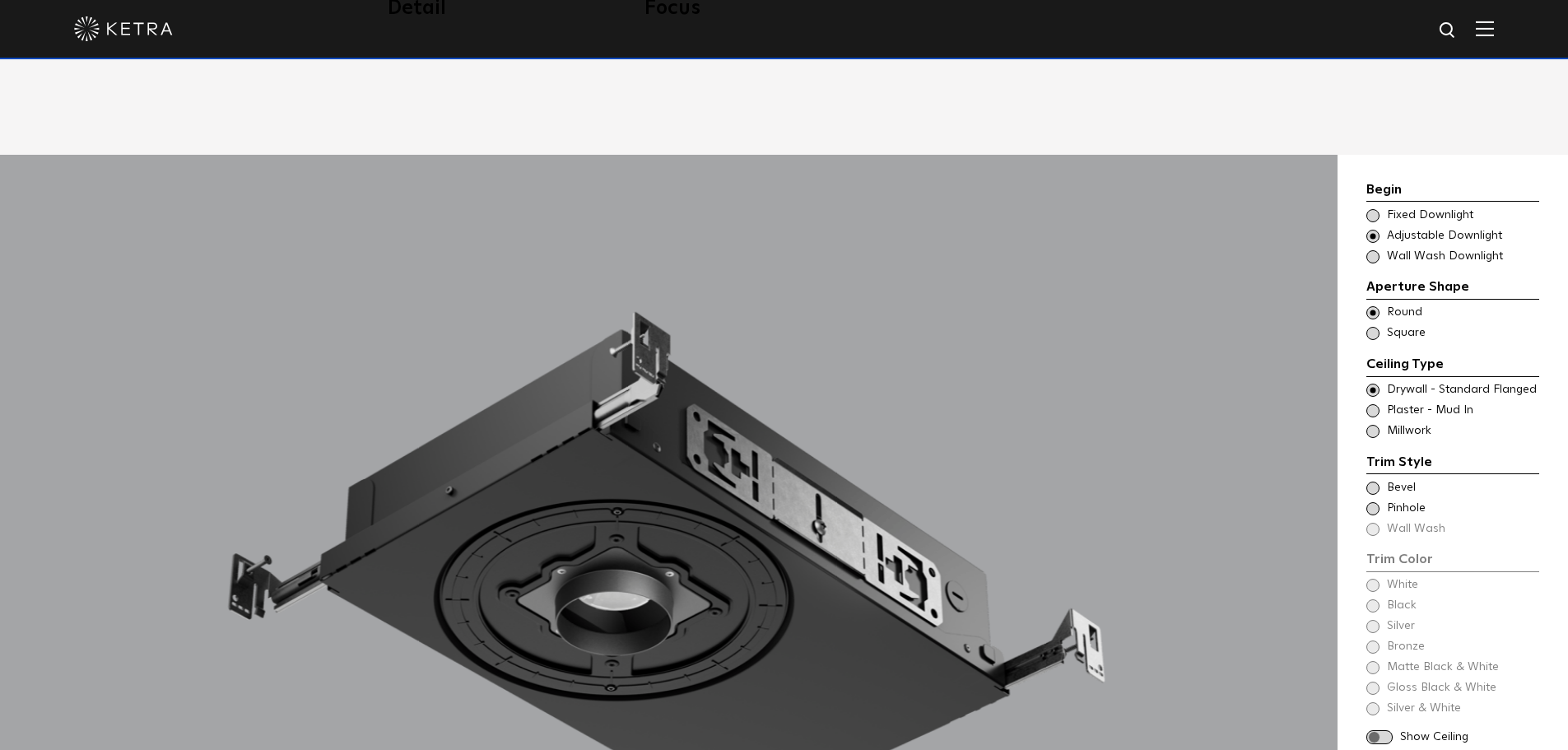
click at [1377, 384] on span at bounding box center [1373, 390] width 13 height 13
click at [1376, 481] on span at bounding box center [1373, 488] width 13 height 13
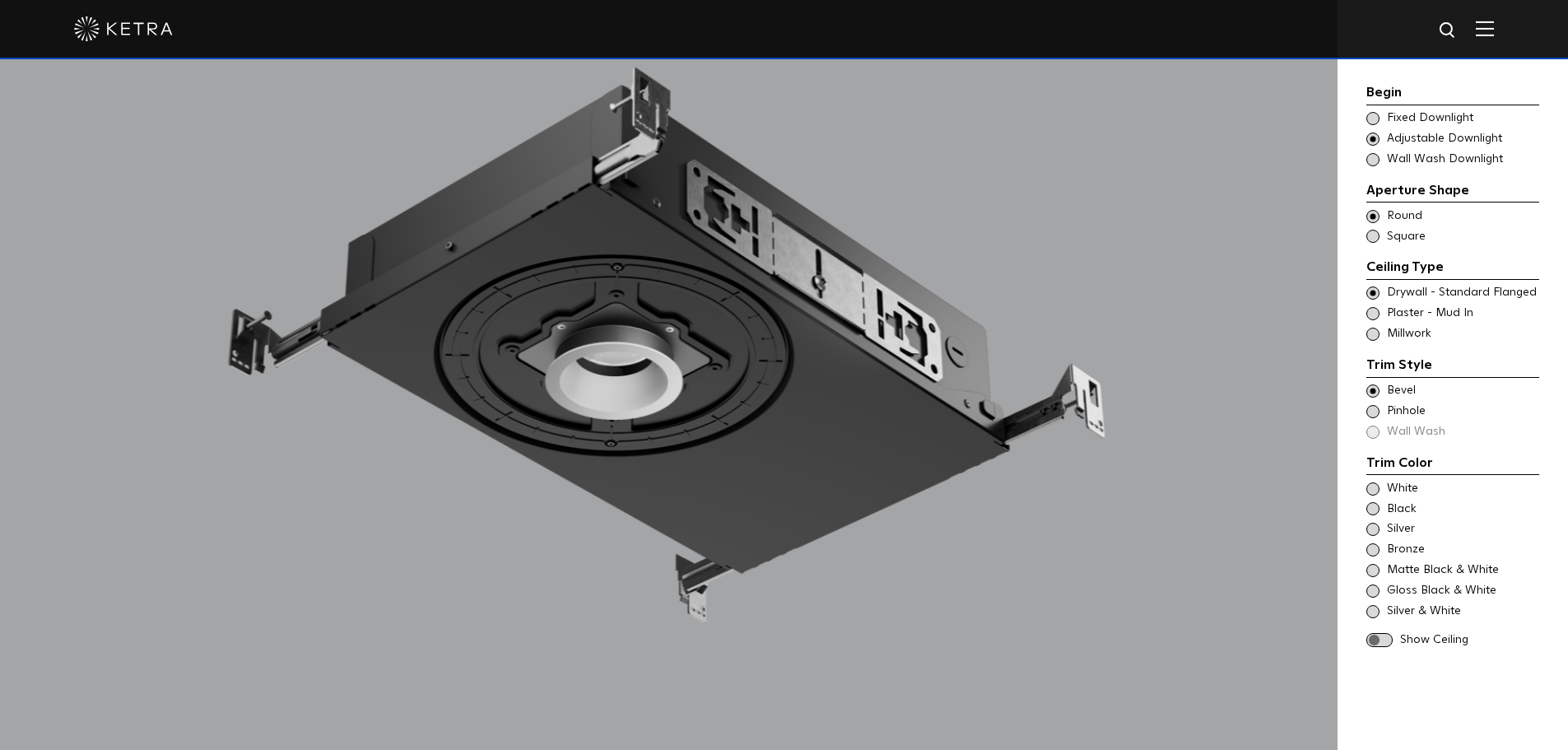
scroll to position [1646, 0]
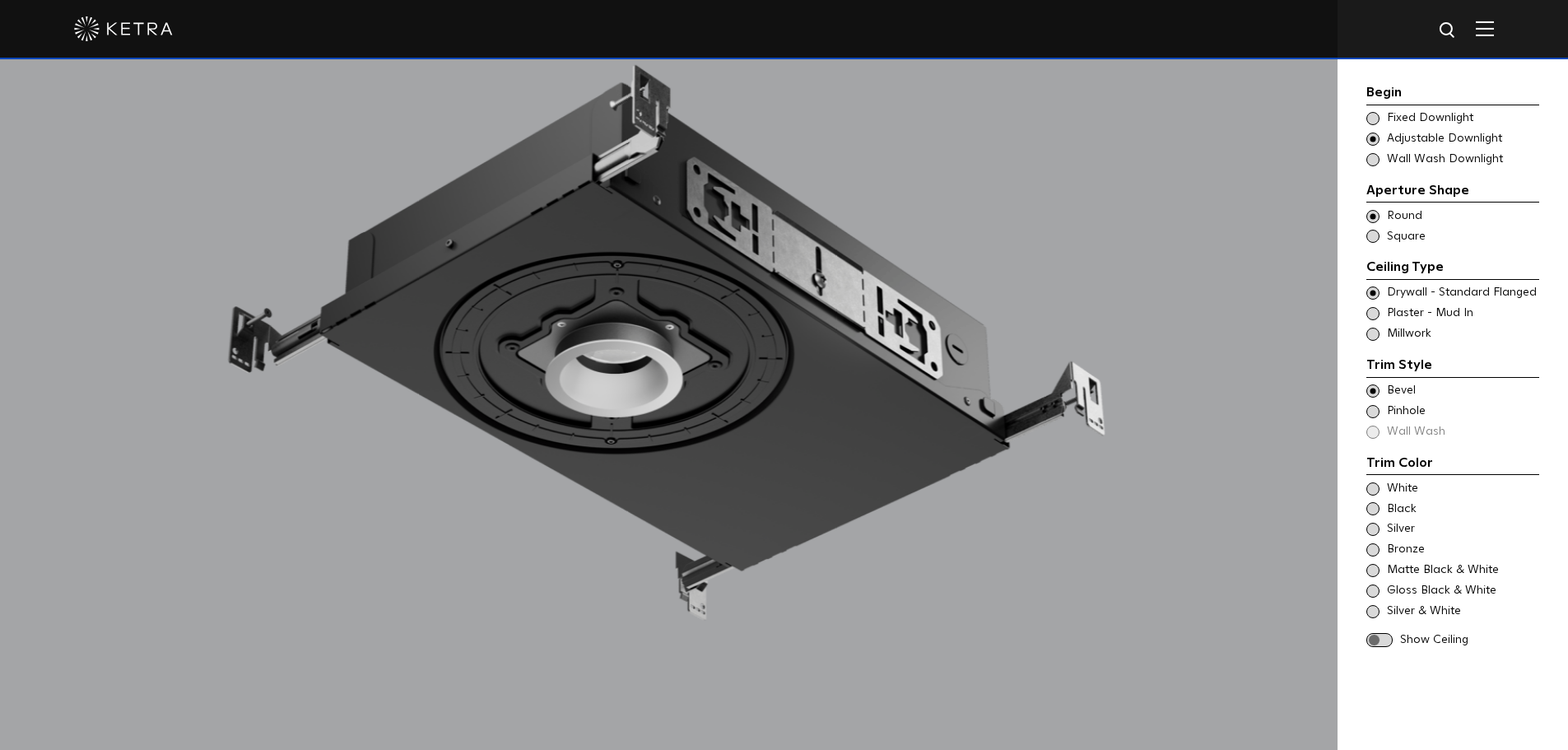
click at [1379, 488] on div "White" at bounding box center [1452, 488] width 173 height 17
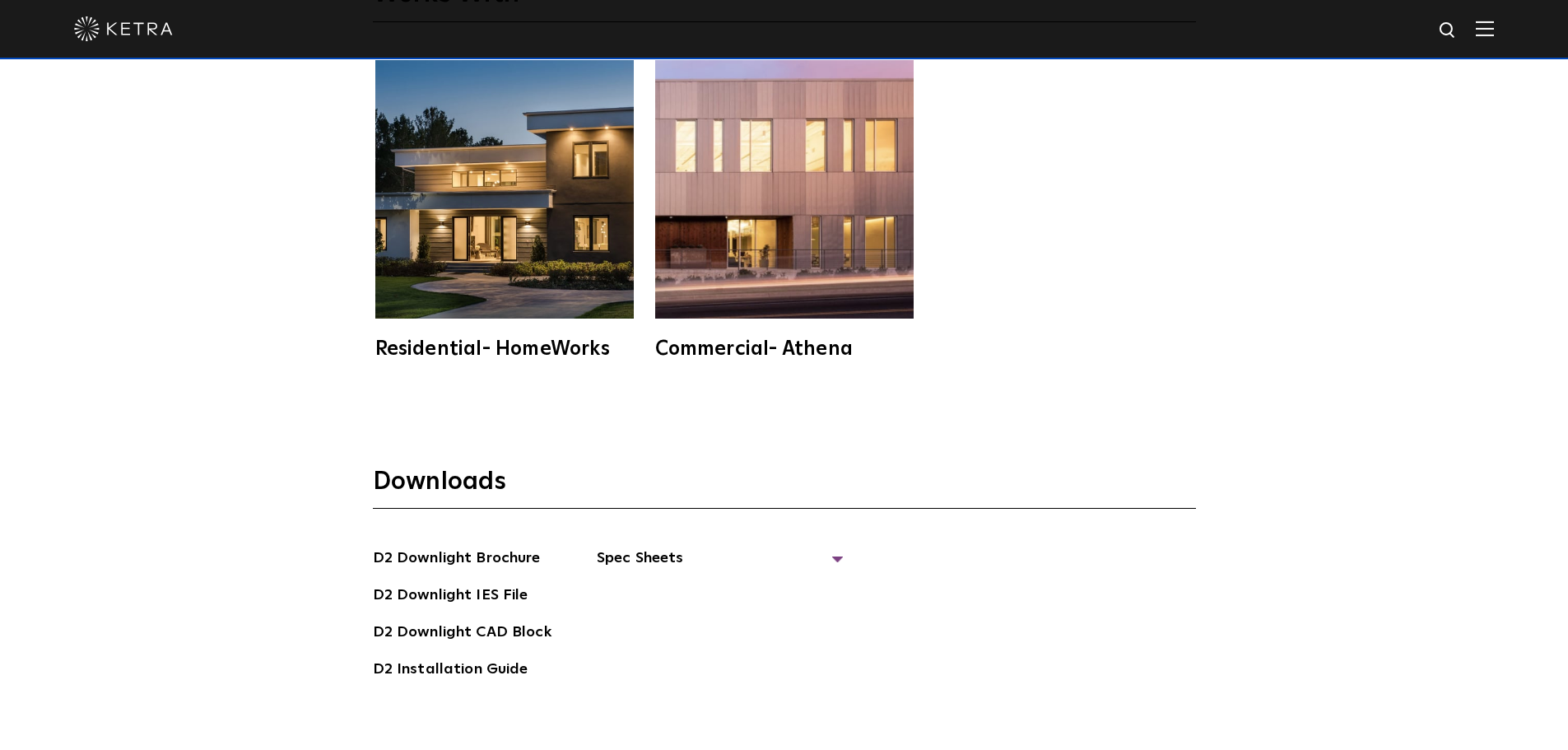
scroll to position [4607, 0]
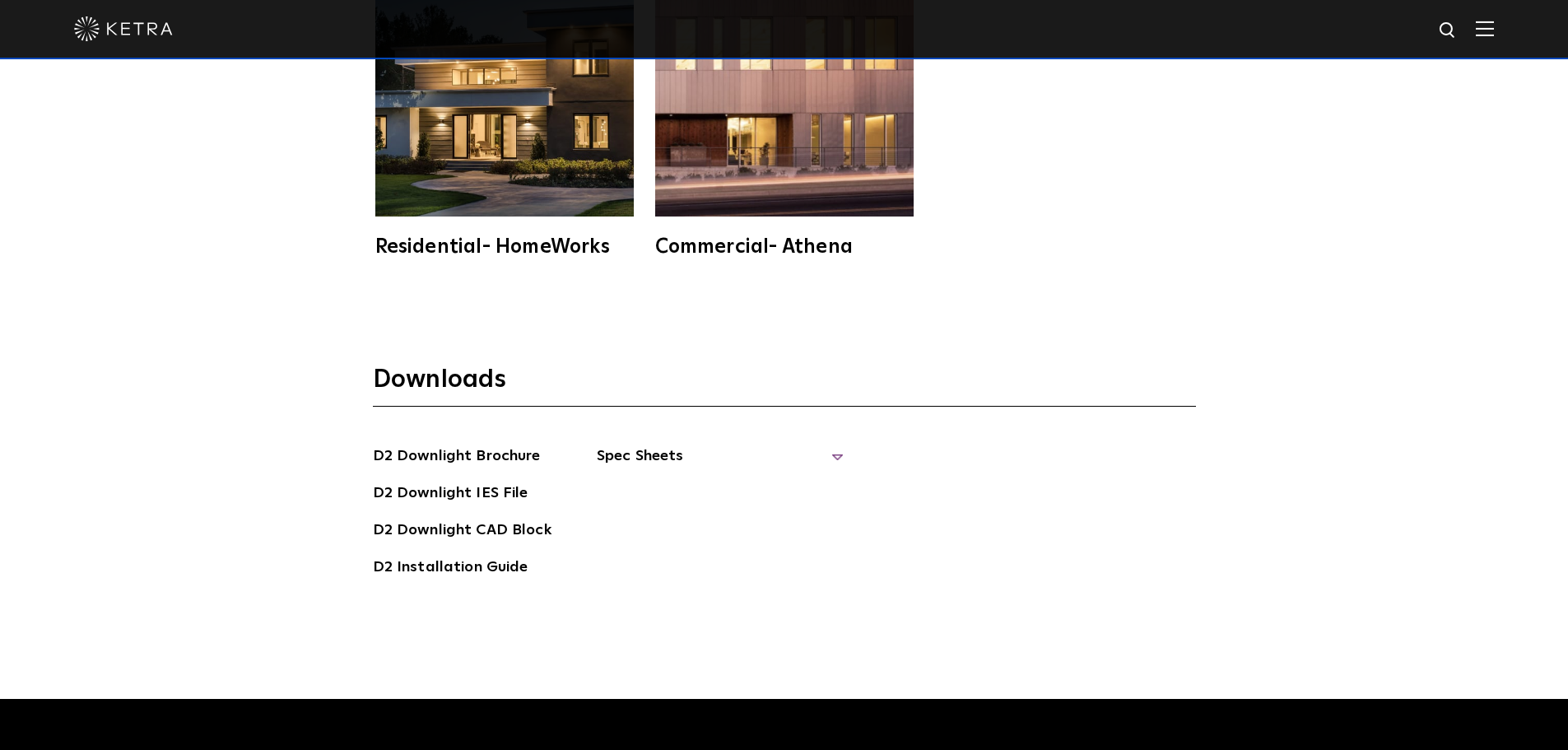
click at [836, 445] on span "Spec Sheets" at bounding box center [720, 462] width 247 height 36
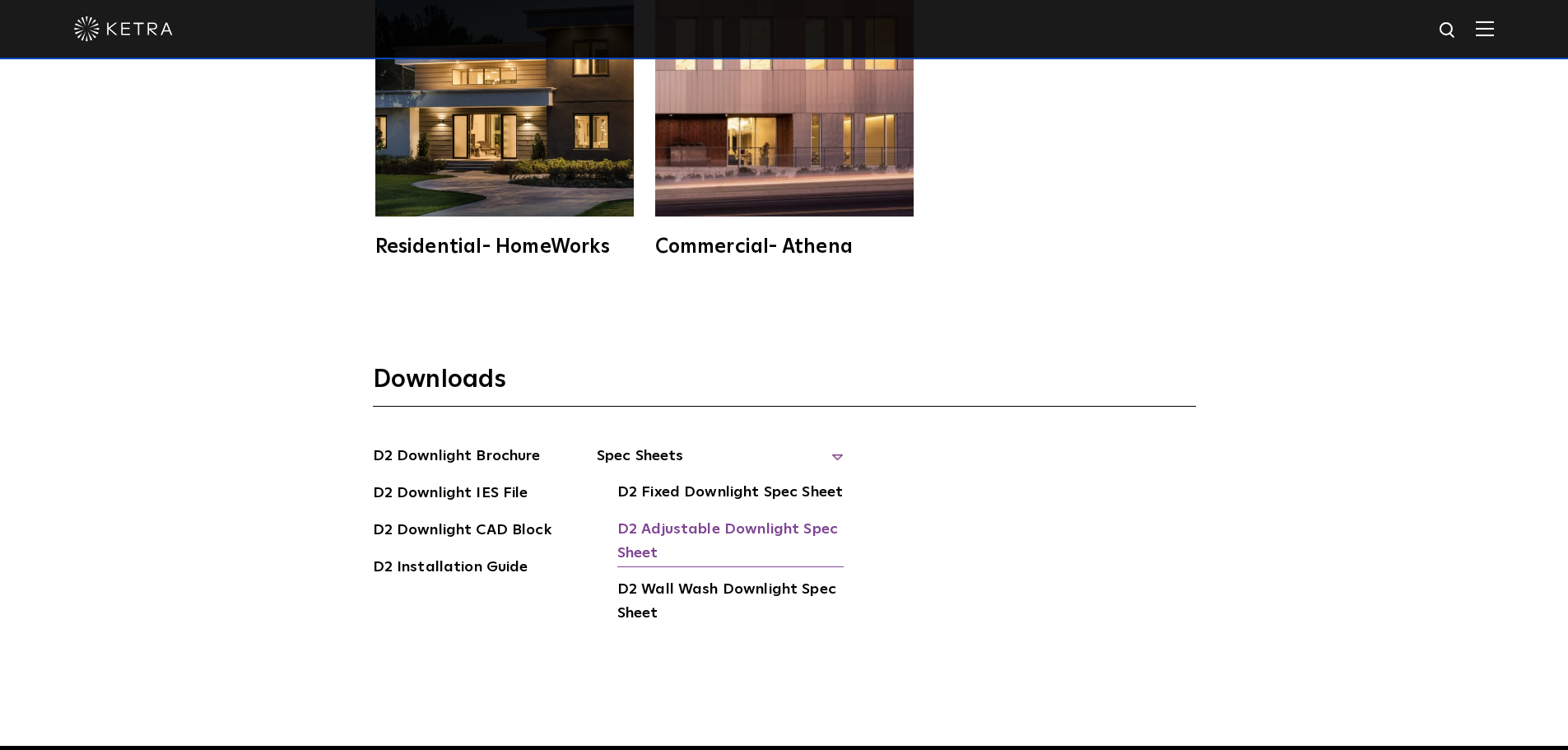
click at [777, 517] on link "D2 Adjustable Downlight Spec Sheet" at bounding box center [731, 543] width 226 height 50
click at [473, 518] on link "D2 Downlight CAD Block" at bounding box center [462, 531] width 178 height 26
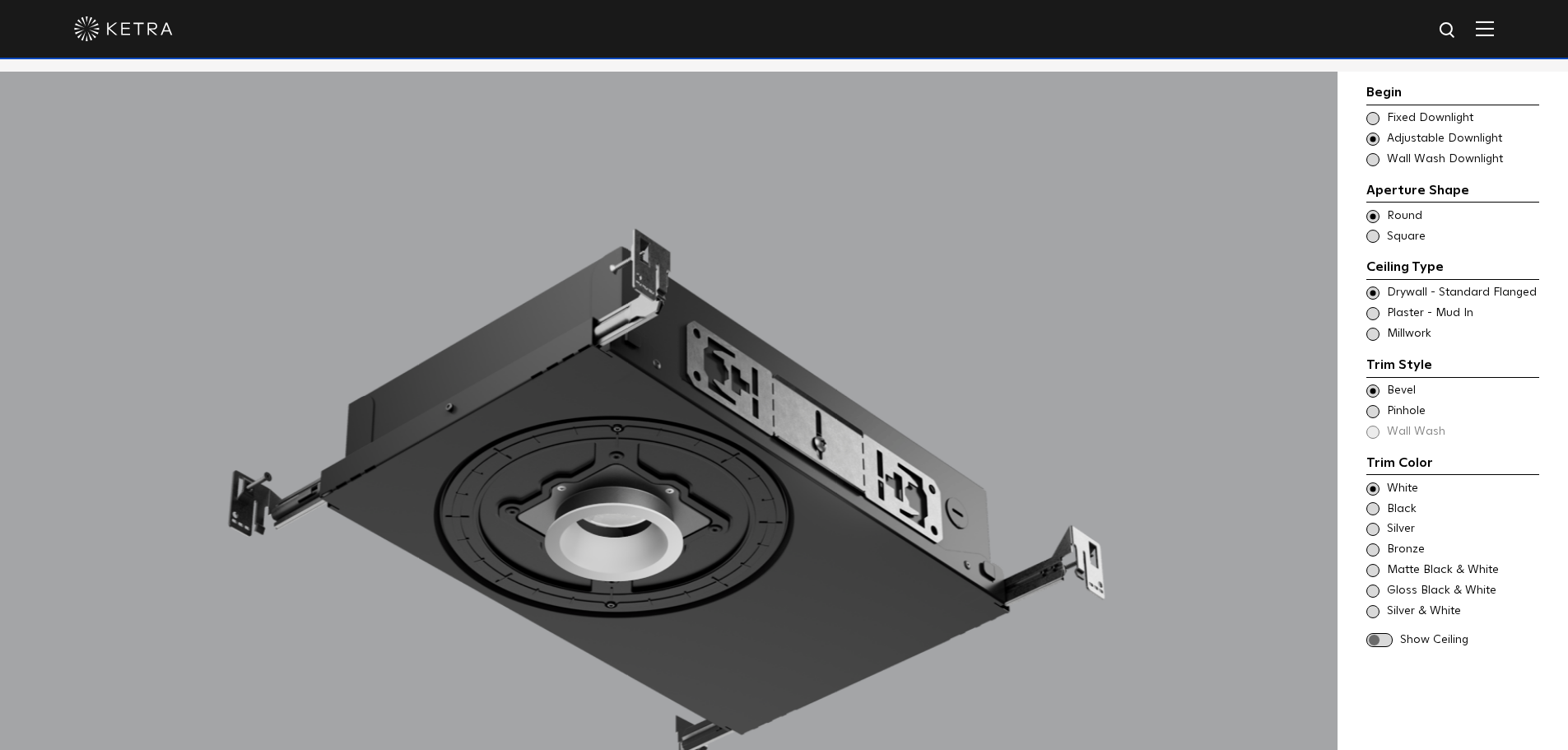
scroll to position [1481, 0]
click at [1372, 411] on span at bounding box center [1373, 411] width 13 height 13
click at [1376, 392] on span at bounding box center [1373, 390] width 13 height 13
click at [1376, 405] on span at bounding box center [1373, 411] width 13 height 13
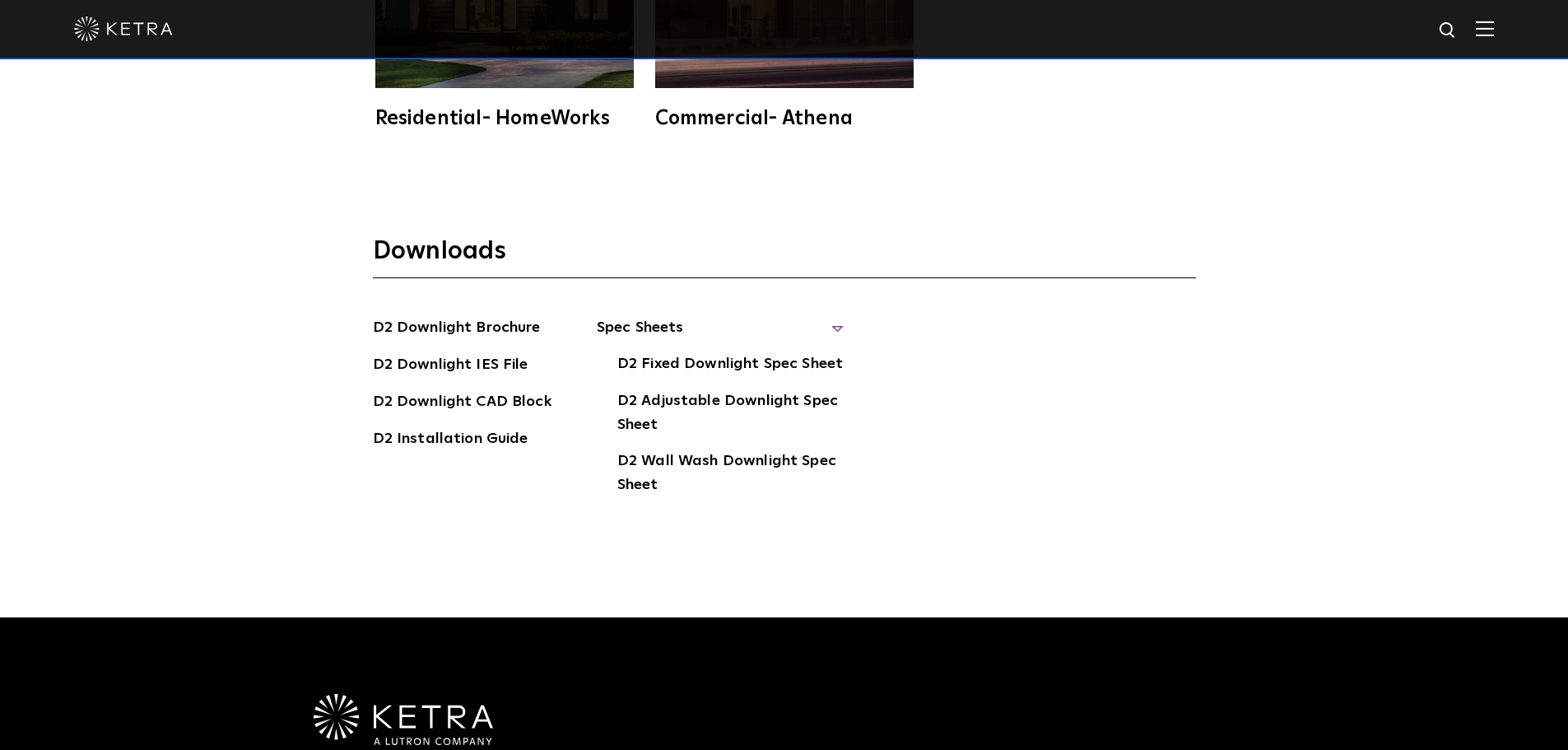
scroll to position [4772, 0]
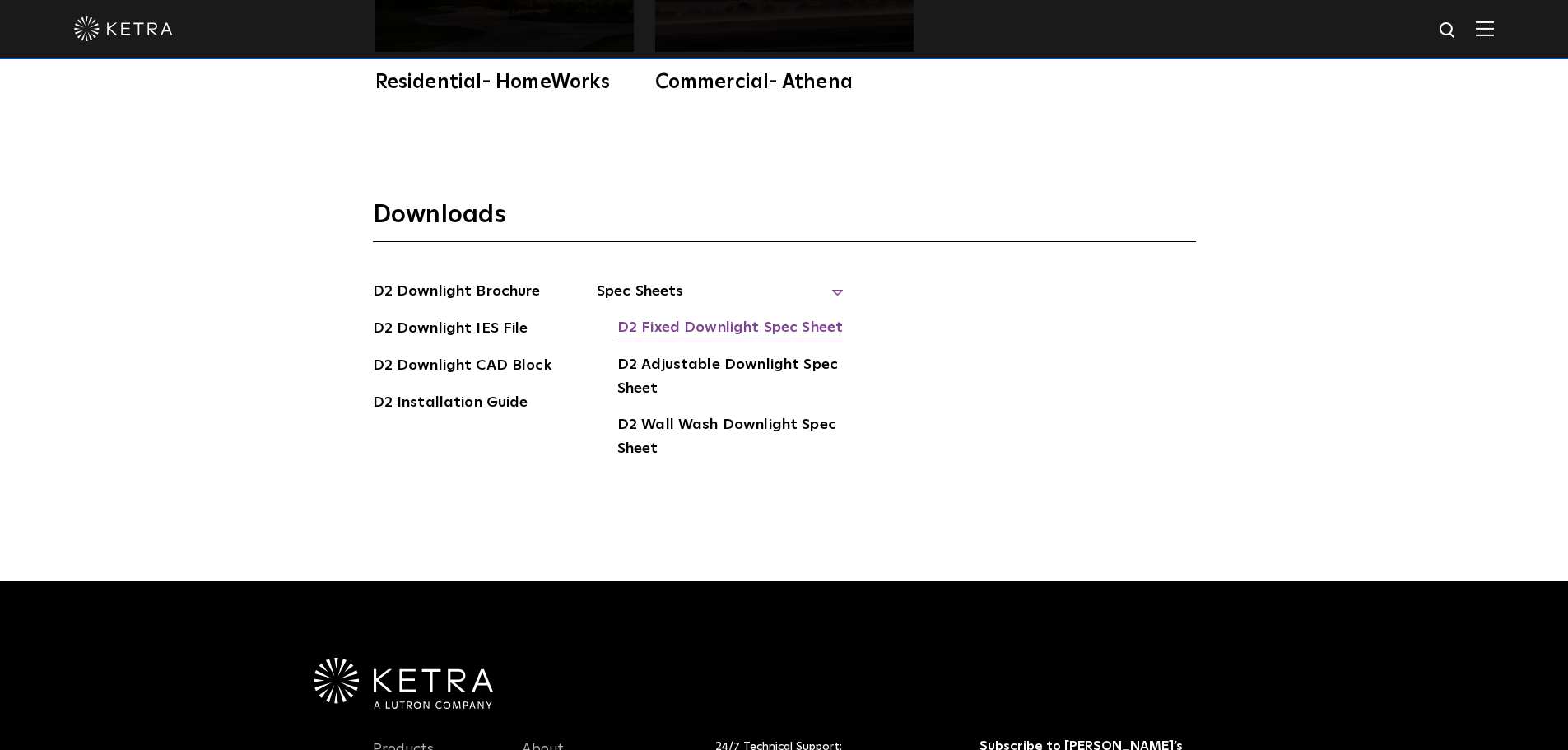
click at [734, 316] on link "D2 Fixed Downlight Spec Sheet" at bounding box center [730, 329] width 225 height 26
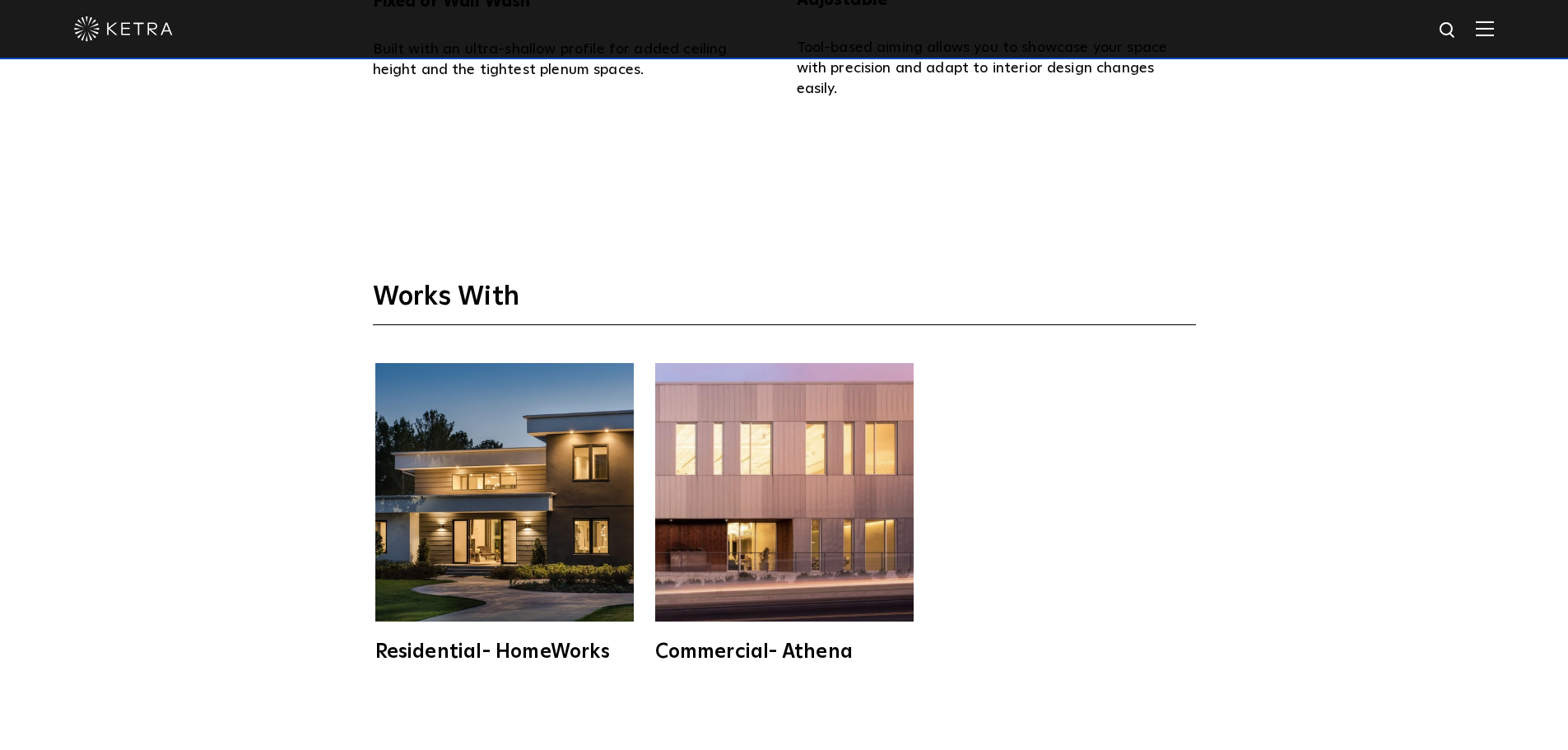
scroll to position [3627, 0]
